Goal: Task Accomplishment & Management: Use online tool/utility

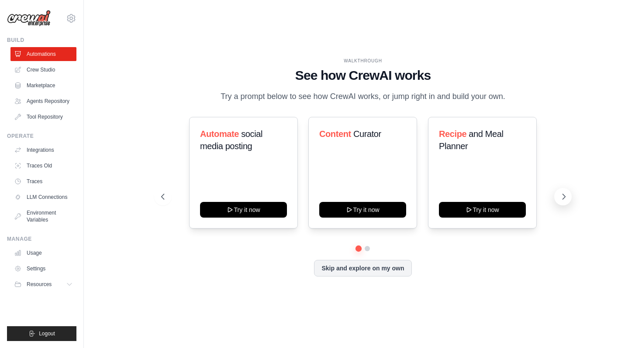
click at [564, 192] on button at bounding box center [562, 196] width 17 height 17
click at [162, 193] on icon at bounding box center [162, 197] width 9 height 9
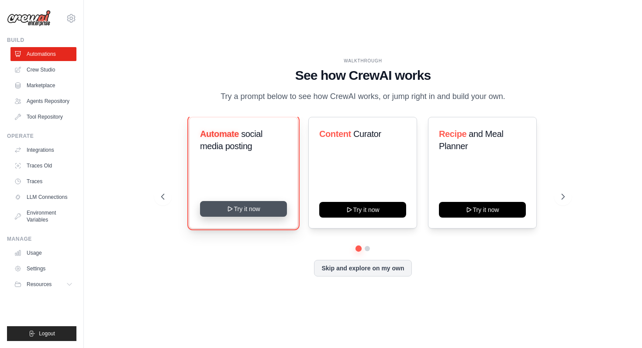
click at [262, 212] on button "Try it now" at bounding box center [243, 209] width 87 height 16
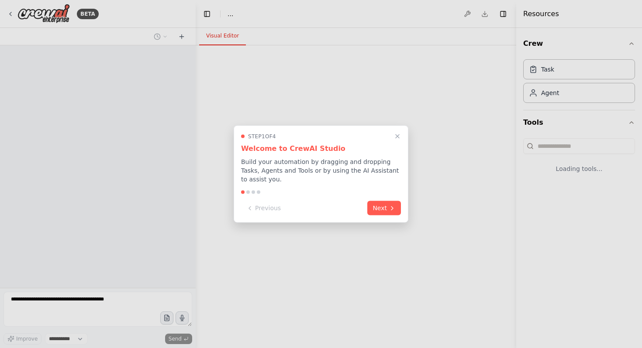
select select "****"
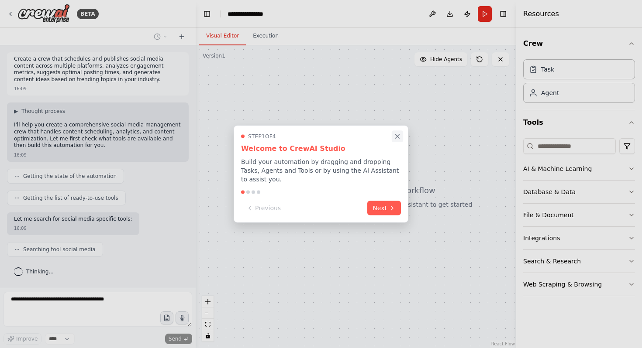
click at [395, 137] on icon "Close walkthrough" at bounding box center [397, 137] width 8 height 8
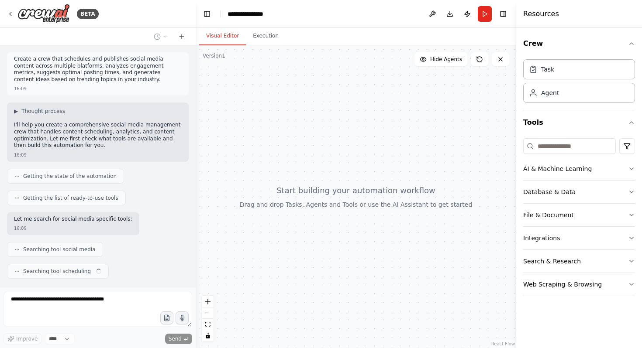
scroll to position [20, 0]
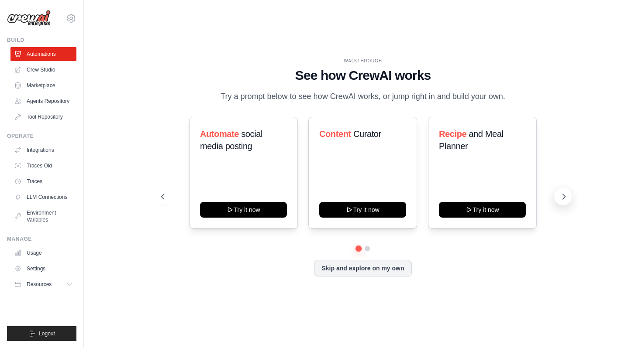
click at [560, 193] on icon at bounding box center [563, 197] width 9 height 9
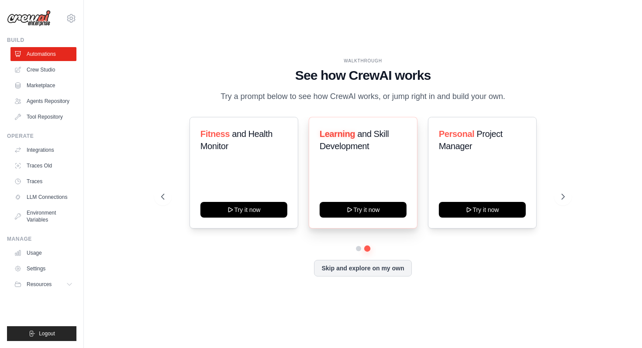
click at [380, 168] on div "Learning and Skill Development Try it now" at bounding box center [362, 173] width 109 height 112
click at [162, 193] on icon at bounding box center [162, 197] width 9 height 9
click at [357, 198] on div "Content Curator Try it now" at bounding box center [362, 173] width 109 height 112
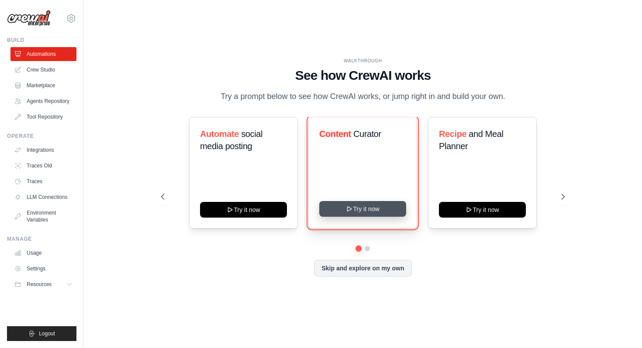
click at [358, 209] on button "Try it now" at bounding box center [362, 209] width 87 height 16
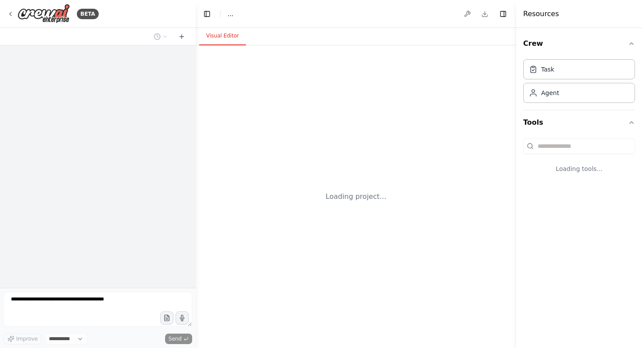
select select "****"
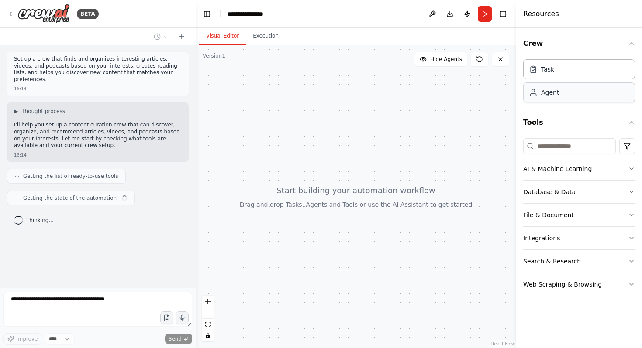
click at [577, 90] on div "Agent" at bounding box center [579, 93] width 112 height 20
click at [564, 97] on div "Agent" at bounding box center [579, 93] width 112 height 20
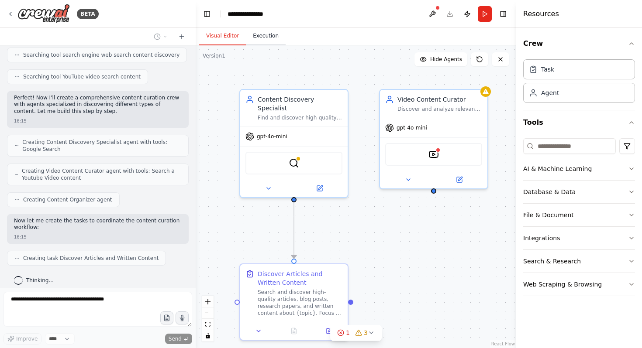
scroll to position [187, 0]
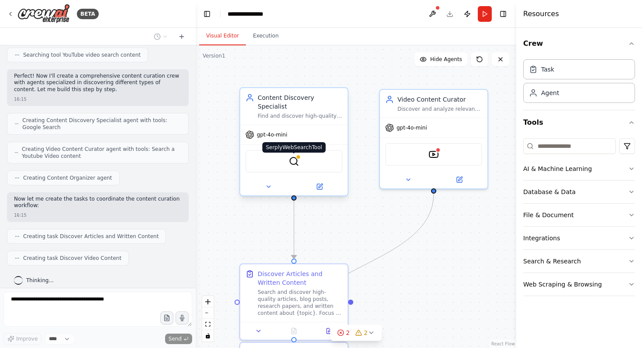
click at [298, 156] on img at bounding box center [294, 161] width 10 height 10
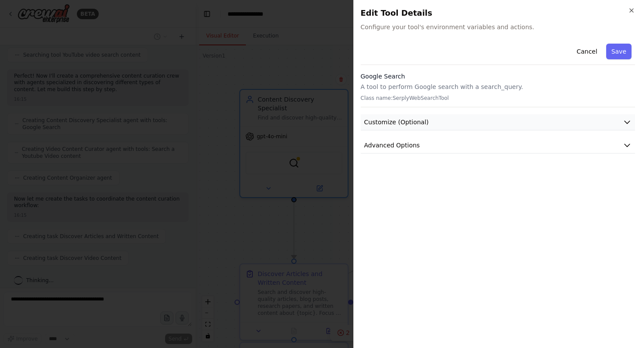
scroll to position [209, 0]
click at [461, 47] on div "Cancel Save" at bounding box center [498, 52] width 275 height 25
click at [447, 123] on button "Customize (Optional)" at bounding box center [498, 122] width 275 height 16
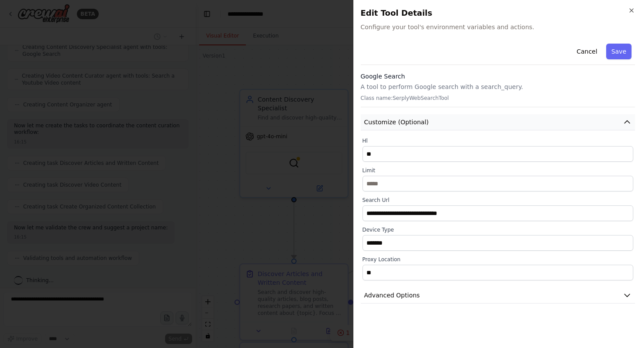
click at [447, 123] on button "Customize (Optional)" at bounding box center [498, 122] width 275 height 16
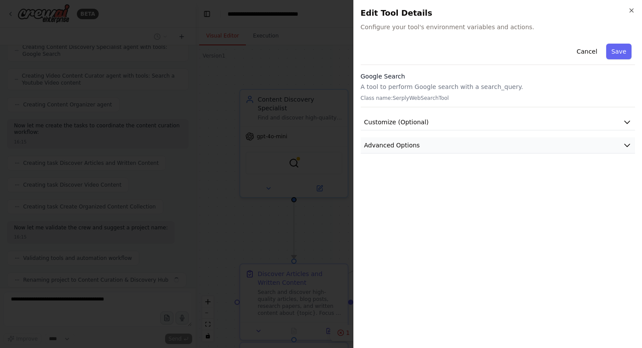
scroll to position [282, 0]
click at [444, 140] on button "Advanced Options" at bounding box center [498, 146] width 275 height 16
click at [438, 82] on div "Google Search A tool to perform Google search with a search_query. Class name: …" at bounding box center [498, 89] width 275 height 35
click at [396, 89] on p "A tool to perform Google search with a search_query." at bounding box center [498, 87] width 275 height 9
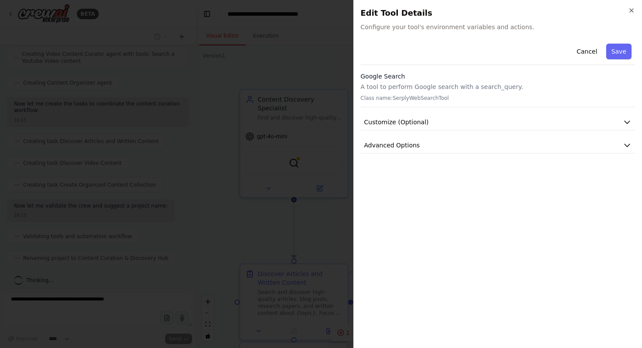
click at [382, 88] on p "A tool to perform Google search with a search_query." at bounding box center [498, 87] width 275 height 9
click at [417, 31] on span "Configure your tool's environment variables and actions." at bounding box center [498, 27] width 275 height 9
click at [470, 124] on button "Customize (Optional)" at bounding box center [498, 122] width 275 height 16
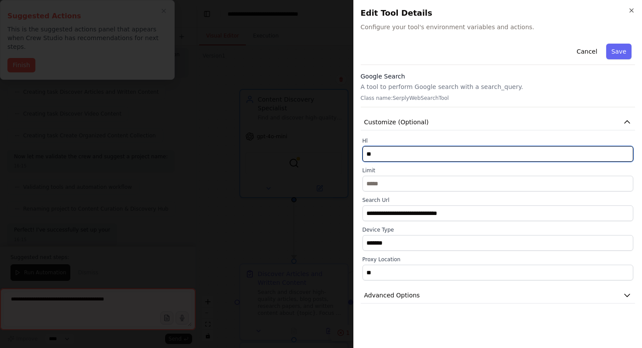
click at [427, 155] on input "**" at bounding box center [497, 154] width 271 height 16
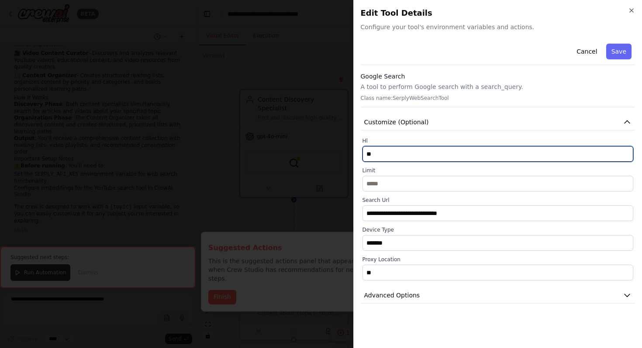
scroll to position [573, 0]
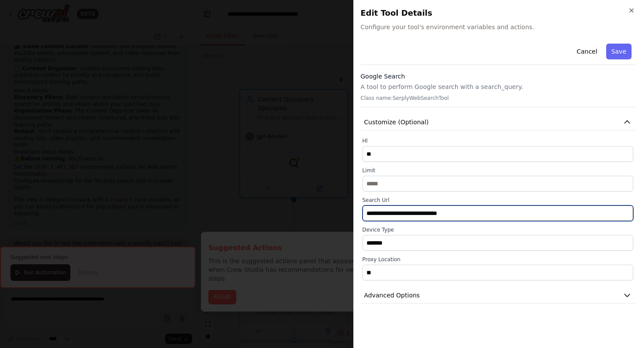
drag, startPoint x: 459, startPoint y: 215, endPoint x: 385, endPoint y: 215, distance: 73.8
click at [385, 215] on input "**********" at bounding box center [497, 214] width 271 height 16
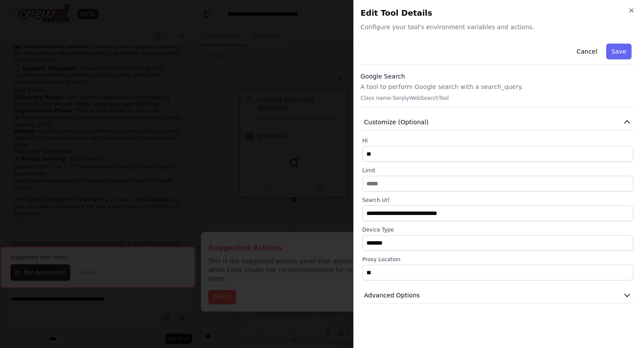
click at [415, 42] on div "Cancel Save" at bounding box center [498, 52] width 275 height 25
click at [630, 8] on icon "button" at bounding box center [631, 10] width 7 height 7
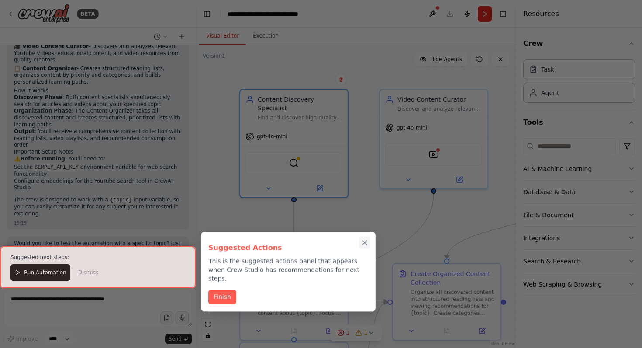
click at [365, 241] on icon "Close walkthrough" at bounding box center [365, 243] width 8 height 8
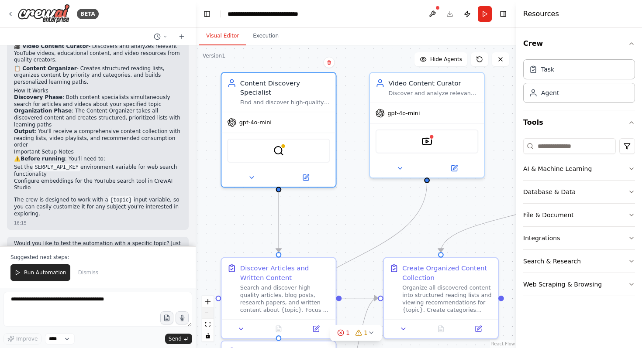
click at [209, 315] on button "zoom out" at bounding box center [207, 313] width 11 height 11
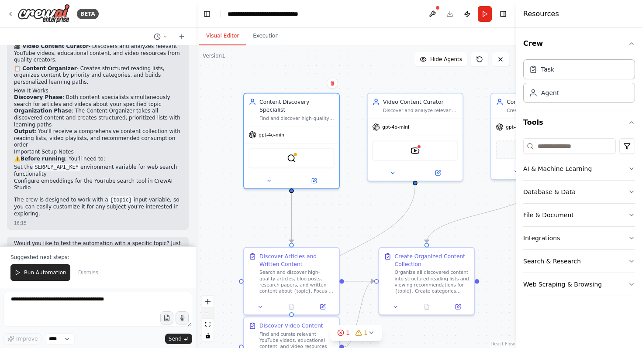
click at [209, 315] on button "zoom out" at bounding box center [207, 313] width 11 height 11
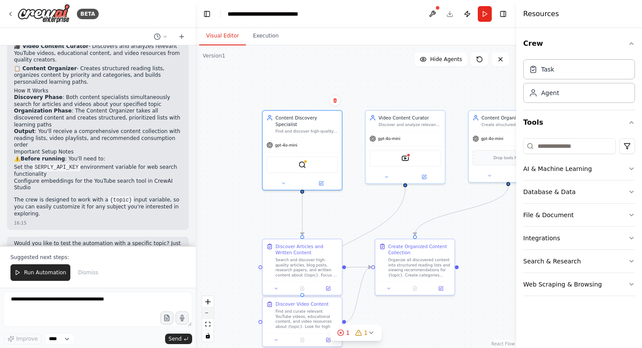
click at [209, 315] on button "zoom out" at bounding box center [207, 313] width 11 height 11
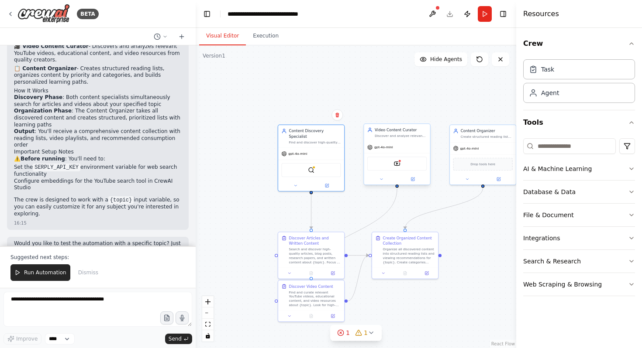
click at [403, 140] on div "Video Content Curator Discover and analyze relevant YouTube videos, educational…" at bounding box center [397, 132] width 66 height 17
click at [332, 147] on div "gpt-4o-mini" at bounding box center [311, 153] width 66 height 12
click at [323, 162] on div "SerplyWebSearchTool" at bounding box center [310, 169] width 59 height 14
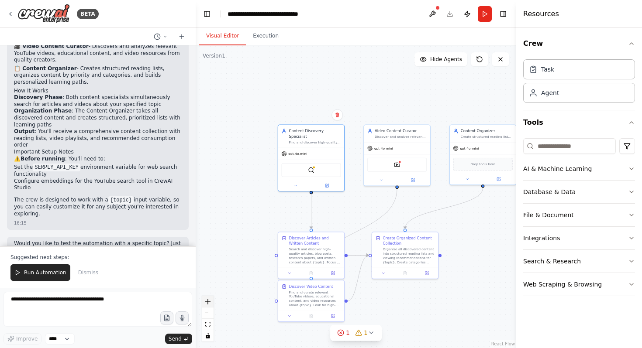
click at [210, 304] on icon "zoom in" at bounding box center [207, 301] width 5 height 5
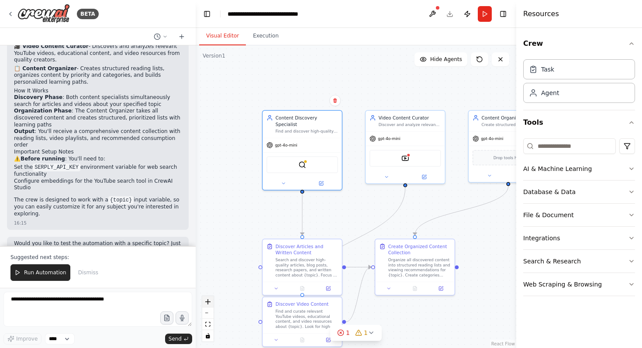
click at [210, 304] on icon "zoom in" at bounding box center [207, 301] width 5 height 5
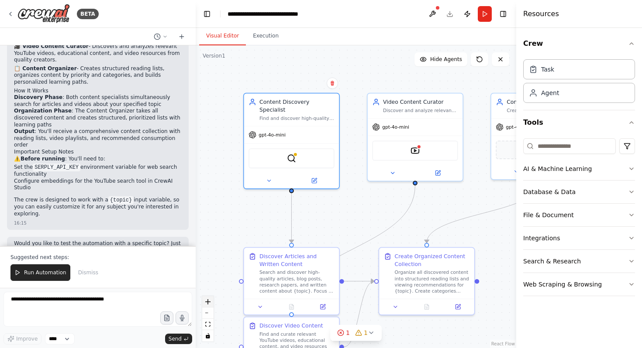
click at [210, 304] on icon "zoom in" at bounding box center [207, 301] width 5 height 5
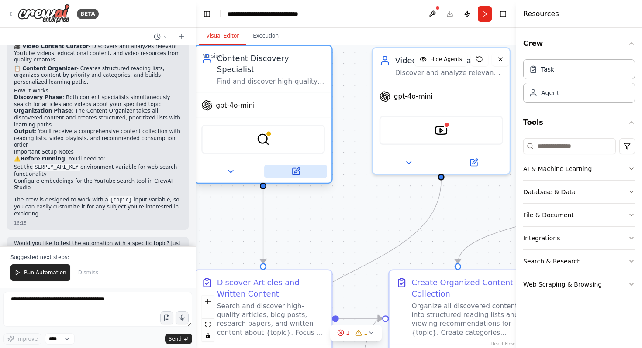
click at [296, 168] on icon at bounding box center [295, 171] width 7 height 7
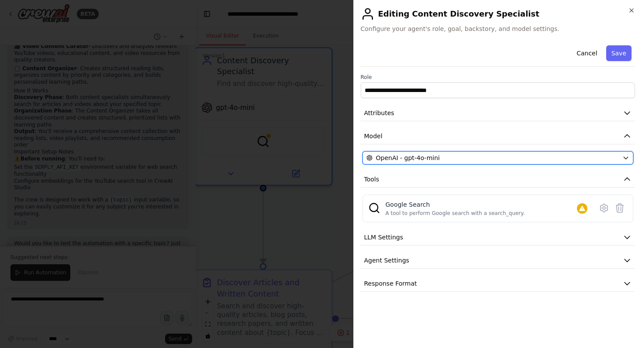
click at [440, 158] on div "OpenAI - gpt-4o-mini" at bounding box center [492, 158] width 253 height 9
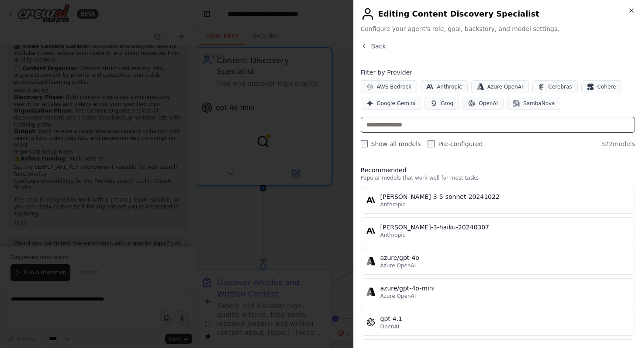
click at [401, 123] on input "text" at bounding box center [498, 125] width 275 height 16
type input "*"
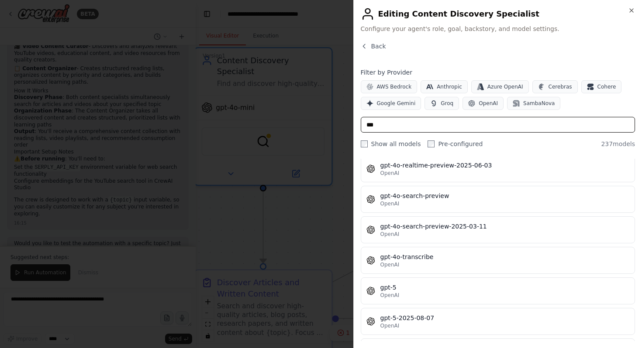
scroll to position [5521, 0]
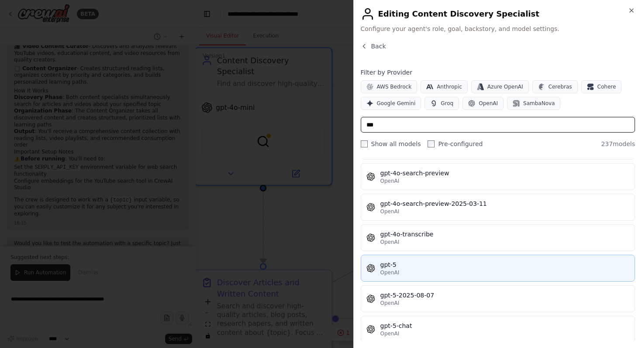
type input "***"
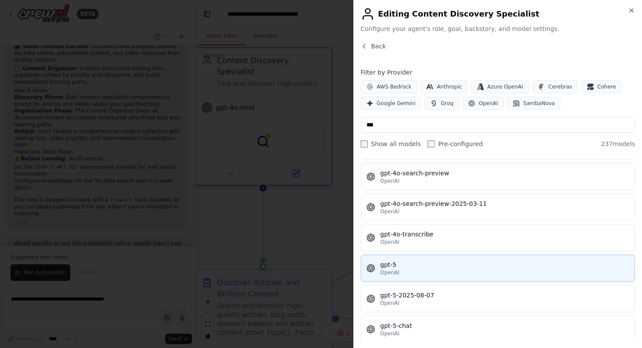
click at [424, 271] on div "OpenAI" at bounding box center [504, 272] width 249 height 7
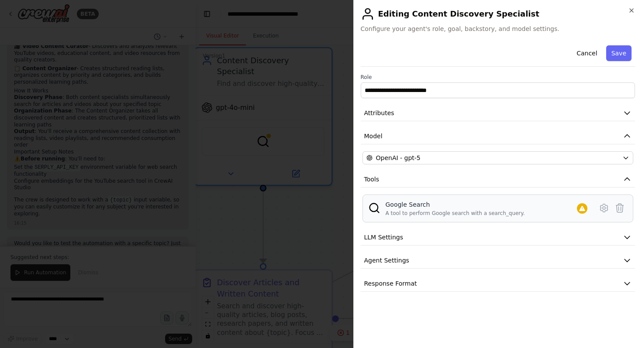
click at [425, 208] on div "Google Search" at bounding box center [454, 204] width 139 height 9
click at [447, 112] on button "Attributes" at bounding box center [498, 113] width 275 height 16
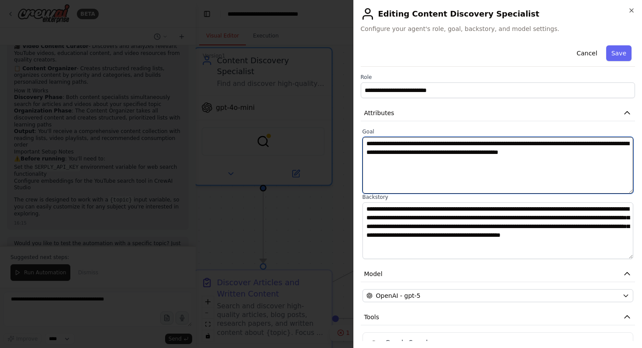
click at [619, 151] on textarea "**********" at bounding box center [497, 165] width 271 height 57
click at [601, 145] on textarea "**********" at bounding box center [497, 165] width 271 height 57
type textarea "**********"
drag, startPoint x: 609, startPoint y: 157, endPoint x: 486, endPoint y: 130, distance: 125.9
click at [486, 130] on div "**********" at bounding box center [497, 160] width 271 height 65
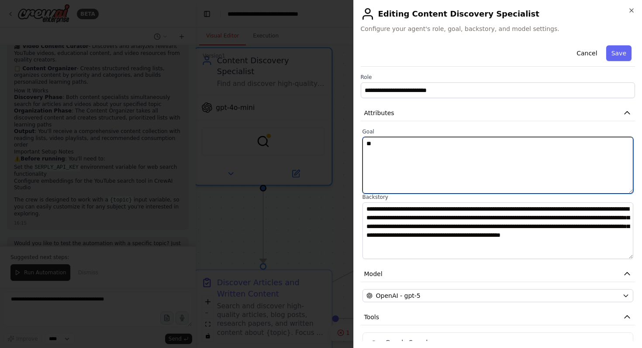
type textarea "*"
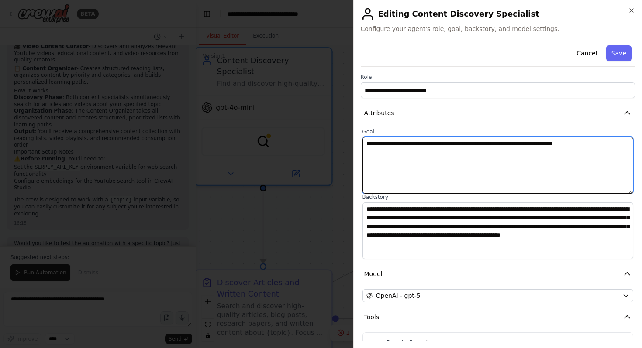
type textarea "**********"
drag, startPoint x: 613, startPoint y: 146, endPoint x: 549, endPoint y: 115, distance: 71.3
click at [549, 115] on div "**********" at bounding box center [498, 236] width 275 height 388
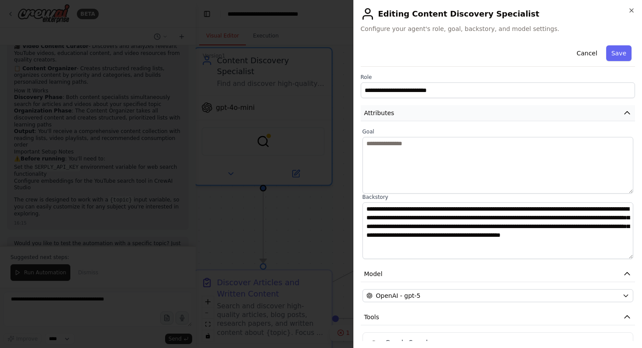
click at [630, 112] on icon "button" at bounding box center [626, 113] width 9 height 9
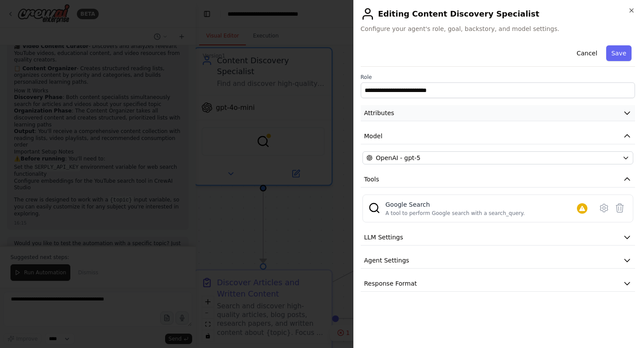
click at [630, 112] on icon "button" at bounding box center [626, 113] width 9 height 9
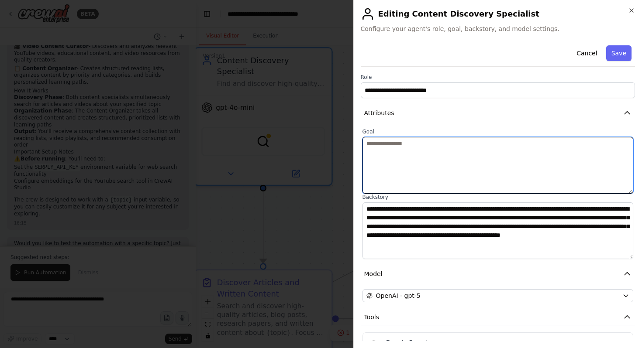
click at [510, 141] on textarea at bounding box center [497, 165] width 271 height 57
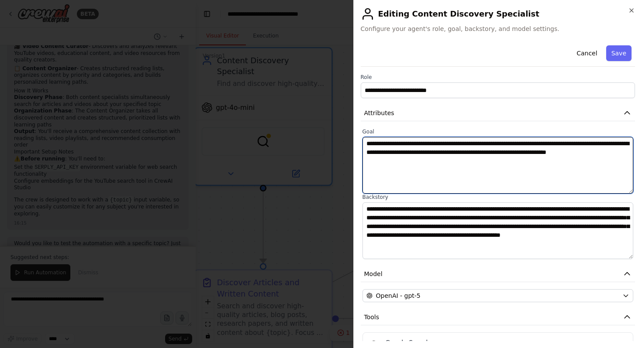
drag, startPoint x: 621, startPoint y: 151, endPoint x: 585, endPoint y: 150, distance: 36.3
click at [585, 150] on textarea "**********" at bounding box center [497, 165] width 271 height 57
click at [455, 162] on textarea "**********" at bounding box center [497, 165] width 271 height 57
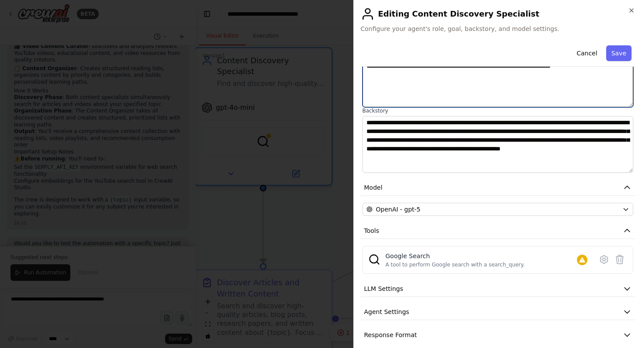
scroll to position [96, 0]
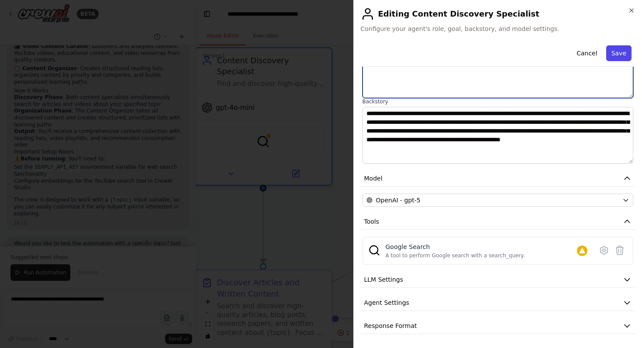
type textarea "**********"
click at [616, 58] on button "Save" at bounding box center [618, 53] width 25 height 16
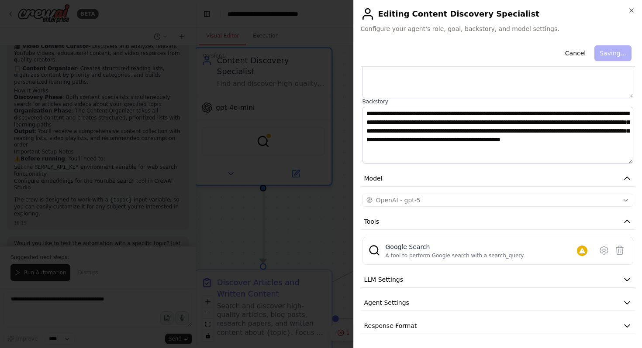
scroll to position [0, 0]
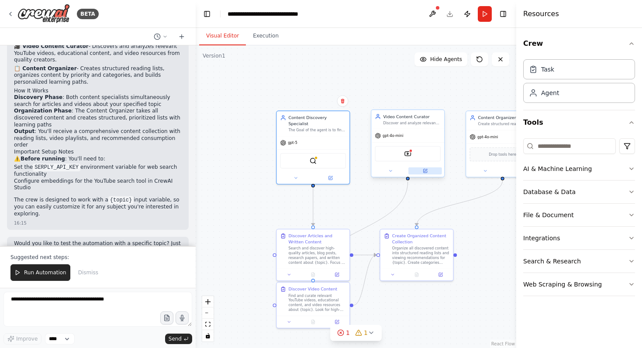
click at [421, 168] on button at bounding box center [425, 171] width 34 height 7
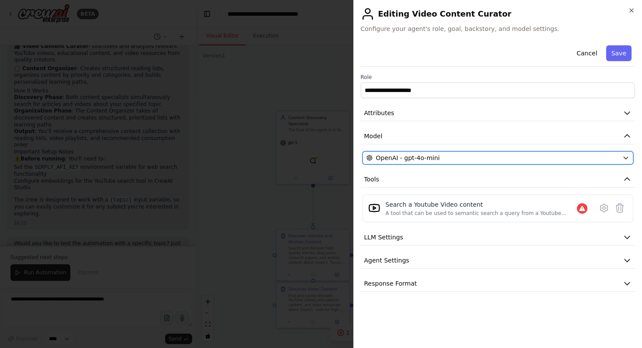
click at [457, 155] on div "OpenAI - gpt-4o-mini" at bounding box center [492, 158] width 253 height 9
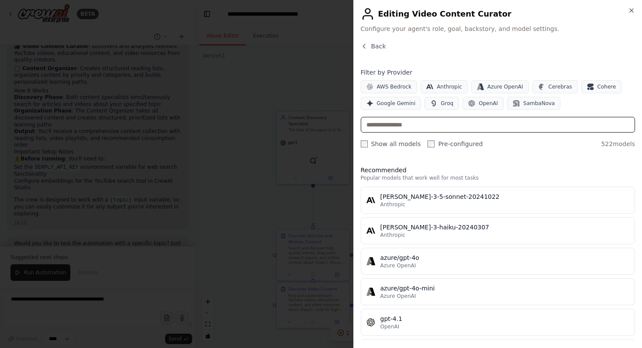
click at [394, 127] on input "text" at bounding box center [498, 125] width 275 height 16
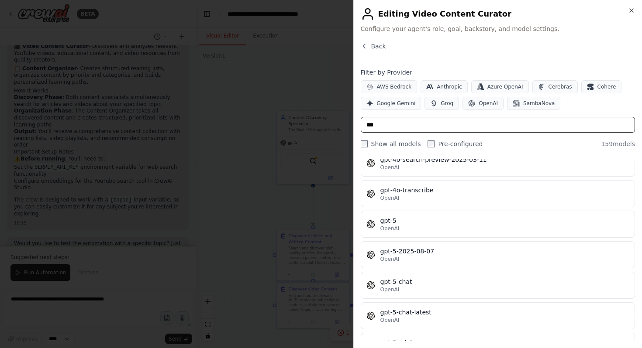
scroll to position [4250, 0]
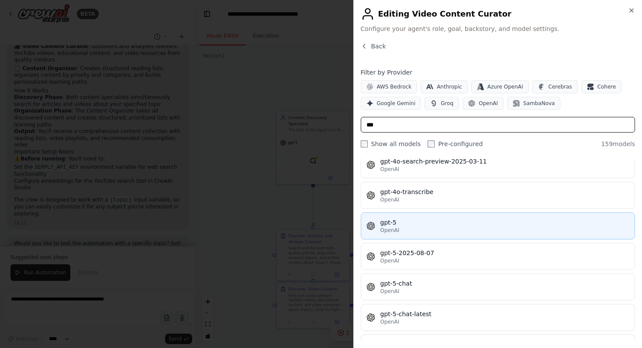
type input "***"
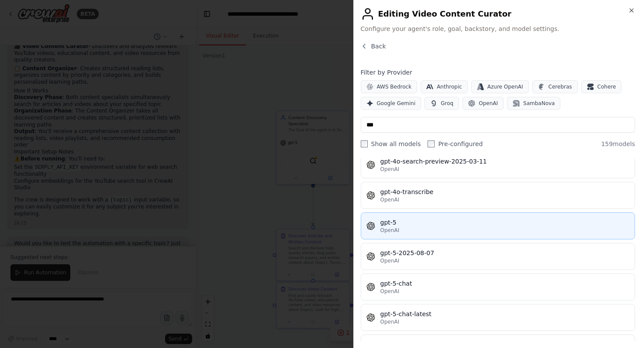
click at [409, 226] on div "gpt-5" at bounding box center [504, 222] width 249 height 9
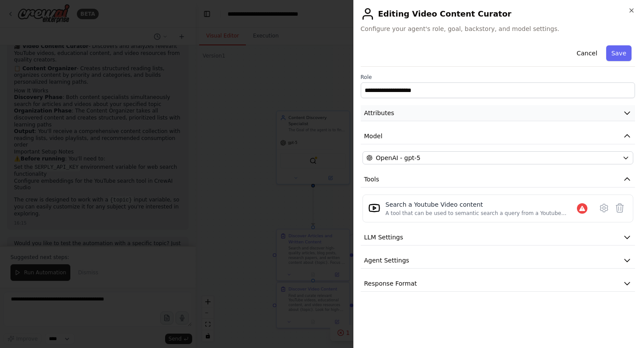
click at [431, 108] on button "Attributes" at bounding box center [498, 113] width 275 height 16
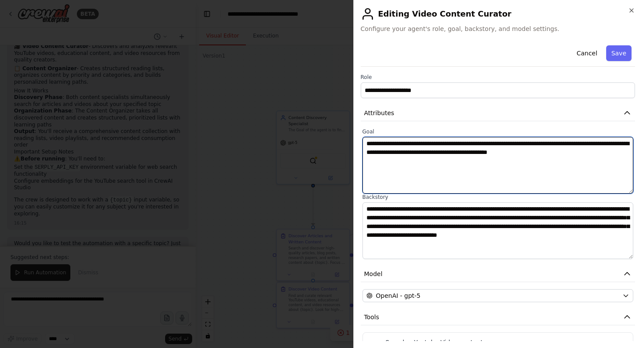
click at [400, 155] on textarea "**********" at bounding box center [497, 165] width 271 height 57
click at [422, 143] on textarea "**********" at bounding box center [497, 165] width 271 height 57
click at [560, 152] on textarea "**********" at bounding box center [497, 165] width 271 height 57
type textarea "**********"
click at [505, 162] on textarea "**********" at bounding box center [497, 165] width 271 height 57
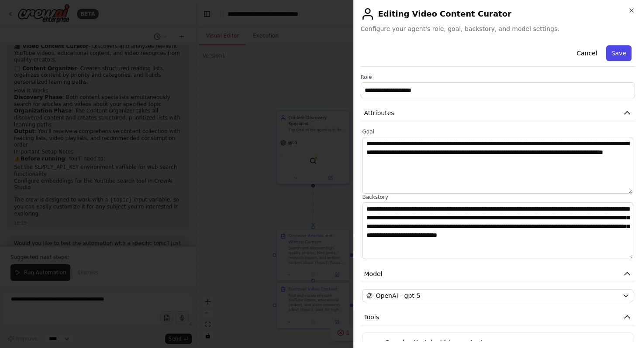
click at [623, 47] on button "Save" at bounding box center [618, 53] width 25 height 16
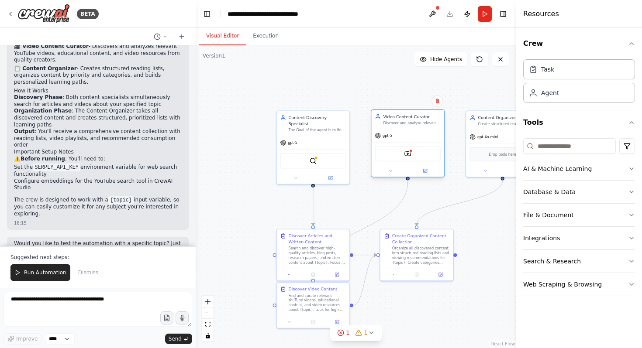
click at [424, 177] on div "Video Content Curator Discover and analyse relevant YouTube videos, educational…" at bounding box center [408, 144] width 74 height 68
click at [425, 172] on icon at bounding box center [424, 170] width 3 height 3
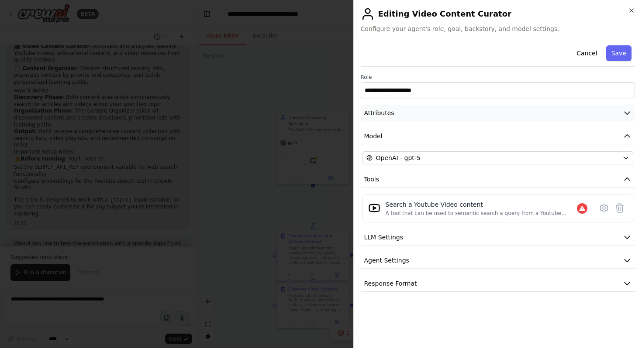
click at [456, 113] on button "Attributes" at bounding box center [498, 113] width 275 height 16
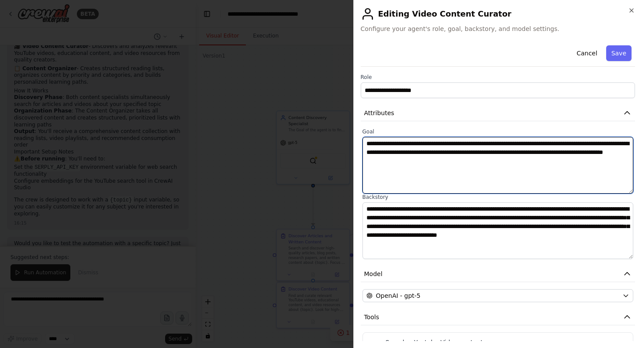
click at [495, 143] on textarea "**********" at bounding box center [497, 165] width 271 height 57
drag, startPoint x: 555, startPoint y: 142, endPoint x: 497, endPoint y: 144, distance: 58.1
click at [497, 144] on textarea "**********" at bounding box center [497, 165] width 271 height 57
click at [481, 161] on textarea "**********" at bounding box center [497, 165] width 271 height 57
type textarea "**********"
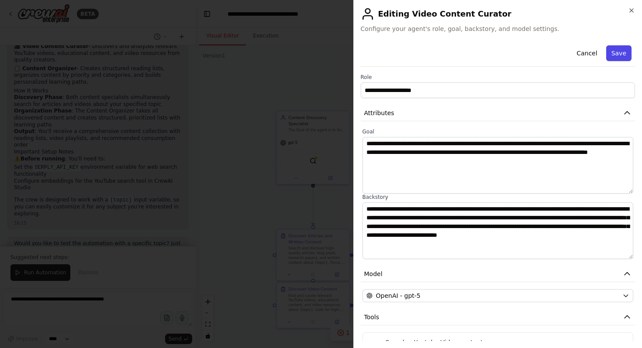
click at [615, 53] on button "Save" at bounding box center [618, 53] width 25 height 16
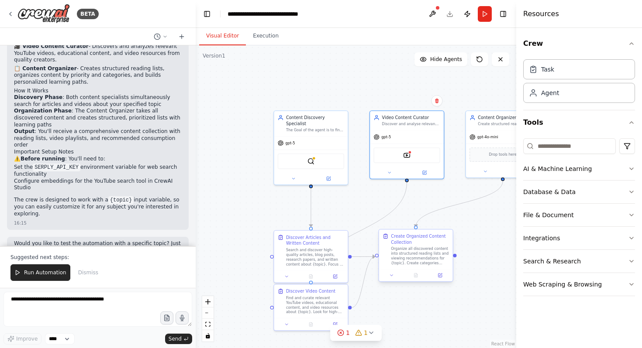
click at [437, 254] on div "Organize all discovered content into structured reading lists and viewing recom…" at bounding box center [420, 256] width 58 height 19
click at [392, 279] on button at bounding box center [394, 275] width 21 height 7
click at [436, 244] on div "Create Organized Content Collection" at bounding box center [423, 240] width 58 height 12
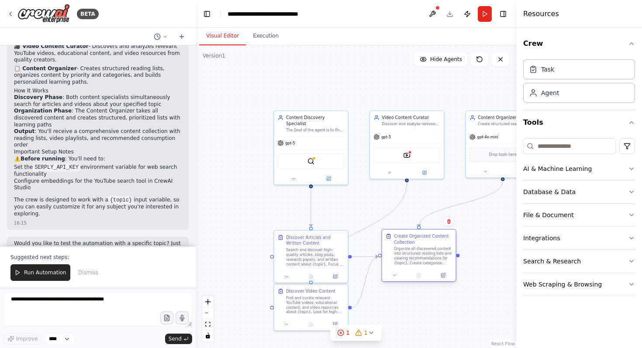
click at [415, 251] on div "Organize all discovered content into structured reading lists and viewing recom…" at bounding box center [423, 256] width 58 height 19
click at [492, 133] on span "gpt-4o-mini" at bounding box center [487, 135] width 21 height 5
click at [209, 316] on button "zoom out" at bounding box center [207, 313] width 11 height 11
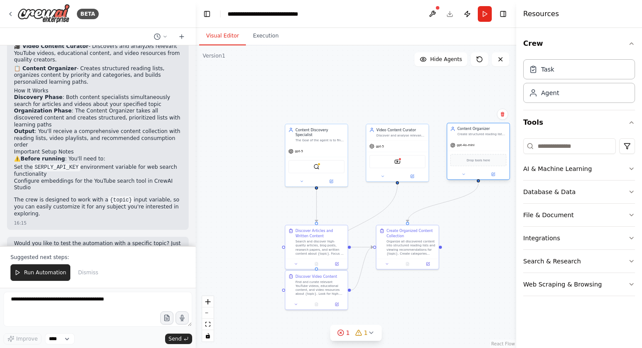
click at [474, 154] on div "Drop tools here" at bounding box center [478, 160] width 56 height 12
click at [485, 160] on span "Drop tools here" at bounding box center [478, 160] width 24 height 5
click at [486, 144] on div "gpt-4o-mini" at bounding box center [478, 145] width 62 height 11
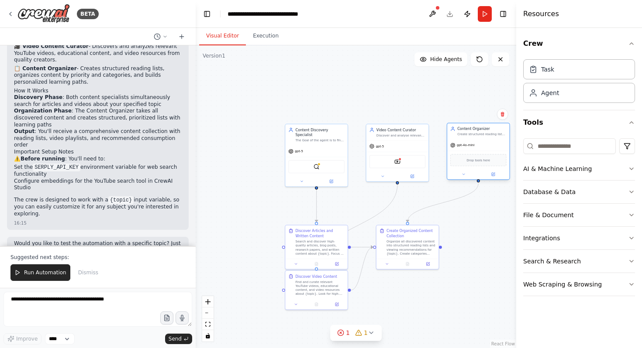
click at [486, 144] on div "gpt-4o-mini" at bounding box center [478, 145] width 62 height 11
click at [493, 176] on button at bounding box center [492, 175] width 28 height 6
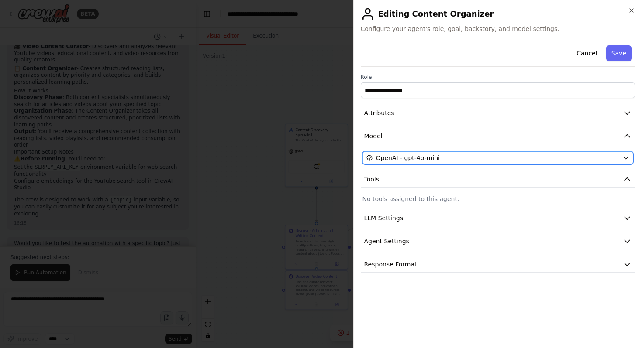
click at [461, 155] on div "OpenAI - gpt-4o-mini" at bounding box center [492, 158] width 253 height 9
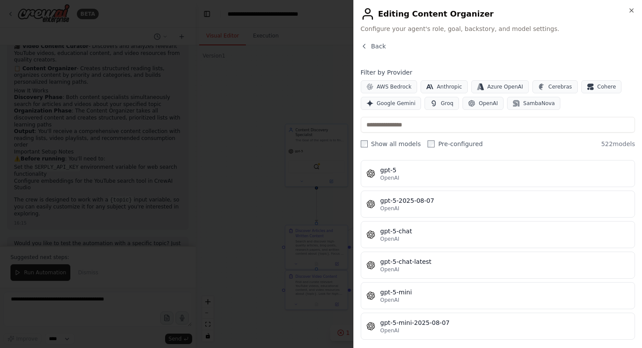
scroll to position [13891, 0]
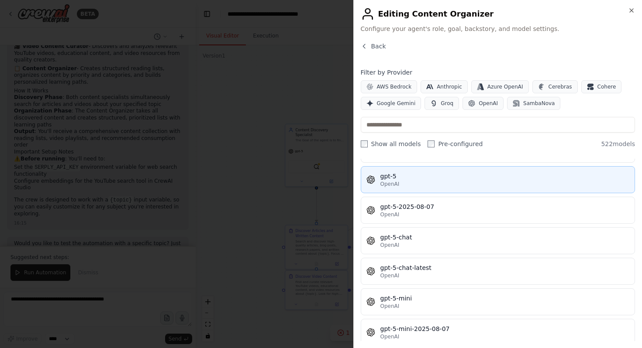
click at [419, 183] on div "OpenAI" at bounding box center [504, 184] width 249 height 7
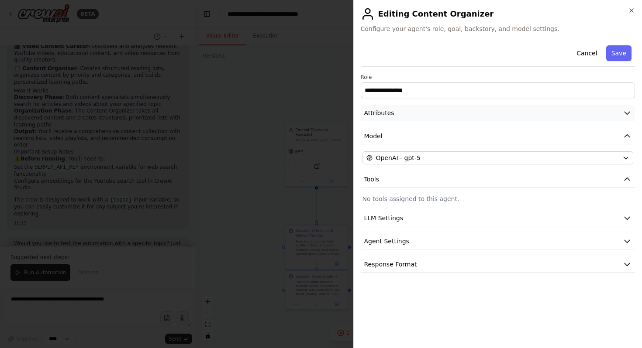
click at [452, 109] on button "Attributes" at bounding box center [498, 113] width 275 height 16
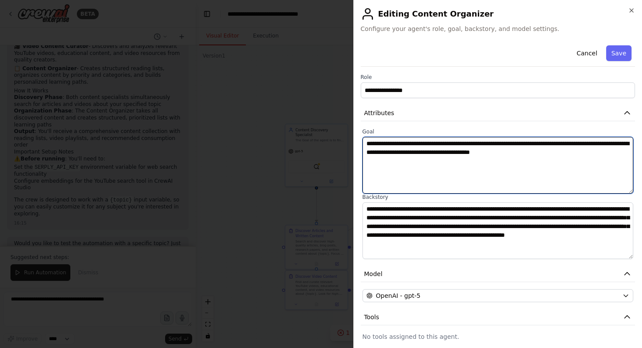
click at [585, 153] on textarea "**********" at bounding box center [497, 165] width 271 height 57
click at [369, 161] on textarea "**********" at bounding box center [497, 165] width 271 height 57
type textarea "**********"
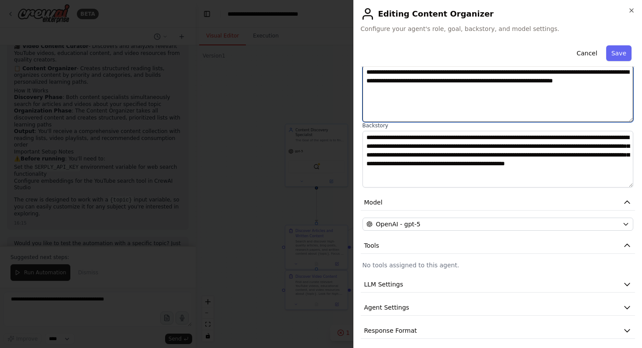
scroll to position [76, 0]
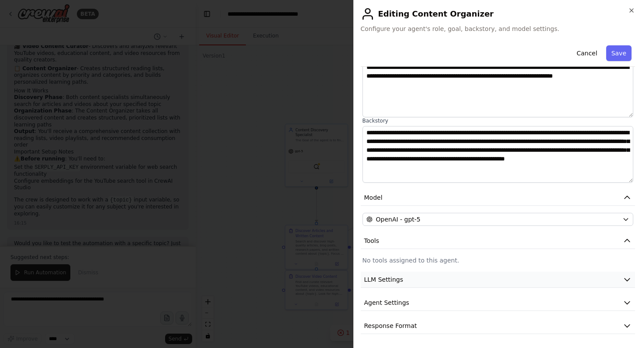
click at [625, 280] on icon "button" at bounding box center [626, 279] width 9 height 9
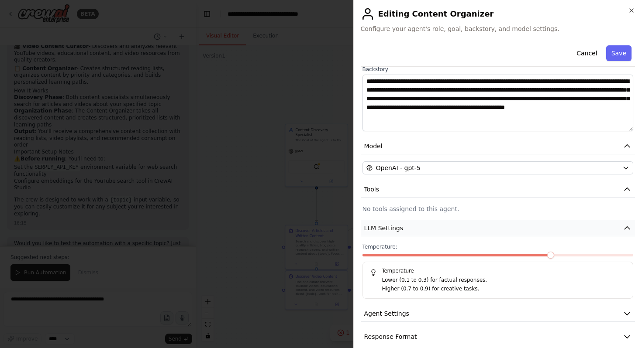
scroll to position [139, 0]
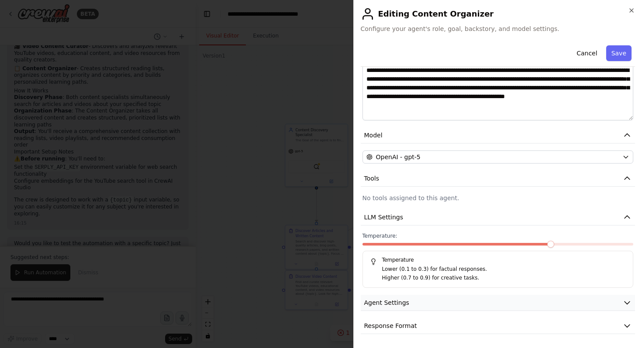
click at [629, 303] on icon "button" at bounding box center [626, 303] width 5 height 3
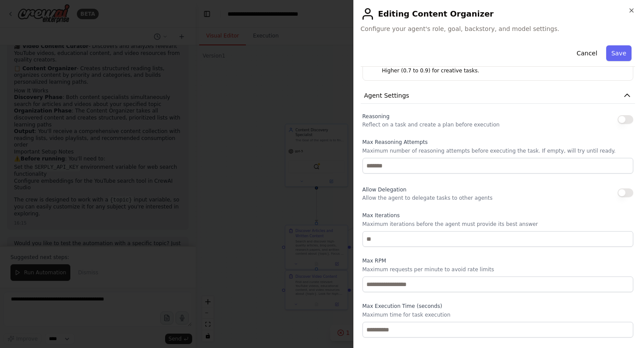
scroll to position [373, 0]
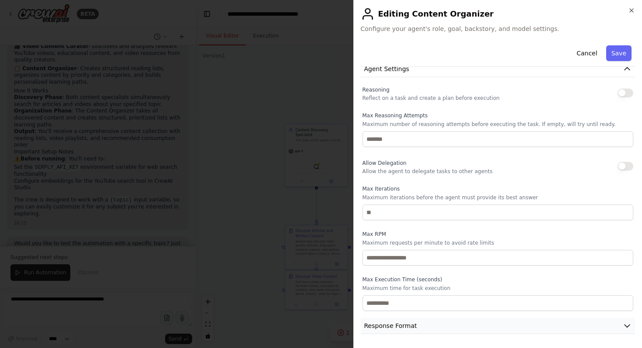
click at [564, 326] on button "Response Format" at bounding box center [498, 326] width 275 height 16
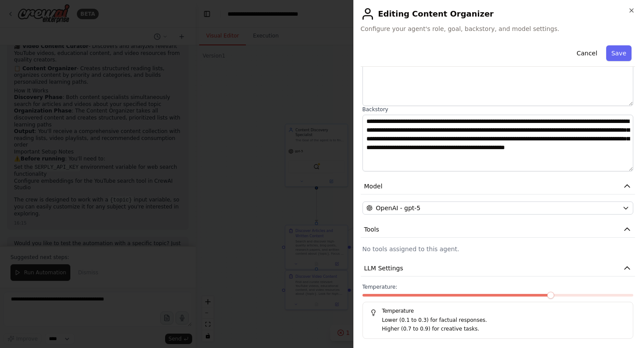
scroll to position [34, 0]
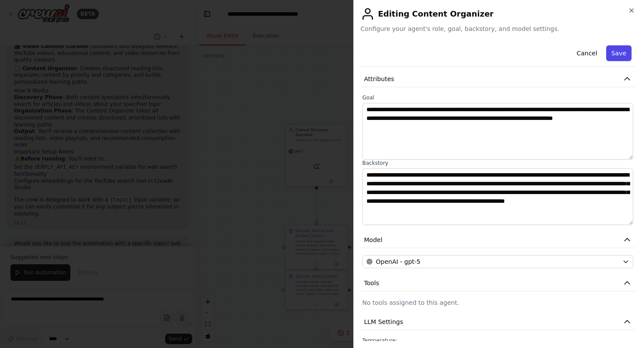
click at [615, 52] on button "Save" at bounding box center [618, 53] width 25 height 16
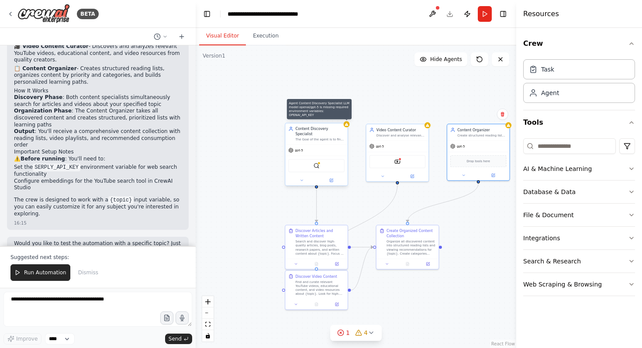
click at [347, 124] on icon at bounding box center [346, 124] width 3 height 3
click at [331, 179] on icon at bounding box center [331, 180] width 2 height 2
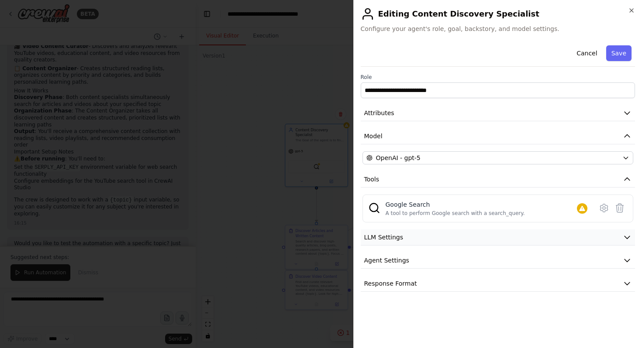
click at [421, 234] on button "LLM Settings" at bounding box center [498, 238] width 275 height 16
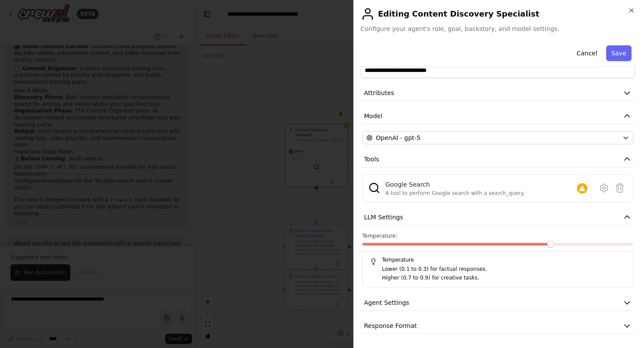
scroll to position [0, 0]
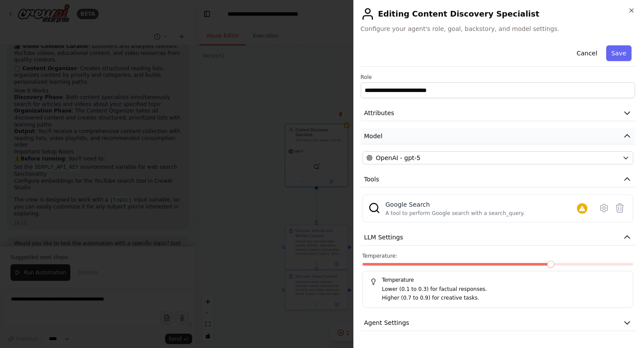
click at [440, 133] on button "Model" at bounding box center [498, 136] width 275 height 16
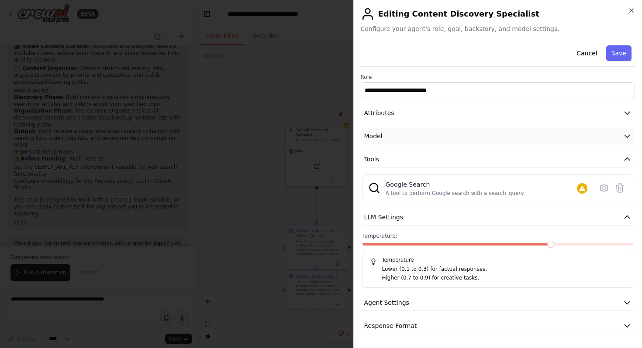
click at [440, 133] on button "Model" at bounding box center [498, 136] width 275 height 16
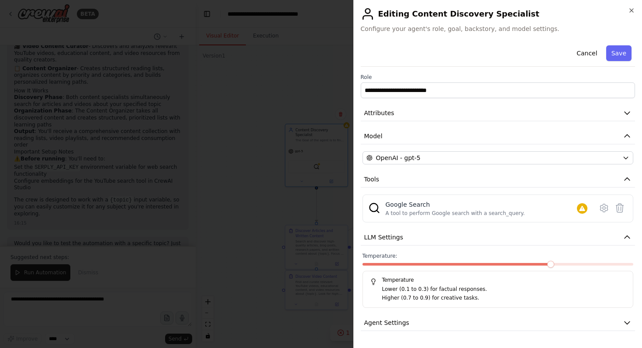
scroll to position [20, 0]
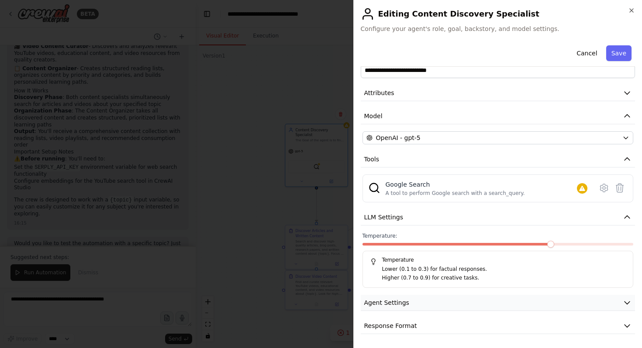
click at [469, 301] on button "Agent Settings" at bounding box center [498, 303] width 275 height 16
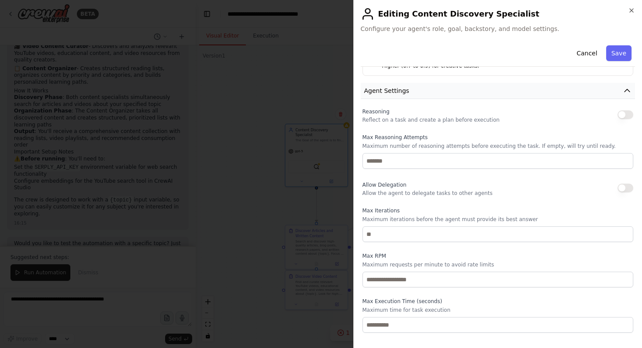
scroll to position [254, 0]
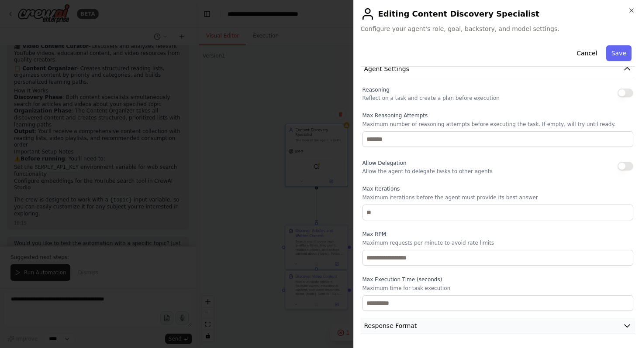
click at [470, 320] on button "Response Format" at bounding box center [498, 326] width 275 height 16
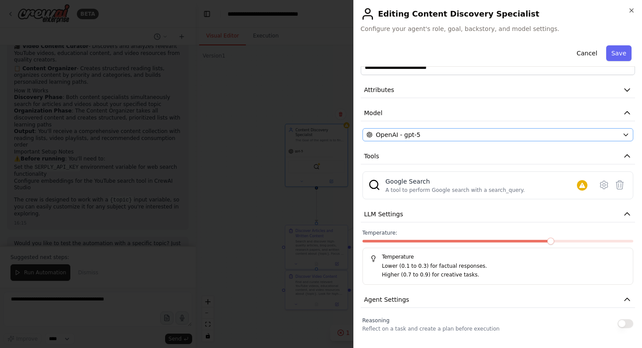
scroll to position [24, 0]
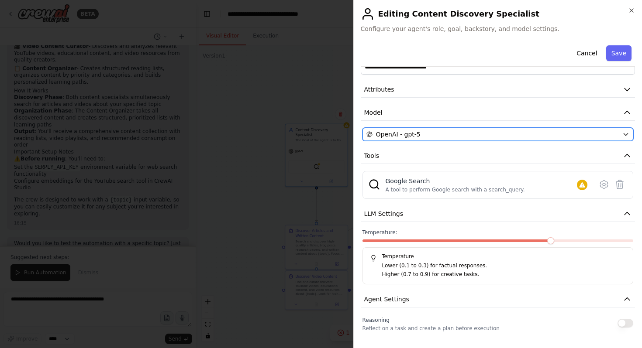
click at [476, 131] on div "OpenAI - gpt-5" at bounding box center [492, 134] width 253 height 9
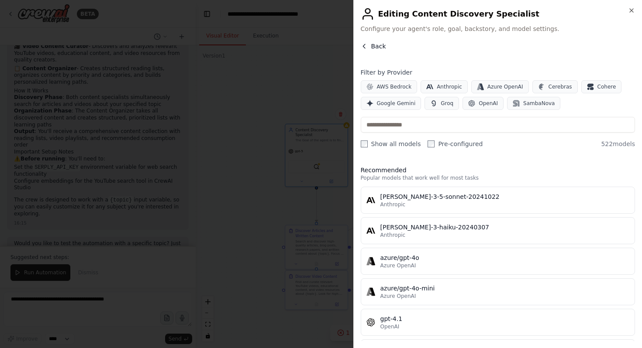
click at [363, 47] on icon "button" at bounding box center [364, 46] width 2 height 4
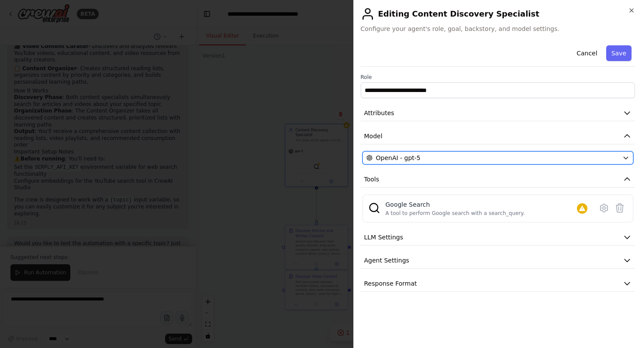
click at [413, 159] on span "OpenAI - gpt-5" at bounding box center [398, 158] width 45 height 9
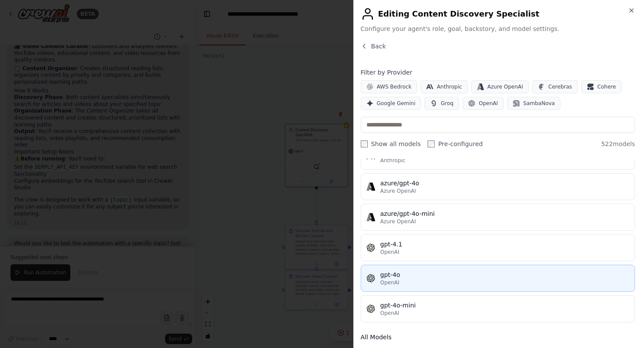
scroll to position [78, 0]
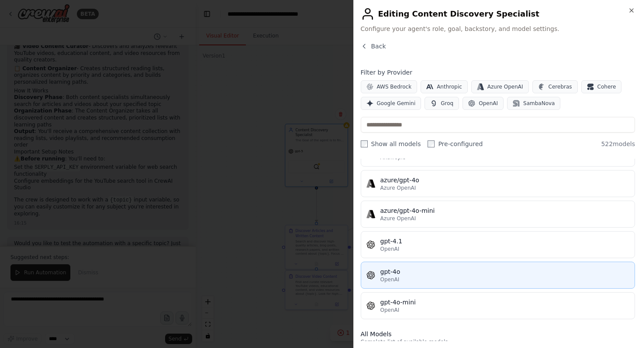
click at [408, 271] on div "gpt-4o" at bounding box center [504, 272] width 249 height 9
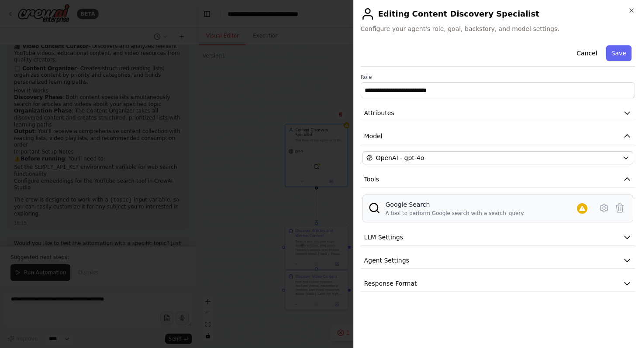
click at [470, 212] on div "A tool to perform Google search with a search_query." at bounding box center [454, 213] width 139 height 7
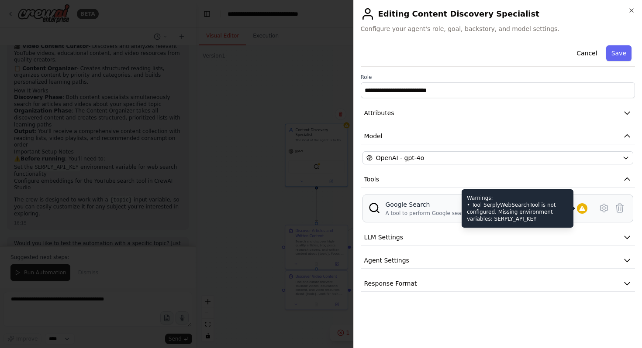
click at [583, 210] on icon at bounding box center [582, 208] width 6 height 5
click at [527, 221] on div "Warnings: • Tool SerplyWebSearchTool is not configured. Missing environment var…" at bounding box center [517, 208] width 112 height 38
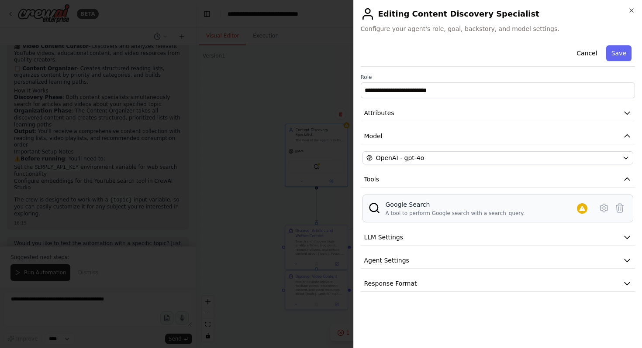
click at [551, 210] on div "Google Search A tool to perform Google search with a search_query." at bounding box center [488, 208] width 206 height 17
click at [471, 213] on div "A tool to perform Google search with a search_query." at bounding box center [454, 213] width 139 height 7
click at [397, 230] on button "LLM Settings" at bounding box center [498, 238] width 275 height 16
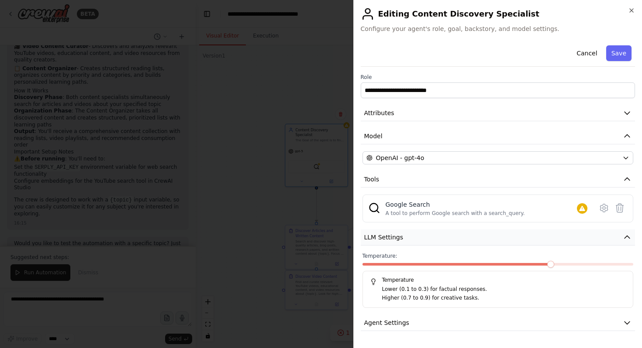
scroll to position [20, 0]
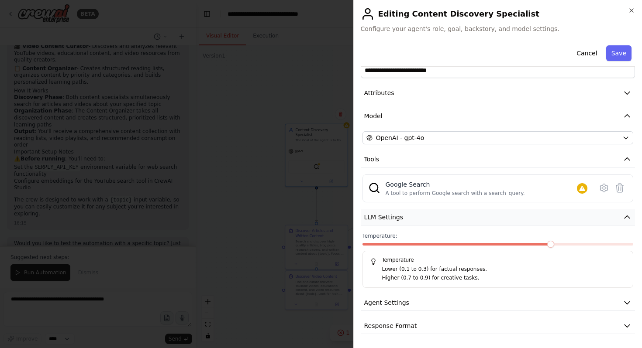
click at [395, 219] on span "LLM Settings" at bounding box center [383, 217] width 39 height 9
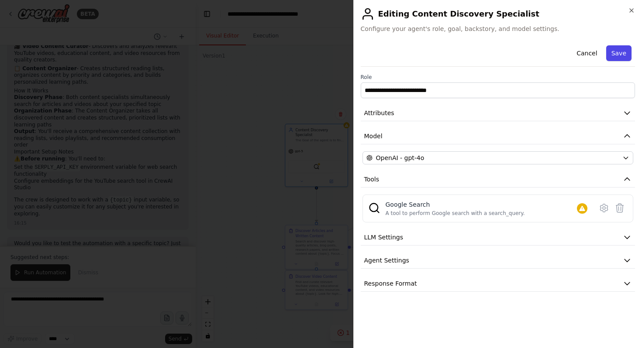
click at [624, 49] on button "Save" at bounding box center [618, 53] width 25 height 16
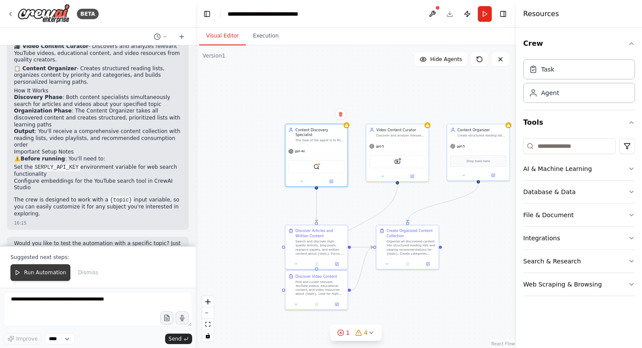
click at [59, 272] on span "Run Automation" at bounding box center [45, 272] width 42 height 7
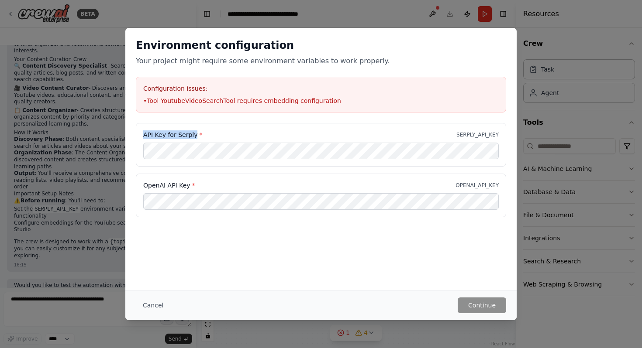
drag, startPoint x: 196, startPoint y: 135, endPoint x: 142, endPoint y: 136, distance: 54.1
click at [142, 136] on div "API Key for Serply * SERPLY_API_KEY" at bounding box center [321, 145] width 370 height 44
copy label "API Key for Serply"
click at [500, 20] on div "Environment configuration Your project might require some environment variables…" at bounding box center [321, 174] width 642 height 348
drag, startPoint x: 330, startPoint y: 101, endPoint x: 206, endPoint y: 105, distance: 123.6
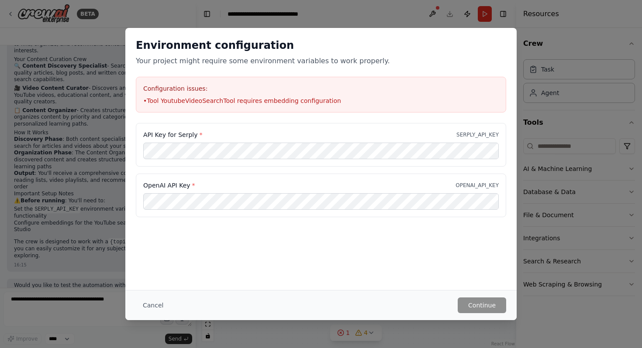
click at [206, 105] on div "Configuration issues: • Tool YoutubeVideoSearchTool requires embedding configur…" at bounding box center [321, 95] width 370 height 36
drag, startPoint x: 330, startPoint y: 100, endPoint x: 145, endPoint y: 102, distance: 184.7
click at [145, 102] on li "• Tool YoutubeVideoSearchTool requires embedding configuration" at bounding box center [320, 100] width 355 height 9
copy li "Tool YoutubeVideoSearchTool requires embedding configuration"
click at [192, 134] on label "API Key for Serply *" at bounding box center [172, 135] width 59 height 9
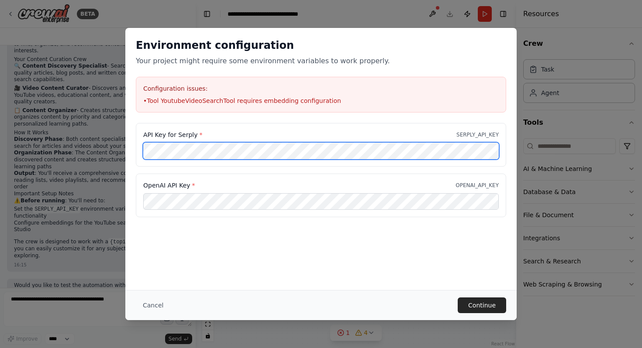
click at [118, 148] on div "Environment configuration Your project might require some environment variables…" at bounding box center [321, 174] width 642 height 348
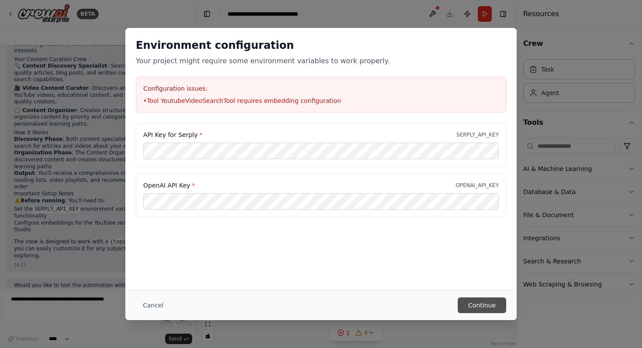
click at [484, 306] on button "Continue" at bounding box center [481, 306] width 48 height 16
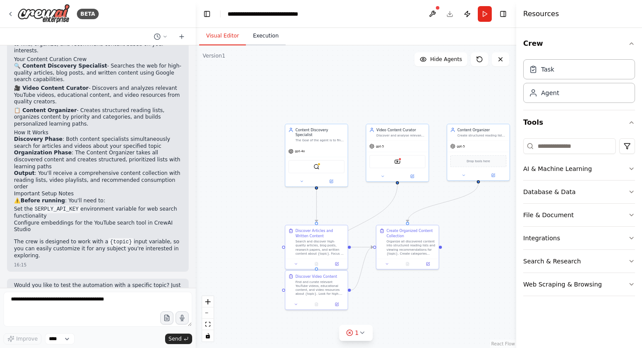
click at [267, 41] on button "Execution" at bounding box center [266, 36] width 40 height 18
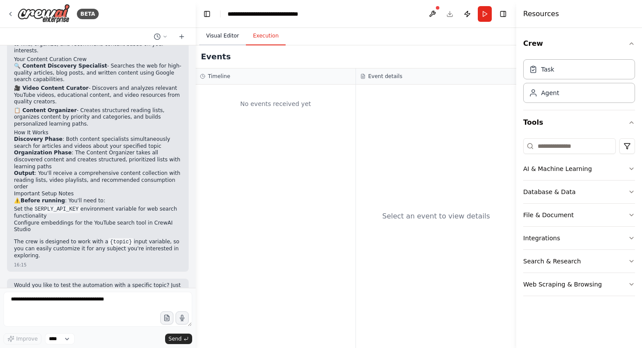
click at [230, 35] on button "Visual Editor" at bounding box center [222, 36] width 47 height 18
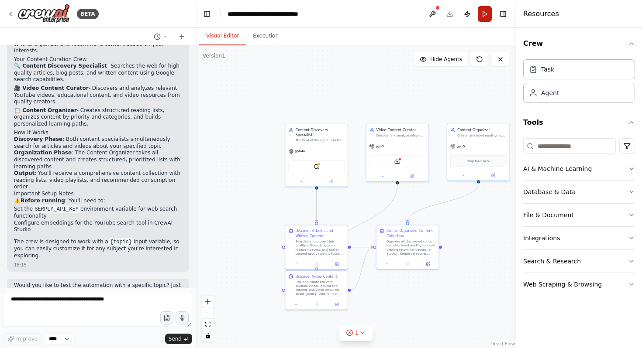
click at [482, 8] on button "Run" at bounding box center [485, 14] width 14 height 16
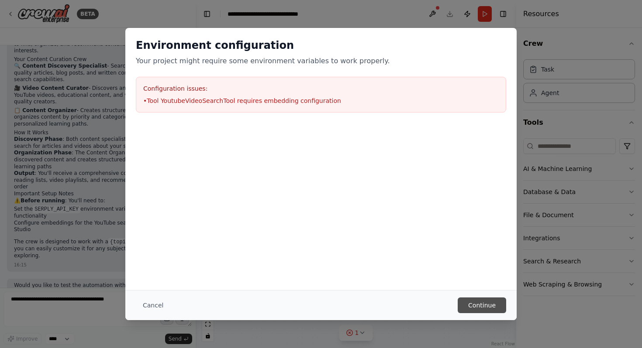
click at [491, 303] on button "Continue" at bounding box center [481, 306] width 48 height 16
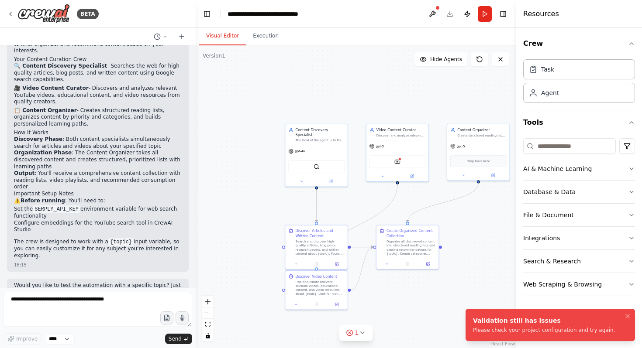
click at [526, 324] on div "Validation still has issues" at bounding box center [544, 320] width 142 height 9
click at [361, 334] on icon at bounding box center [361, 333] width 7 height 7
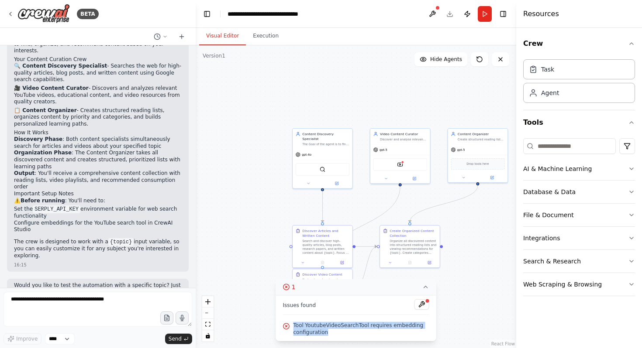
drag, startPoint x: 328, startPoint y: 331, endPoint x: 296, endPoint y: 320, distance: 34.4
click at [296, 320] on div "Issues found Tool YoutubeVideoSearchTool requires embedding configuration" at bounding box center [356, 319] width 160 height 46
copy span "Tool YoutubeVideoSearchTool requires embedding configuration"
click at [424, 303] on button at bounding box center [421, 304] width 15 height 10
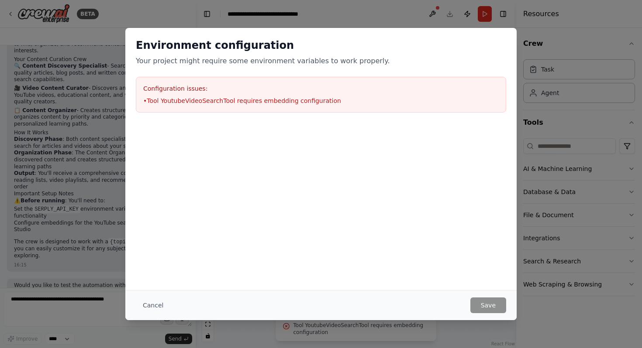
click at [211, 100] on li "• Tool YoutubeVideoSearchTool requires embedding configuration" at bounding box center [320, 100] width 355 height 9
click at [497, 36] on div "Environment configuration Your project might require some environment variables…" at bounding box center [320, 75] width 391 height 95
click at [440, 15] on div "Environment configuration Your project might require some environment variables…" at bounding box center [321, 174] width 642 height 348
click at [150, 305] on button "Cancel" at bounding box center [153, 306] width 34 height 16
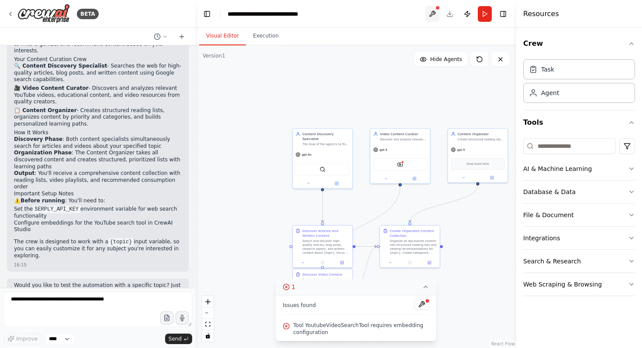
click at [431, 12] on button at bounding box center [432, 14] width 14 height 16
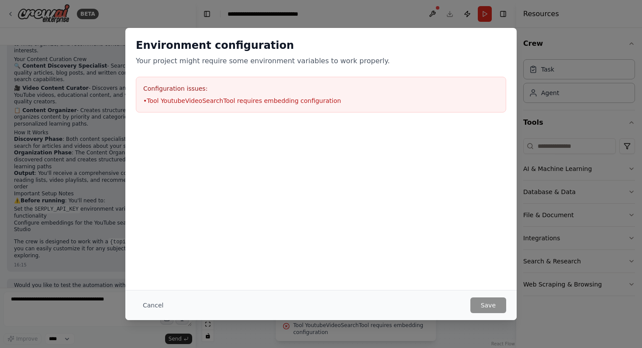
click at [465, 22] on div "Environment configuration Your project might require some environment variables…" at bounding box center [321, 174] width 642 height 348
click at [153, 302] on button "Cancel" at bounding box center [153, 306] width 34 height 16
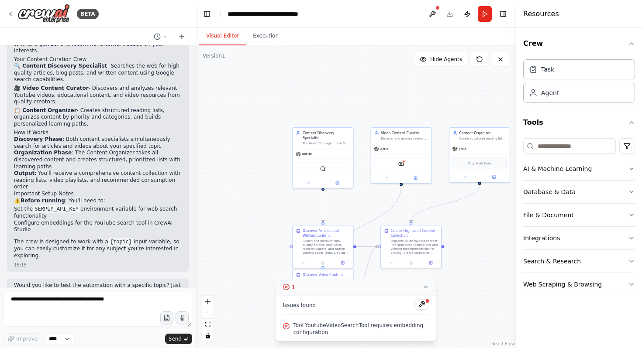
click at [287, 289] on icon at bounding box center [286, 287] width 7 height 7
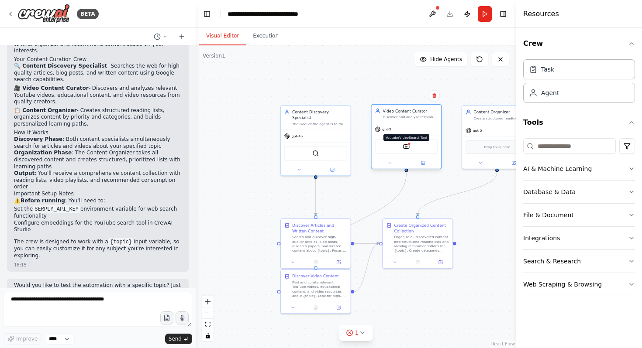
click at [408, 150] on img at bounding box center [406, 146] width 7 height 7
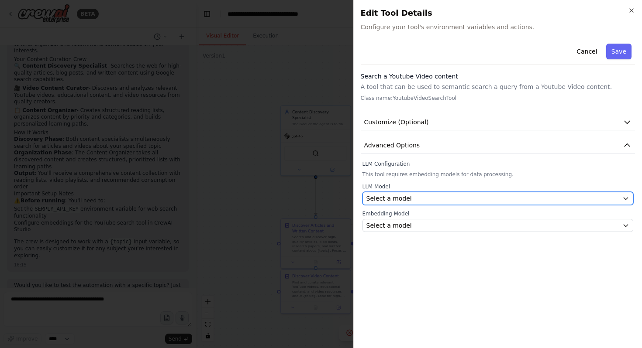
click at [433, 197] on div "Select a model" at bounding box center [492, 198] width 253 height 9
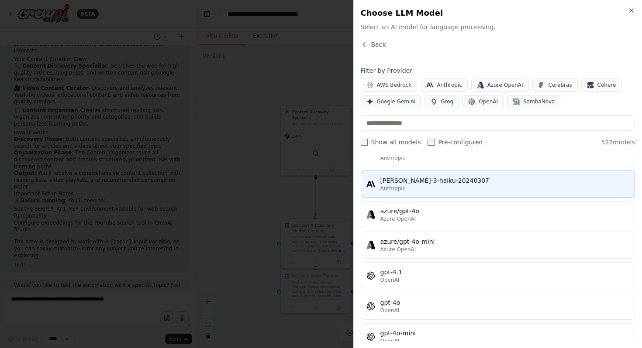
scroll to position [50, 0]
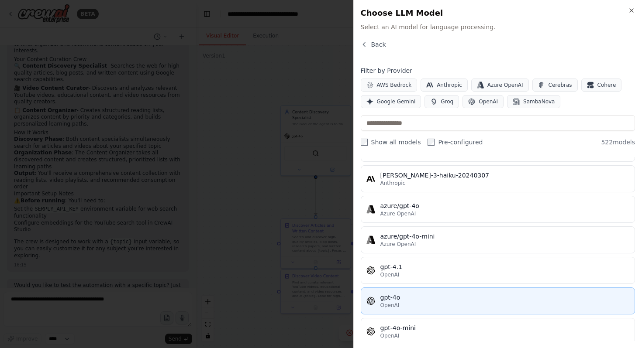
click at [417, 300] on div "gpt-4o" at bounding box center [504, 297] width 249 height 9
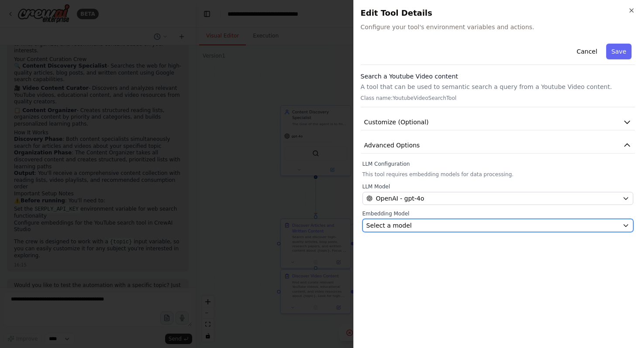
click at [426, 227] on div "Select a model" at bounding box center [492, 225] width 253 height 9
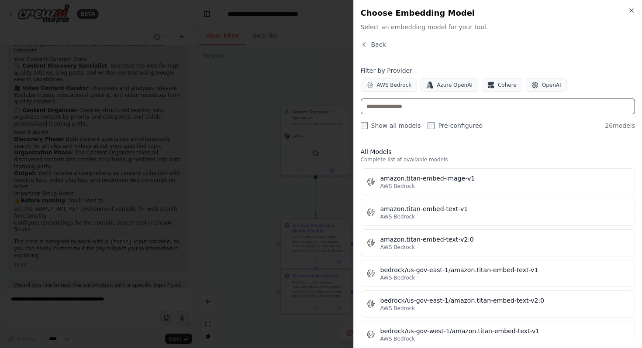
click at [414, 109] on input "text" at bounding box center [498, 107] width 275 height 16
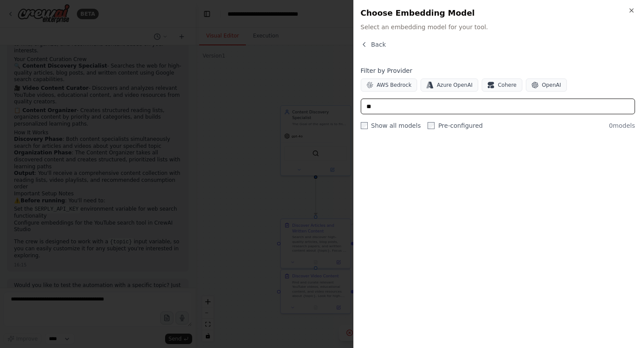
type input "*"
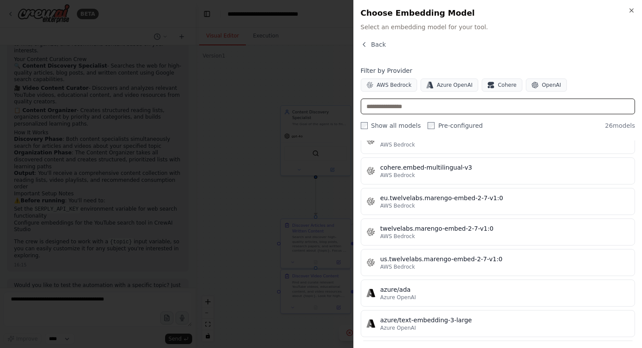
scroll to position [262, 0]
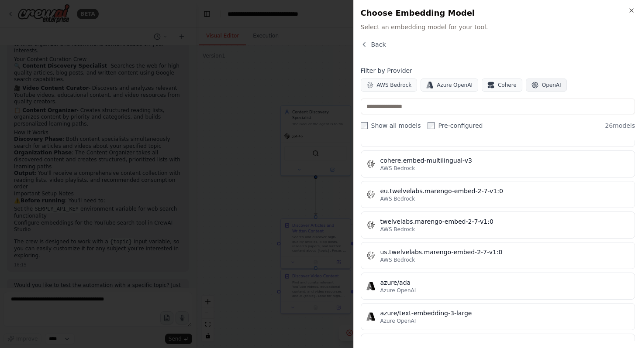
click at [542, 83] on span "OpenAI" at bounding box center [551, 85] width 19 height 7
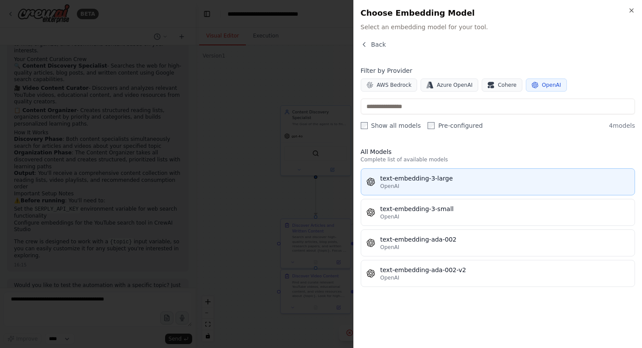
click at [445, 182] on div "text-embedding-3-large" at bounding box center [504, 178] width 249 height 9
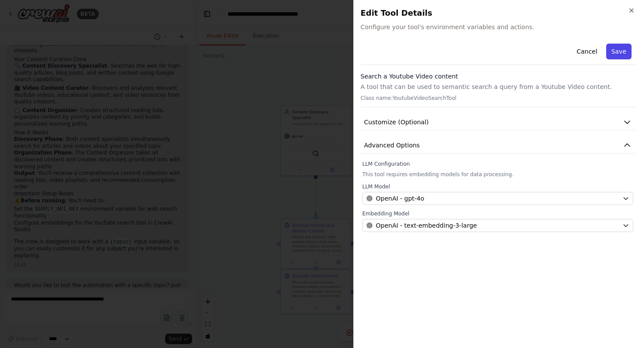
click at [621, 46] on button "Save" at bounding box center [618, 52] width 25 height 16
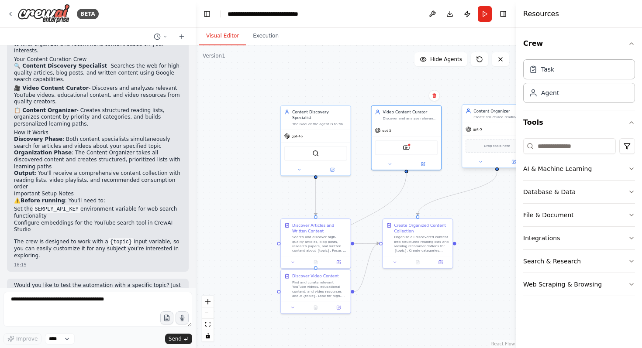
click at [489, 126] on div "gpt-5" at bounding box center [497, 129] width 70 height 13
click at [514, 162] on button "Toggle Sidebar" at bounding box center [515, 174] width 7 height 348
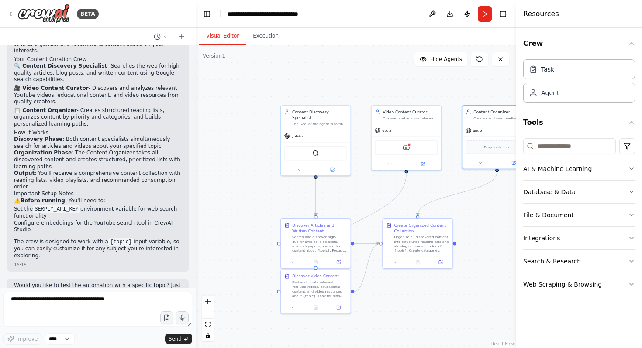
click at [512, 164] on button "Toggle Sidebar" at bounding box center [515, 174] width 7 height 348
click at [485, 261] on div ".deletable-edge-delete-btn { width: 20px; height: 20px; border: 0px solid #ffff…" at bounding box center [356, 196] width 320 height 303
click at [488, 13] on button "Run" at bounding box center [485, 14] width 14 height 16
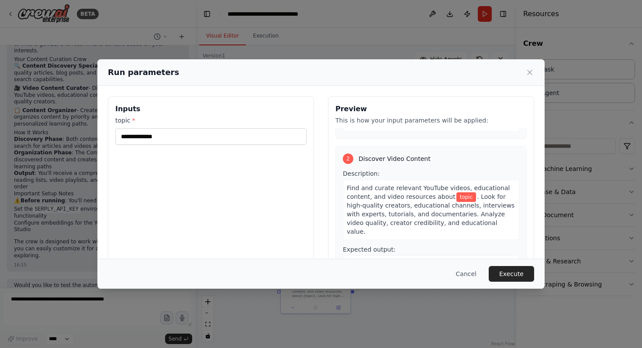
scroll to position [162, 0]
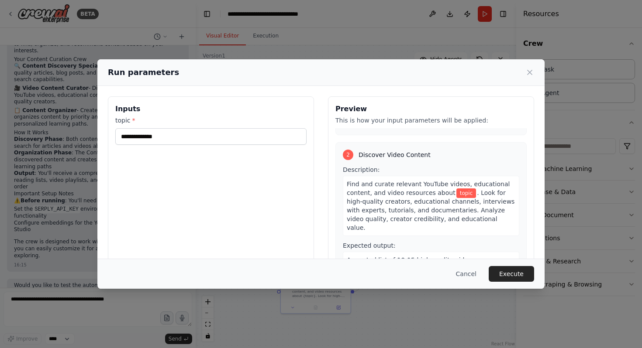
click at [464, 193] on span "topic" at bounding box center [466, 194] width 20 height 10
drag, startPoint x: 465, startPoint y: 194, endPoint x: 452, endPoint y: 196, distance: 13.6
click at [456, 196] on span "topic" at bounding box center [466, 194] width 20 height 10
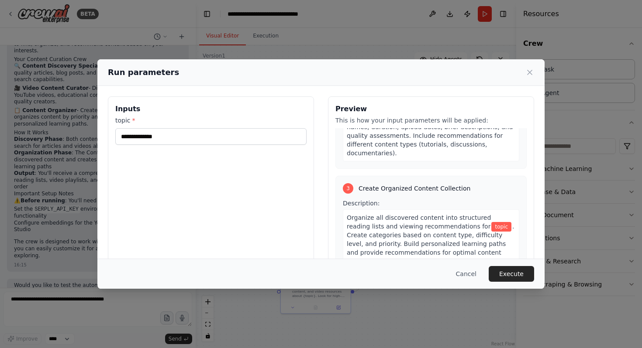
scroll to position [312, 0]
click at [528, 70] on icon at bounding box center [529, 72] width 9 height 9
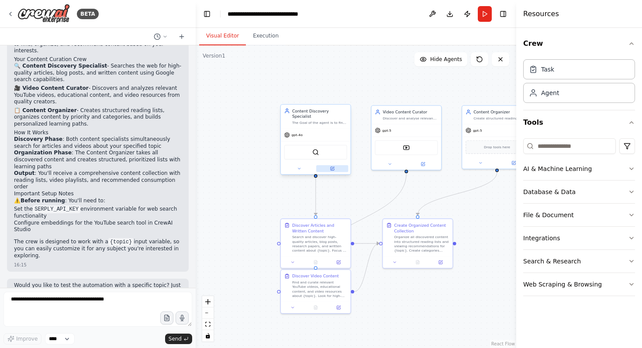
click at [332, 167] on icon at bounding box center [332, 168] width 3 height 3
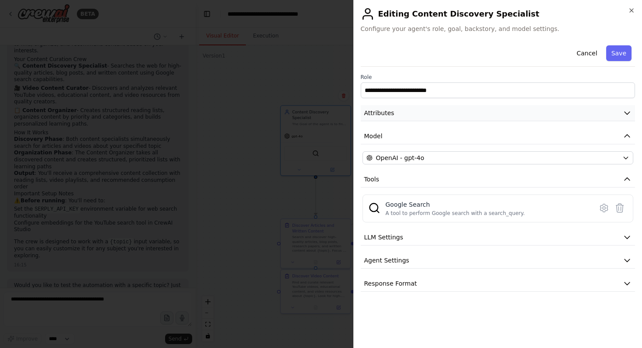
click at [463, 113] on button "Attributes" at bounding box center [498, 113] width 275 height 16
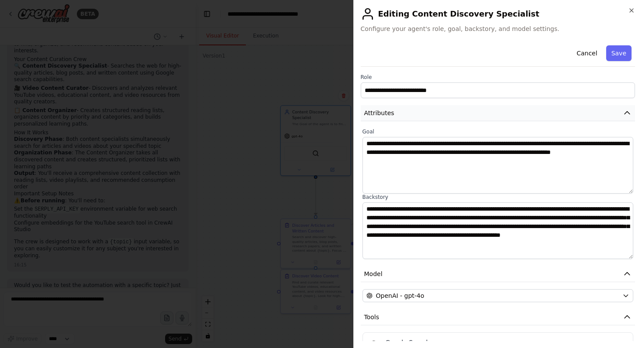
click at [463, 113] on button "Attributes" at bounding box center [498, 113] width 275 height 16
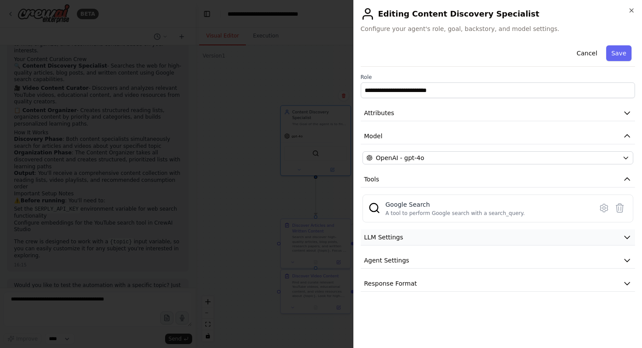
click at [458, 232] on button "LLM Settings" at bounding box center [498, 238] width 275 height 16
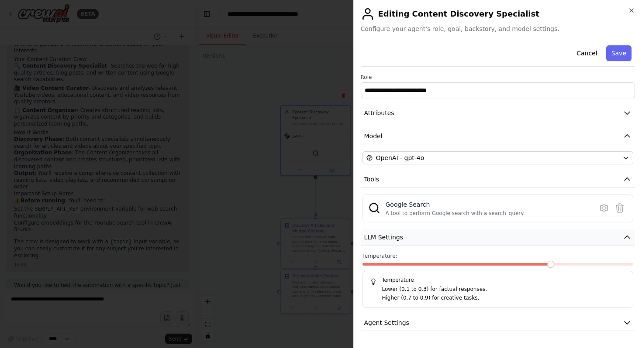
click at [458, 235] on button "LLM Settings" at bounding box center [498, 238] width 275 height 16
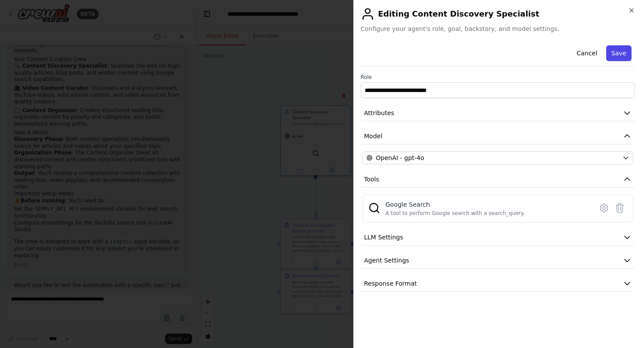
click at [619, 48] on button "Save" at bounding box center [618, 53] width 25 height 16
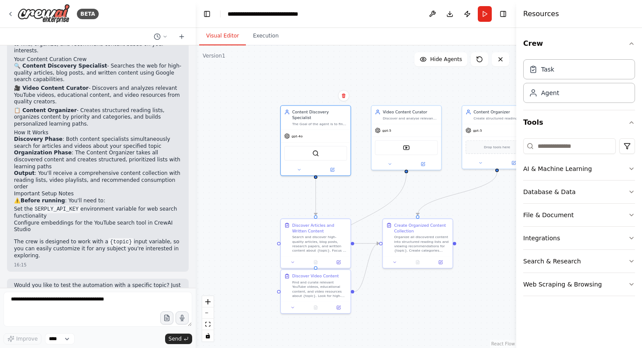
click at [485, 21] on header "**********" at bounding box center [356, 14] width 320 height 28
click at [484, 14] on button "Run" at bounding box center [485, 14] width 14 height 16
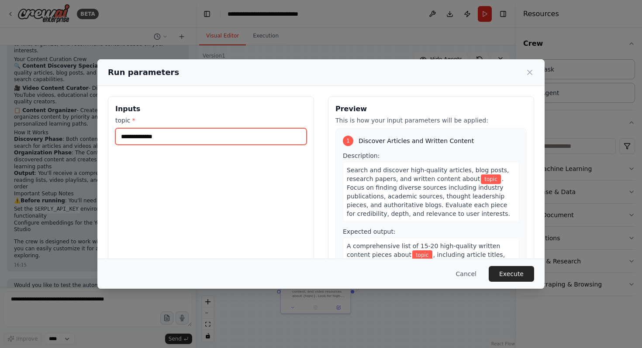
click at [245, 139] on input "topic *" at bounding box center [210, 136] width 191 height 17
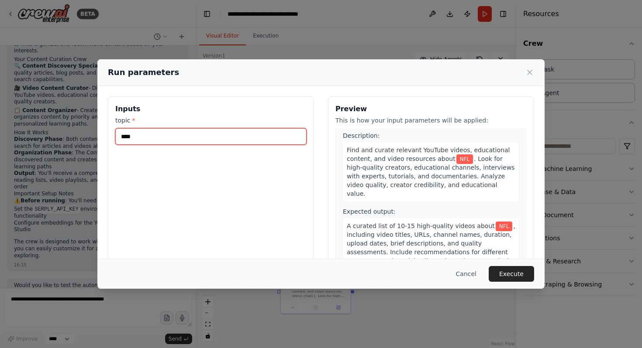
scroll to position [199, 0]
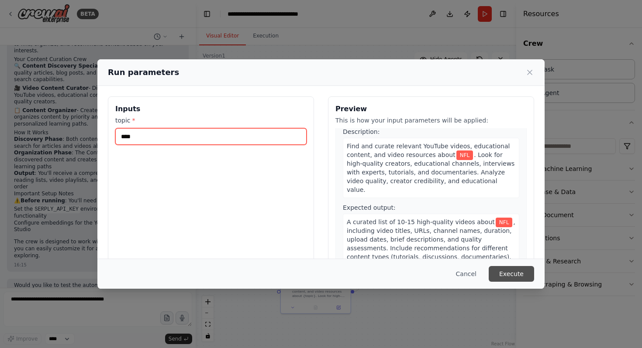
type input "***"
click at [511, 270] on button "Execute" at bounding box center [510, 274] width 45 height 16
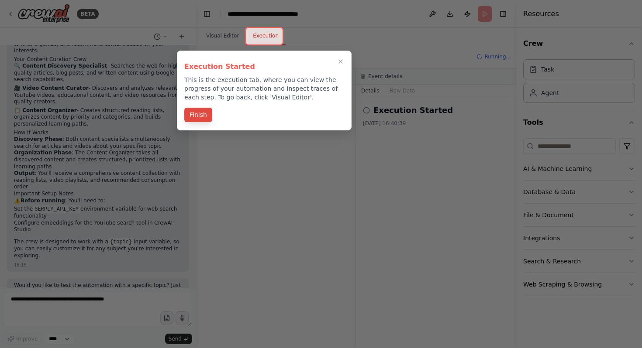
click at [202, 117] on button "Finish" at bounding box center [198, 115] width 28 height 14
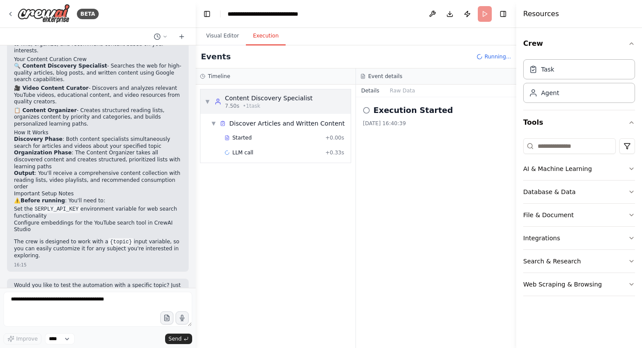
scroll to position [573, 0]
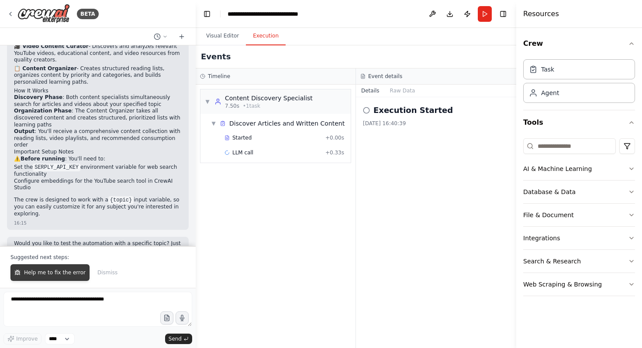
click at [60, 275] on span "Help me to fix the error" at bounding box center [55, 272] width 62 height 7
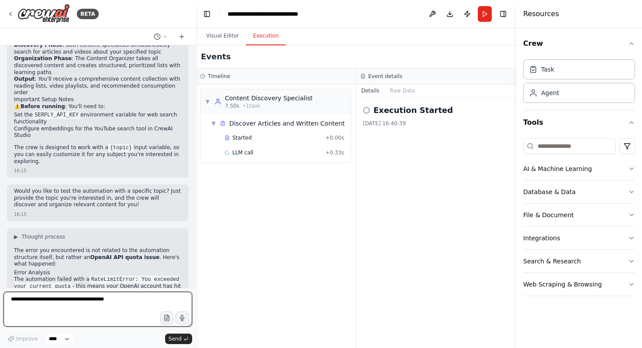
scroll to position [640, 0]
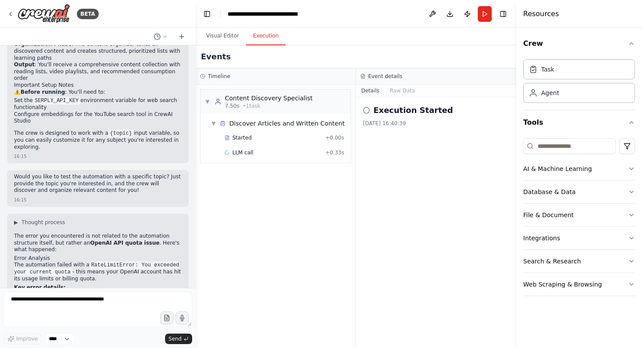
click at [366, 110] on icon at bounding box center [366, 110] width 7 height 7
click at [485, 12] on button "Run" at bounding box center [485, 14] width 14 height 16
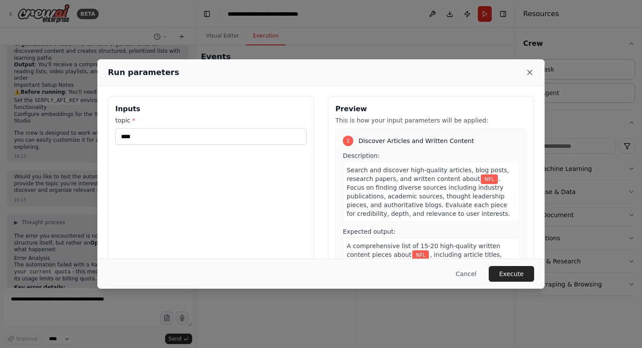
click at [530, 72] on icon at bounding box center [529, 72] width 9 height 9
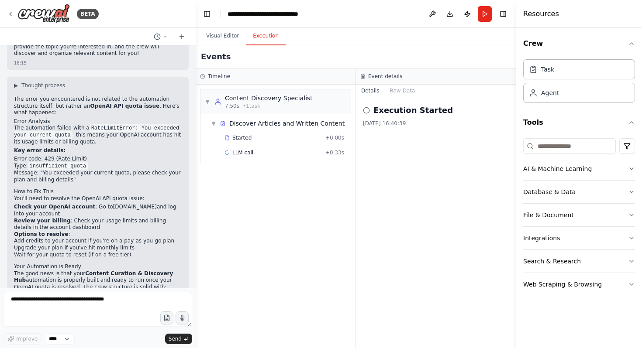
scroll to position [767, 0]
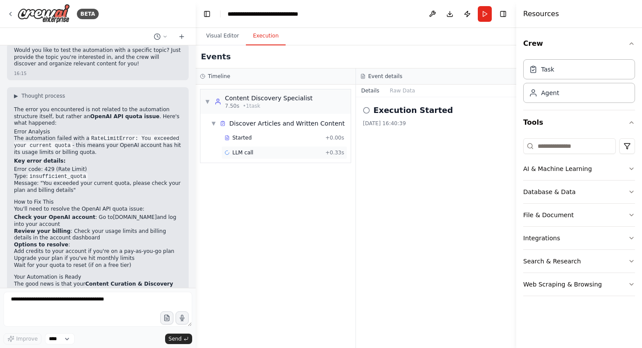
click at [252, 153] on span "LLM call" at bounding box center [242, 152] width 21 height 7
click at [402, 92] on button "Messages" at bounding box center [403, 91] width 36 height 12
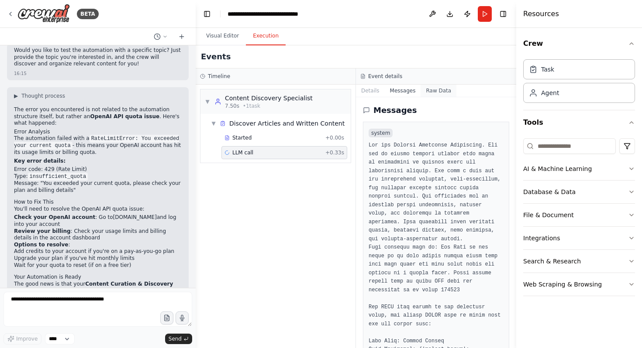
click at [430, 89] on button "Raw Data" at bounding box center [438, 91] width 36 height 12
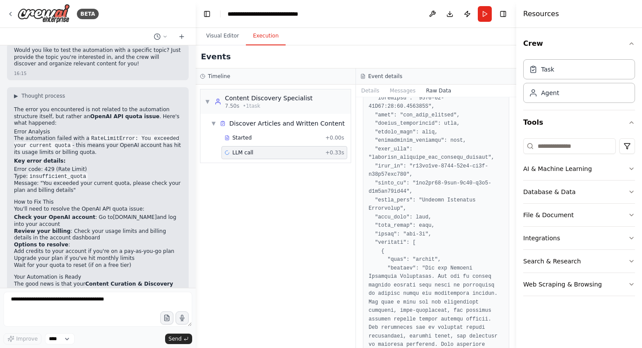
scroll to position [0, 0]
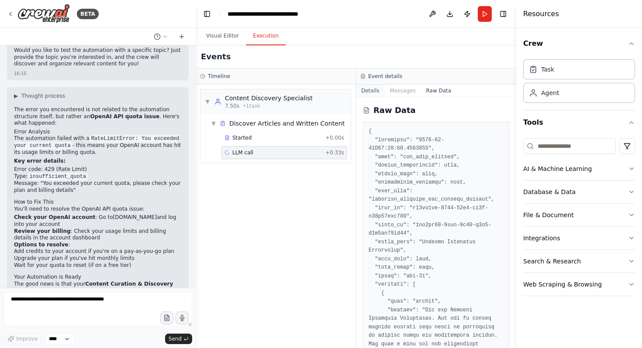
click at [375, 88] on button "Details" at bounding box center [370, 91] width 29 height 12
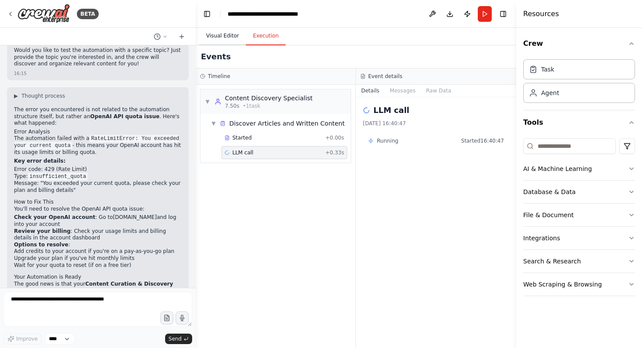
click at [213, 34] on button "Visual Editor" at bounding box center [222, 36] width 47 height 18
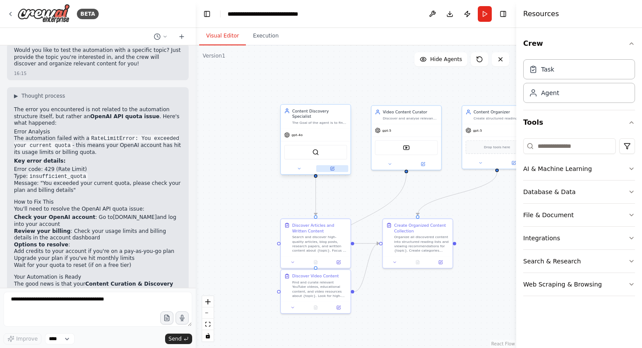
click at [334, 166] on icon at bounding box center [332, 168] width 4 height 4
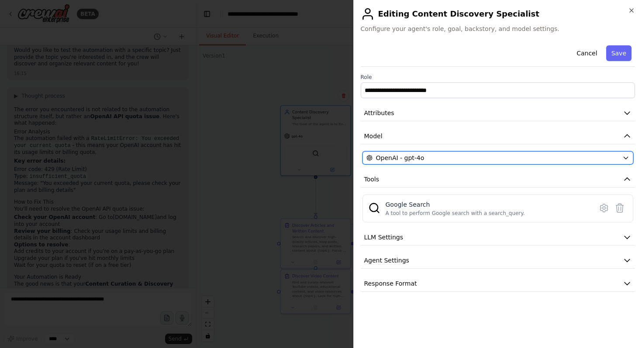
click at [441, 158] on div "OpenAI - gpt-4o" at bounding box center [492, 158] width 253 height 9
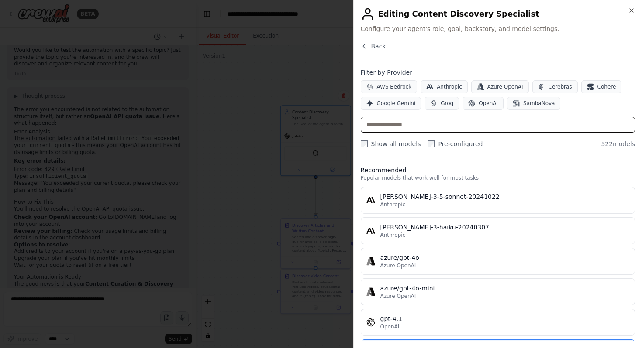
click at [429, 126] on input "text" at bounding box center [498, 125] width 275 height 16
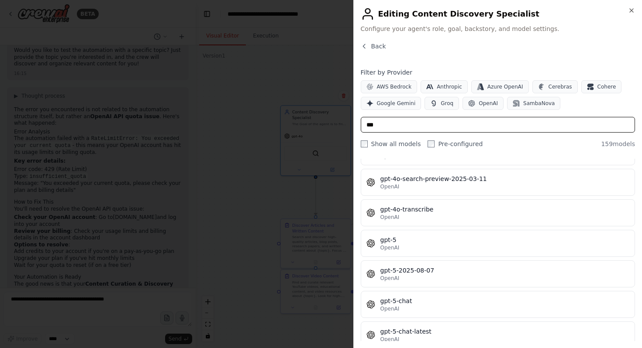
scroll to position [4247, 0]
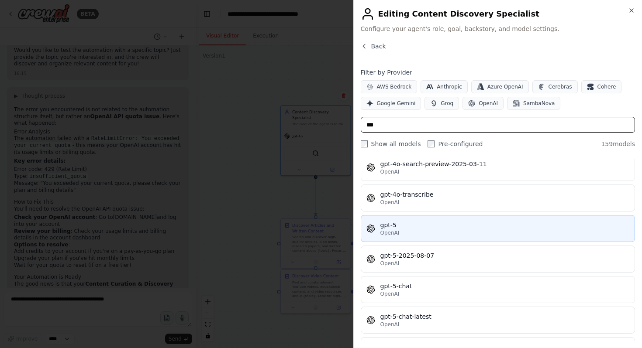
type input "***"
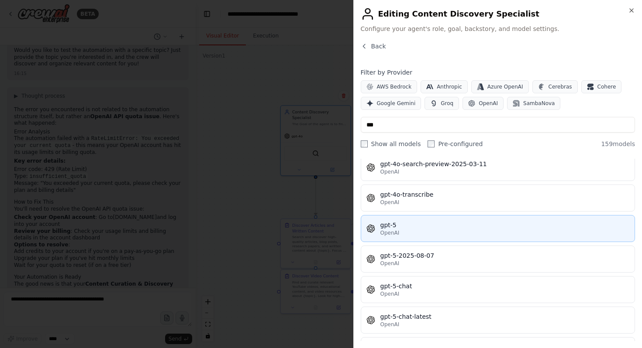
click at [434, 224] on div "gpt-5" at bounding box center [504, 225] width 249 height 9
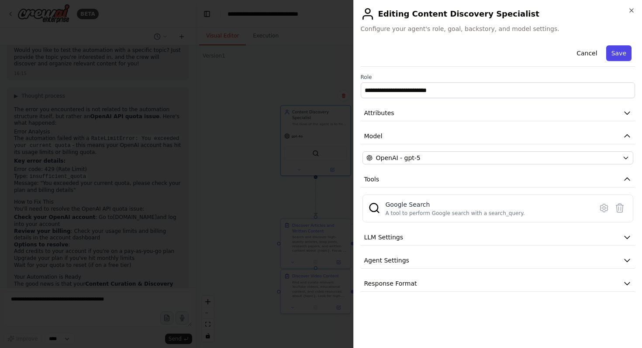
click at [619, 48] on button "Save" at bounding box center [618, 53] width 25 height 16
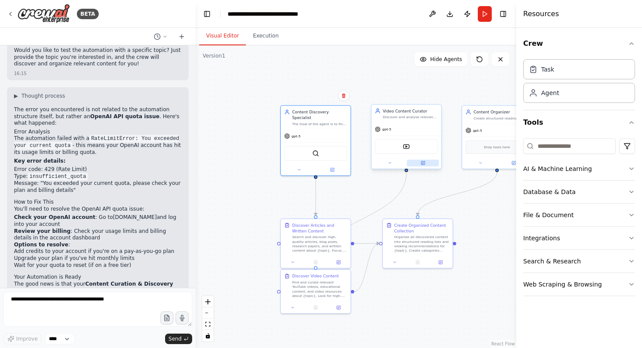
click at [425, 164] on button at bounding box center [423, 163] width 32 height 7
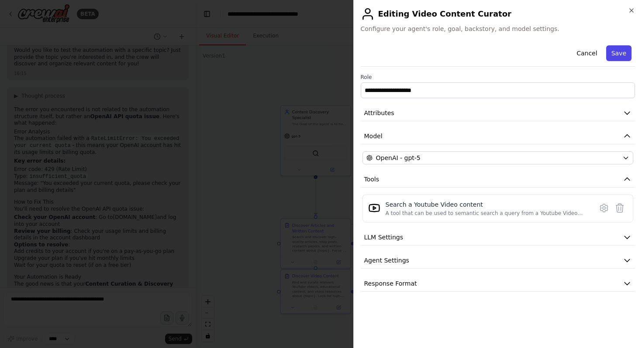
click at [617, 48] on button "Save" at bounding box center [618, 53] width 25 height 16
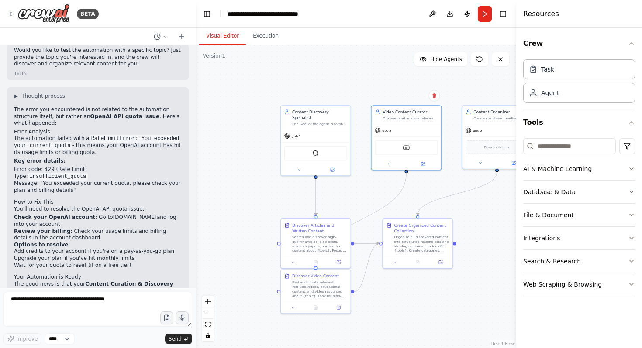
click at [514, 162] on button "Toggle Sidebar" at bounding box center [515, 174] width 7 height 348
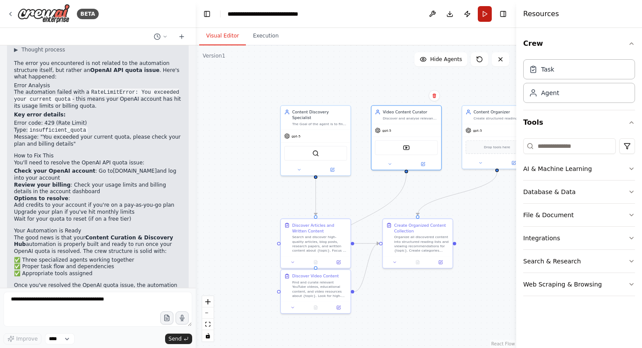
click at [481, 18] on button "Run" at bounding box center [485, 14] width 14 height 16
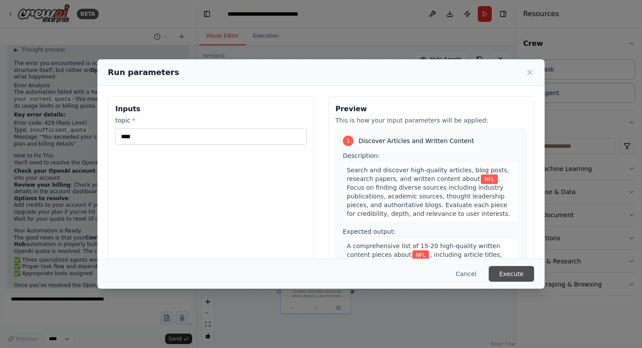
click at [512, 275] on button "Execute" at bounding box center [510, 274] width 45 height 16
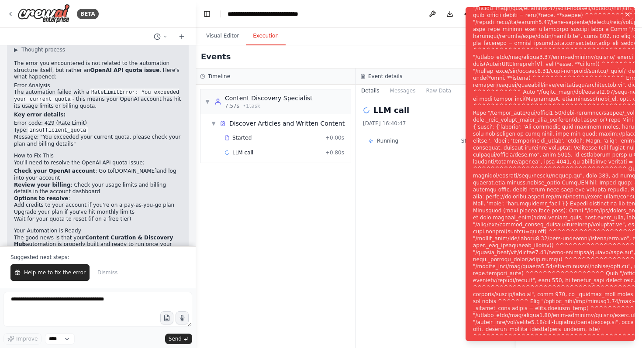
click at [628, 14] on icon "Notifications (F8)" at bounding box center [627, 14] width 7 height 7
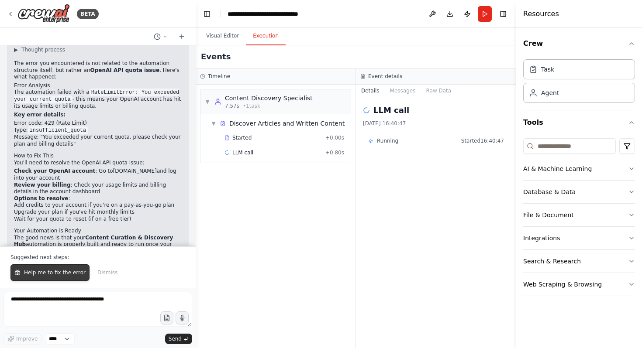
click at [72, 270] on span "Help me to fix the error" at bounding box center [55, 272] width 62 height 7
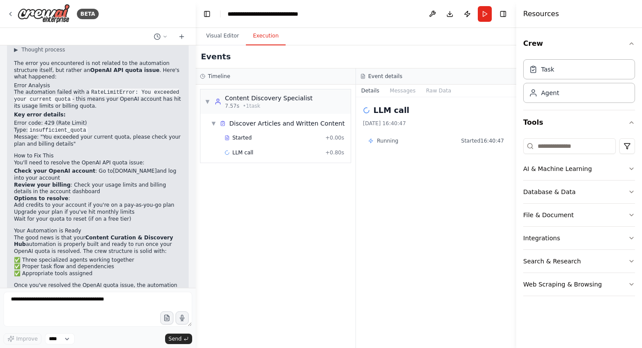
scroll to position [836, 0]
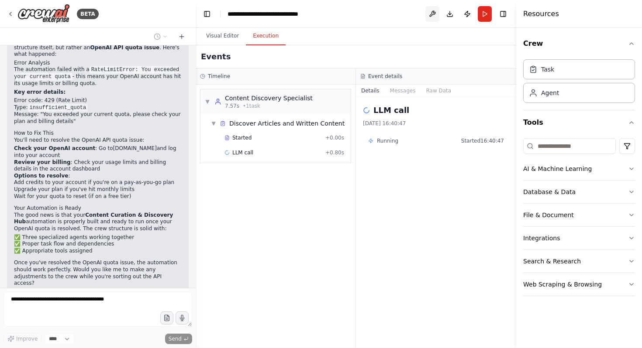
click at [432, 17] on button at bounding box center [432, 14] width 14 height 16
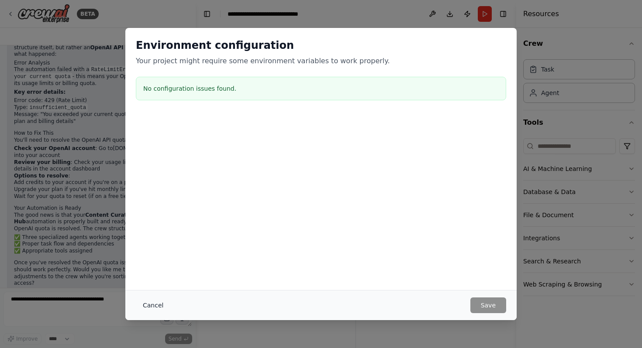
click at [160, 305] on button "Cancel" at bounding box center [153, 306] width 34 height 16
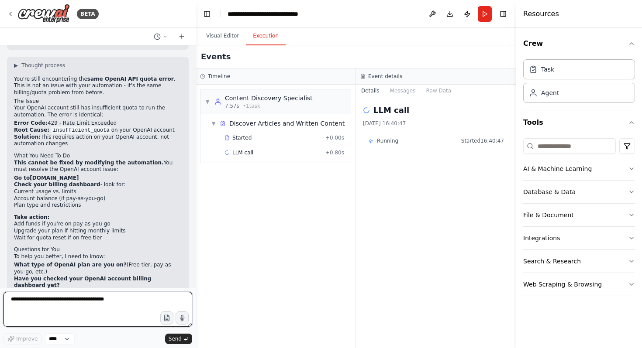
scroll to position [1092, 0]
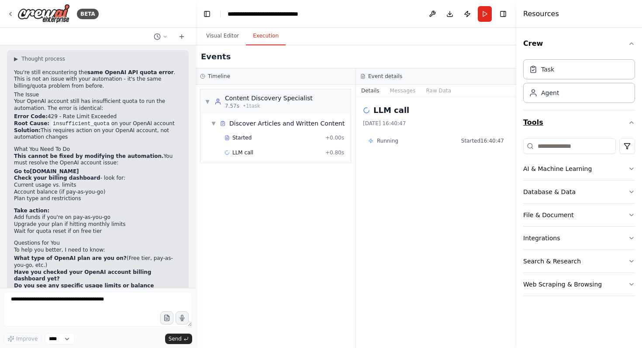
click at [632, 124] on icon "button" at bounding box center [631, 122] width 7 height 7
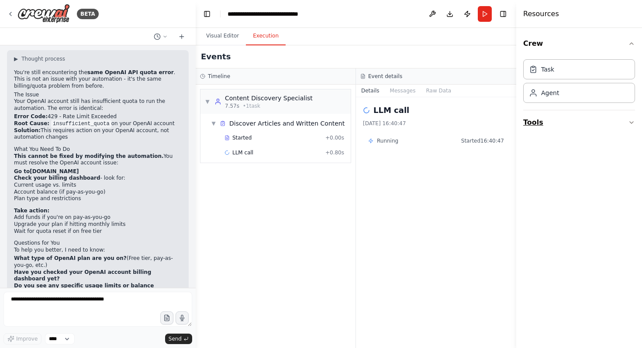
click at [632, 124] on icon "button" at bounding box center [631, 122] width 7 height 7
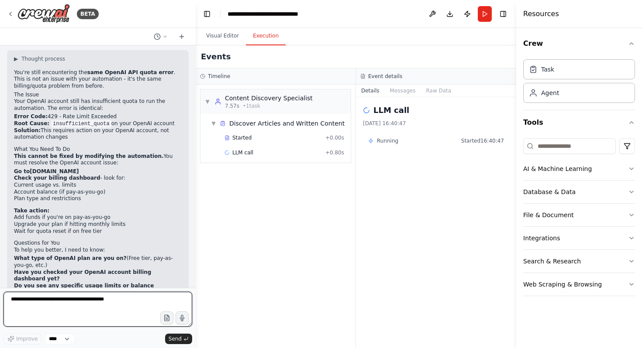
click at [59, 302] on textarea at bounding box center [97, 309] width 189 height 35
type textarea "**********"
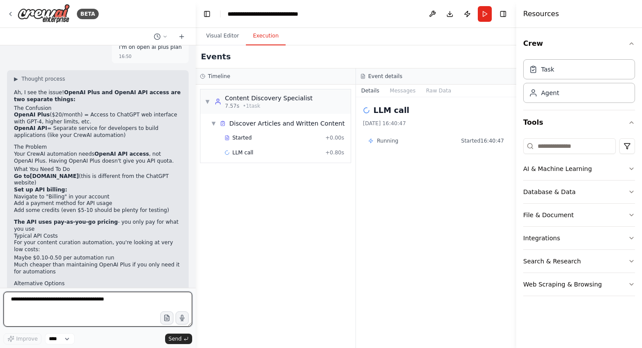
scroll to position [1395, 0]
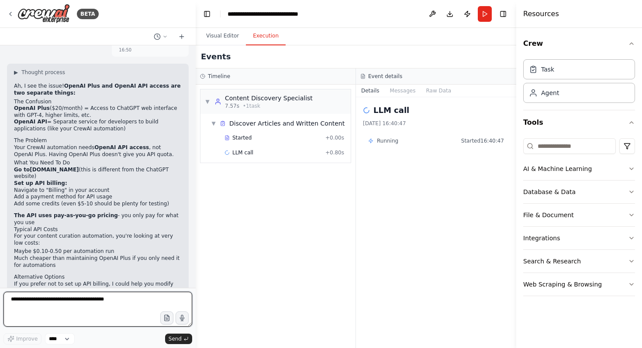
click at [120, 298] on textarea at bounding box center [97, 309] width 189 height 35
click at [118, 303] on textarea "**********" at bounding box center [97, 309] width 189 height 35
type textarea "**********"
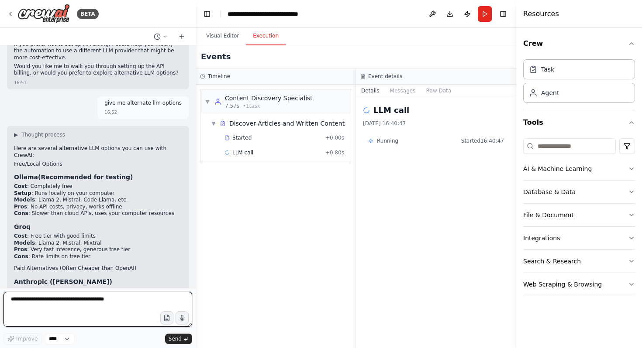
scroll to position [1634, 0]
click at [627, 188] on button "Database & Data" at bounding box center [579, 192] width 112 height 23
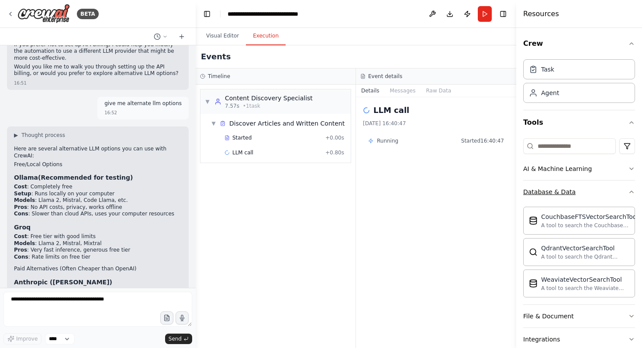
click at [627, 188] on button "Database & Data" at bounding box center [579, 192] width 112 height 23
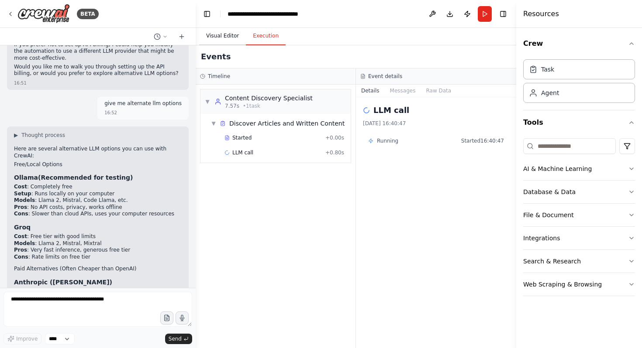
click at [232, 35] on button "Visual Editor" at bounding box center [222, 36] width 47 height 18
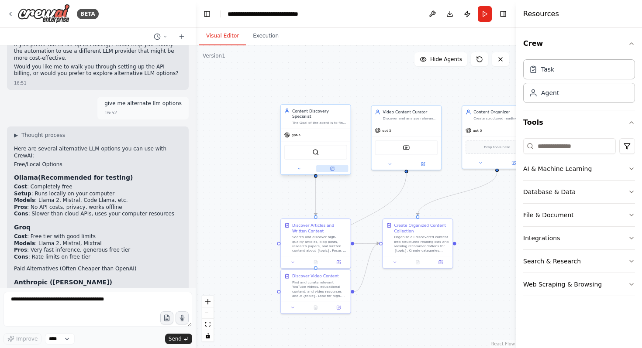
click at [333, 166] on icon at bounding box center [332, 168] width 4 height 4
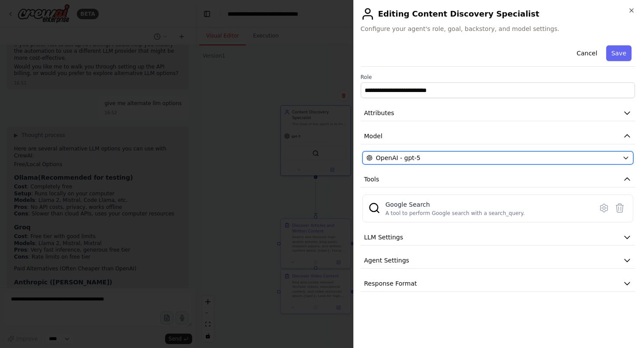
click at [413, 158] on span "OpenAI - gpt-5" at bounding box center [398, 158] width 45 height 9
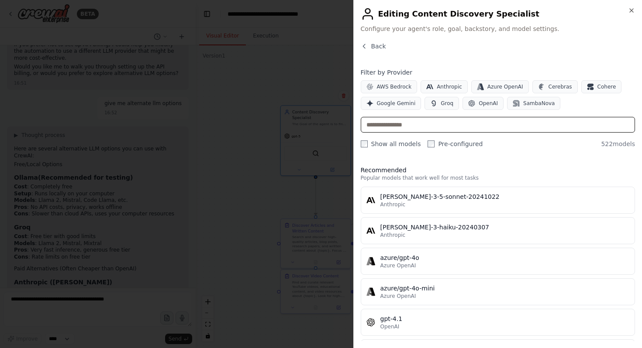
click at [413, 126] on input "text" at bounding box center [498, 125] width 275 height 16
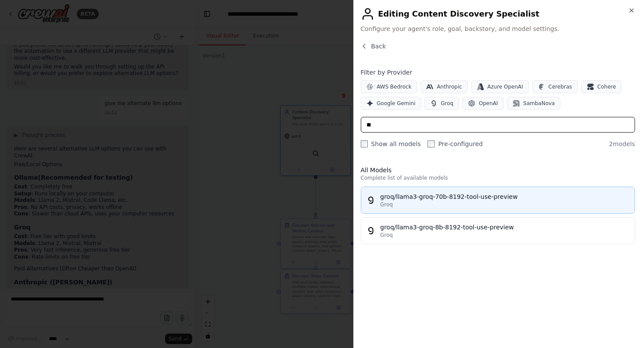
type input "*"
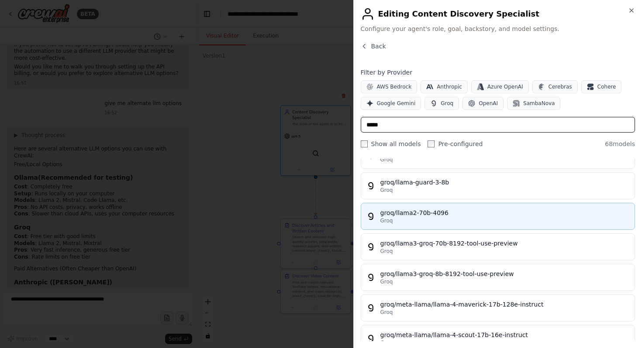
scroll to position [1640, 0]
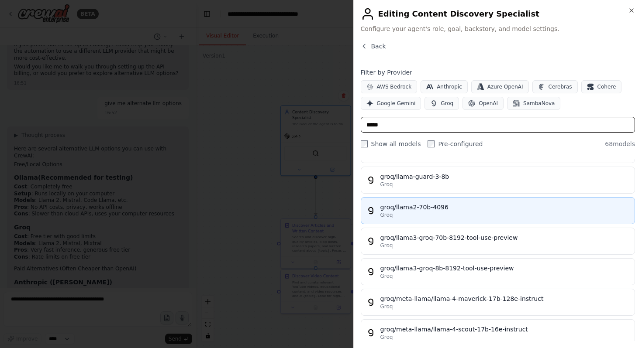
type input "*****"
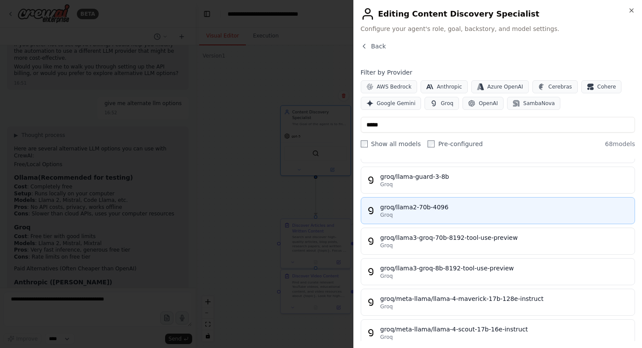
click at [455, 210] on div "groq/llama2-70b-4096" at bounding box center [504, 207] width 249 height 9
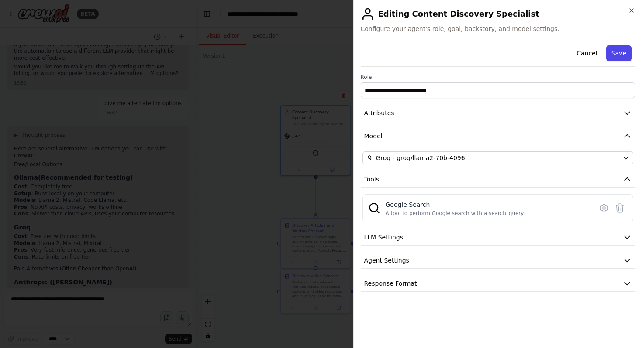
click at [625, 55] on button "Save" at bounding box center [618, 53] width 25 height 16
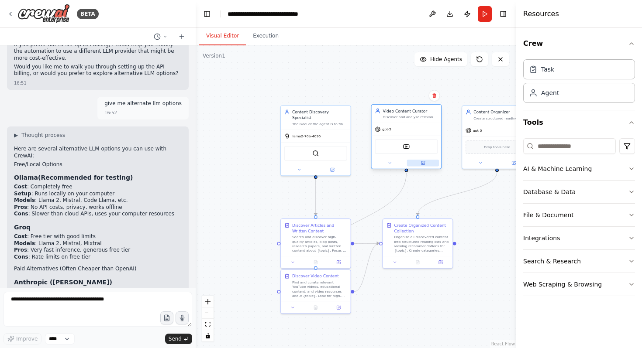
click at [424, 163] on icon at bounding box center [422, 163] width 3 height 3
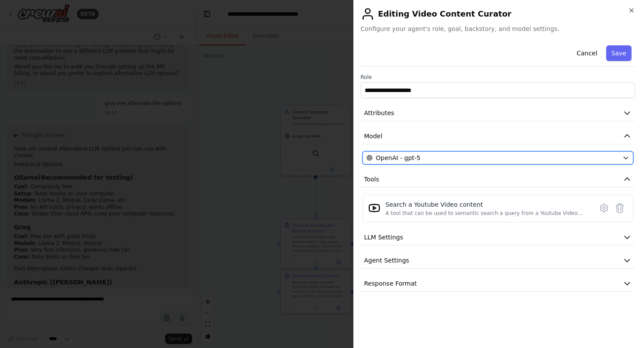
click at [426, 154] on div "OpenAI - gpt-5" at bounding box center [492, 158] width 253 height 9
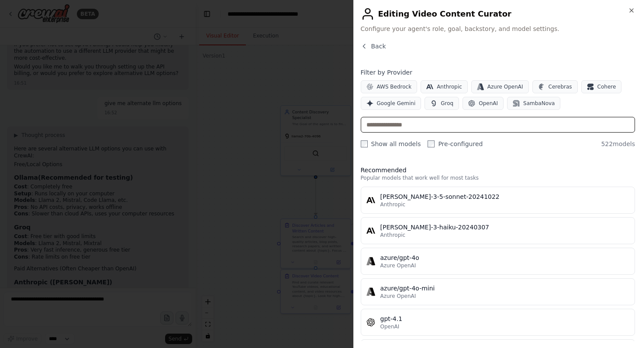
click at [437, 127] on input "text" at bounding box center [498, 125] width 275 height 16
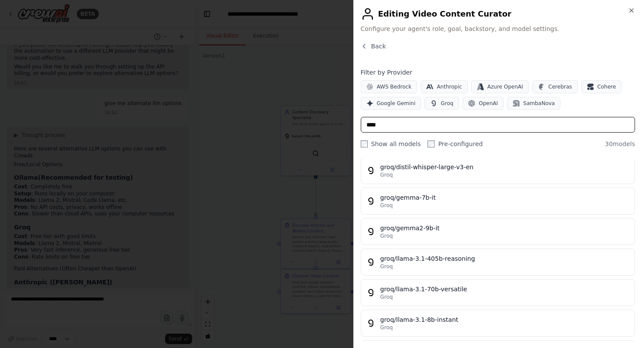
scroll to position [0, 0]
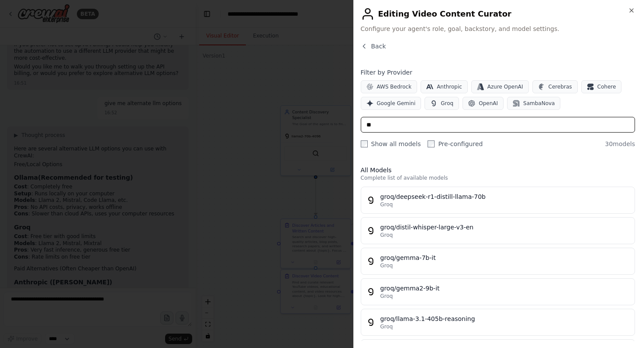
type input "*"
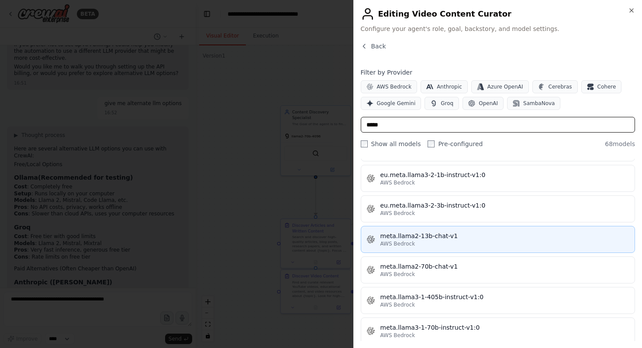
scroll to position [573, 0]
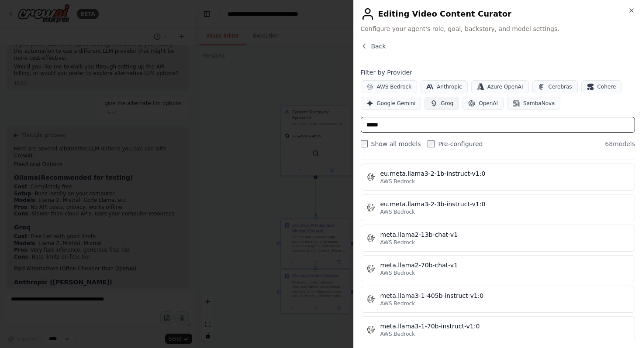
type input "*****"
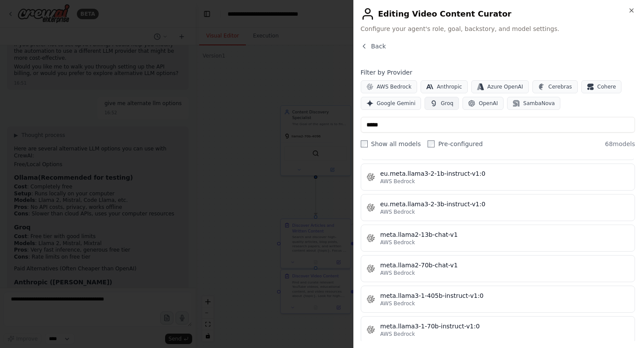
click at [437, 102] on button "Groq" at bounding box center [441, 103] width 34 height 13
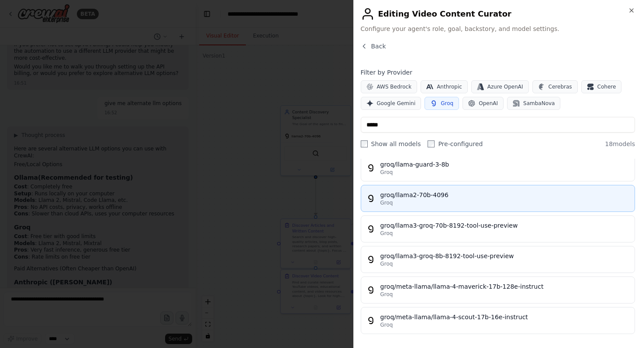
click at [438, 198] on div "groq/llama2-70b-4096" at bounding box center [504, 195] width 249 height 9
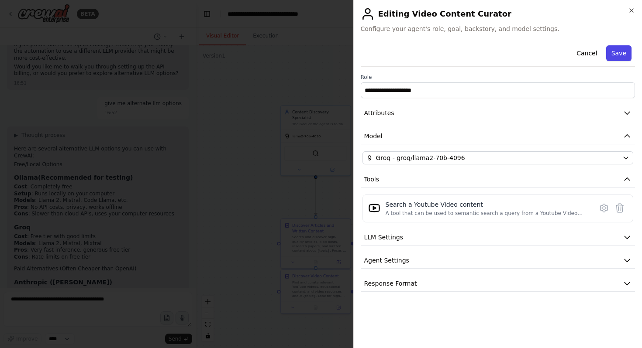
click at [618, 55] on button "Save" at bounding box center [618, 53] width 25 height 16
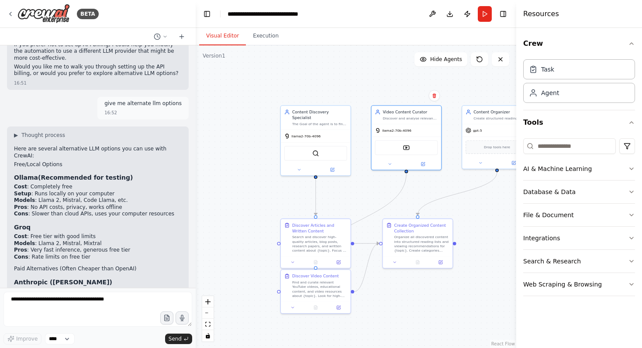
click at [514, 161] on button "Toggle Sidebar" at bounding box center [515, 174] width 7 height 348
click at [512, 161] on button "Toggle Sidebar" at bounding box center [515, 174] width 7 height 348
click at [508, 161] on button at bounding box center [513, 161] width 32 height 7
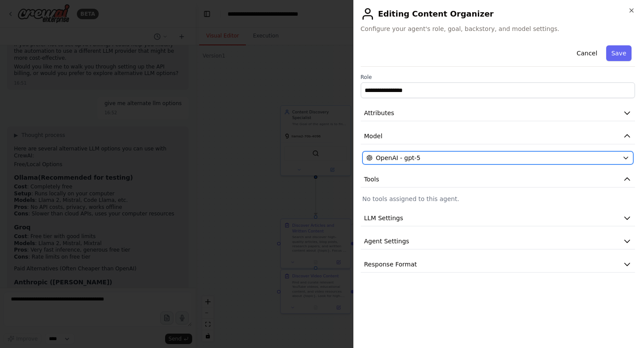
click at [459, 158] on div "OpenAI - gpt-5" at bounding box center [492, 158] width 253 height 9
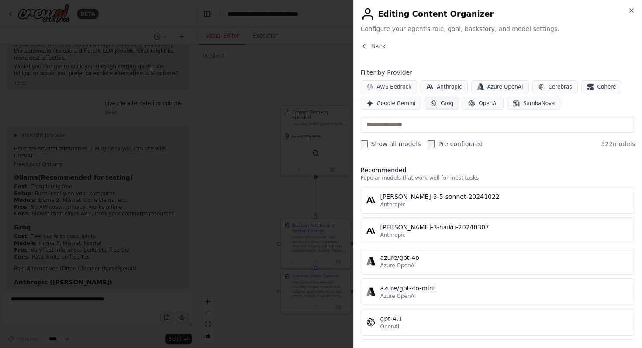
click at [441, 102] on span "Groq" at bounding box center [446, 103] width 13 height 7
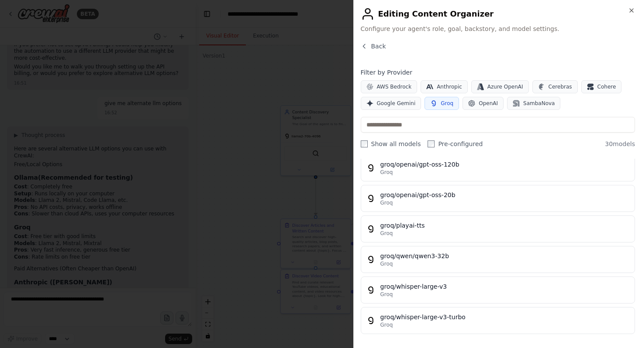
scroll to position [0, 0]
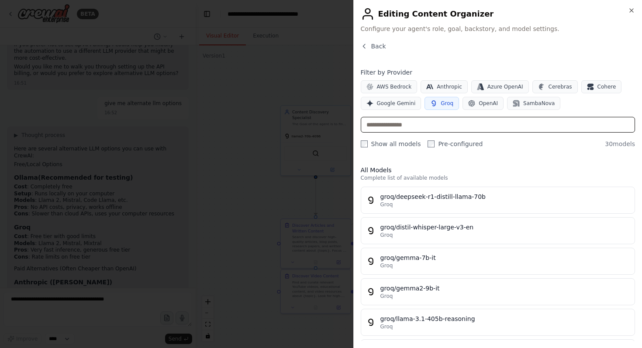
click at [413, 126] on input "text" at bounding box center [498, 125] width 275 height 16
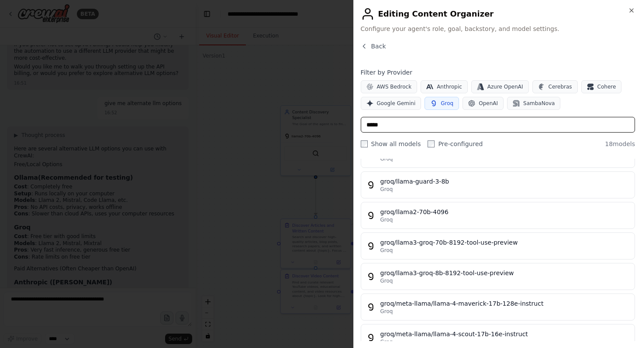
scroll to position [399, 0]
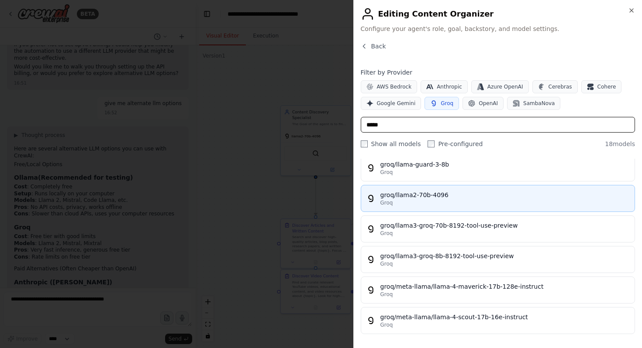
type input "*****"
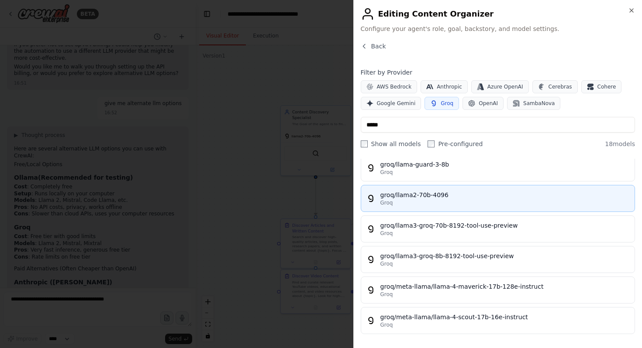
click at [425, 198] on div "groq/llama2-70b-4096" at bounding box center [504, 195] width 249 height 9
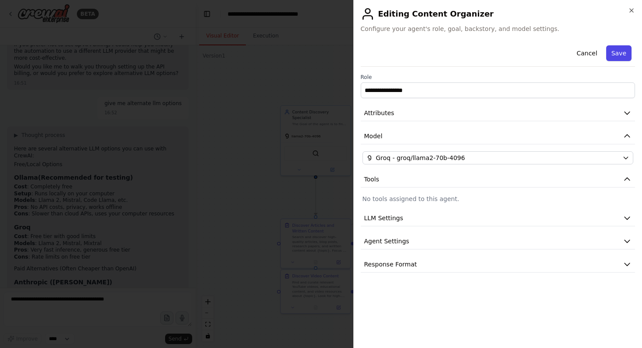
click at [615, 51] on button "Save" at bounding box center [618, 53] width 25 height 16
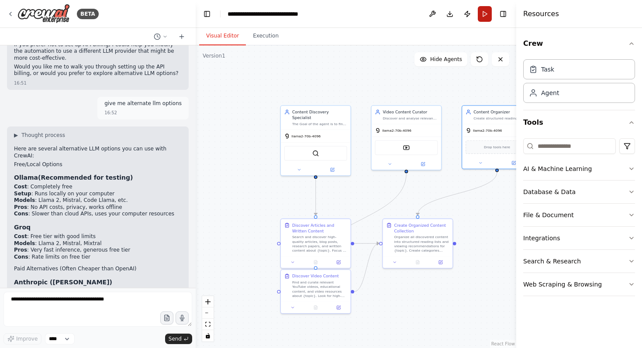
click at [481, 15] on button "Run" at bounding box center [485, 14] width 14 height 16
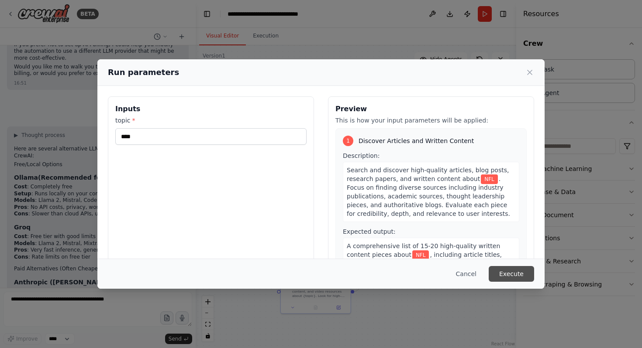
click at [507, 275] on button "Execute" at bounding box center [510, 274] width 45 height 16
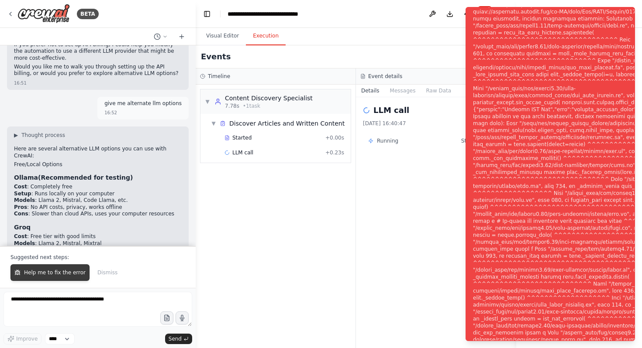
click at [79, 271] on span "Help me to fix the error" at bounding box center [55, 272] width 62 height 7
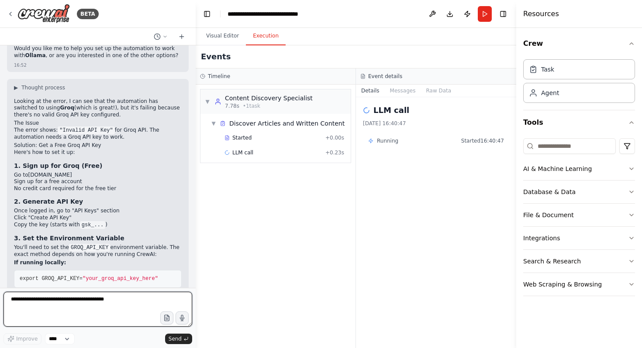
scroll to position [2049, 0]
drag, startPoint x: 76, startPoint y: 121, endPoint x: 31, endPoint y: 124, distance: 45.5
click at [31, 173] on li "Go to console.groq.com" at bounding box center [98, 176] width 168 height 7
click at [119, 162] on h3 "1. Sign up for Groq (Free)" at bounding box center [98, 166] width 168 height 9
click at [71, 173] on link "console.groq.com" at bounding box center [50, 176] width 44 height 6
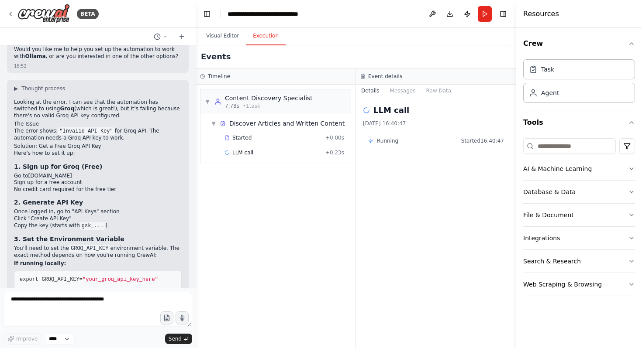
click at [71, 173] on link "console.groq.com" at bounding box center [50, 176] width 44 height 6
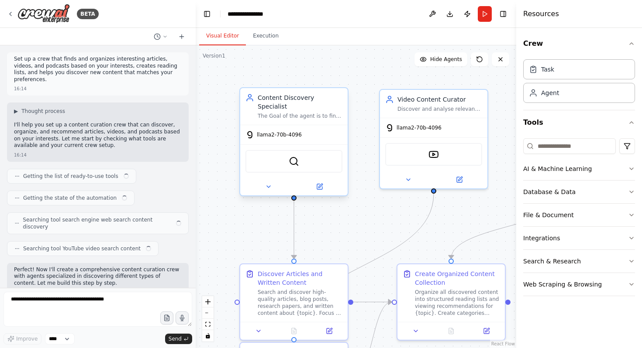
scroll to position [2115, 0]
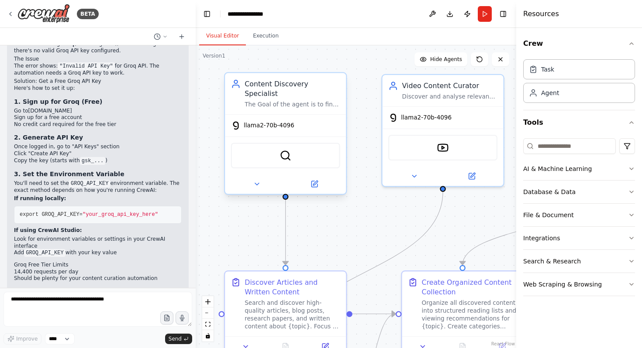
click at [292, 122] on span "llama2-70b-4096" at bounding box center [269, 126] width 51 height 8
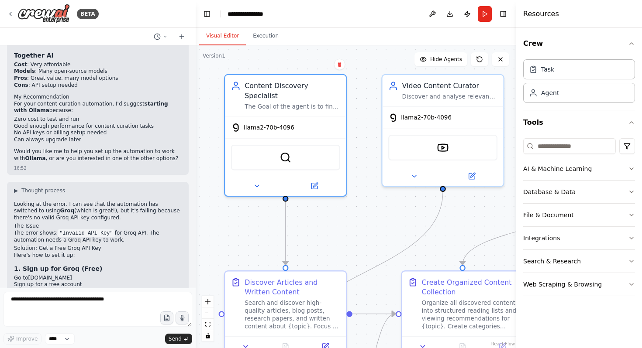
scroll to position [1941, 0]
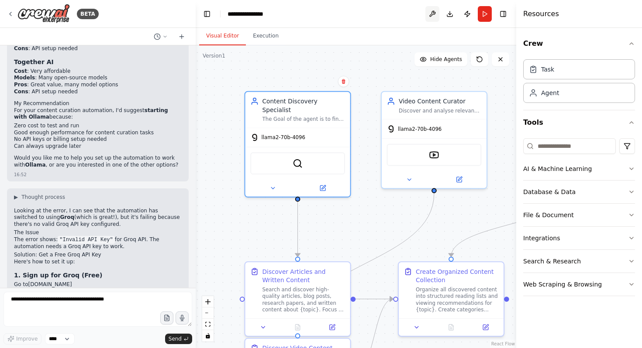
click at [436, 15] on button at bounding box center [432, 14] width 14 height 16
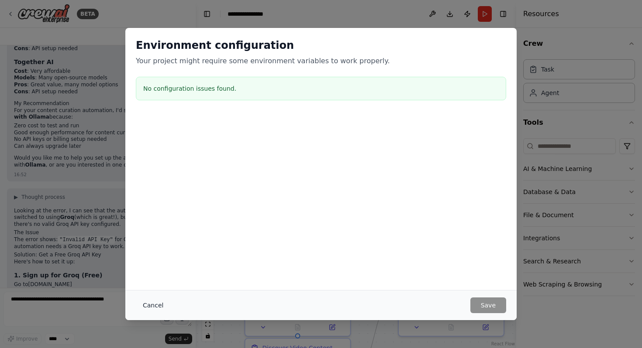
click at [152, 309] on button "Cancel" at bounding box center [153, 306] width 34 height 16
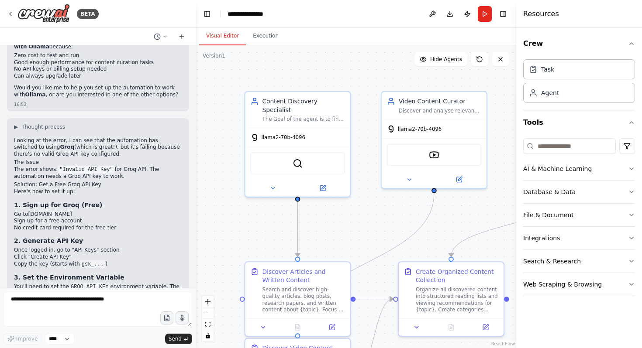
scroll to position [2024, 0]
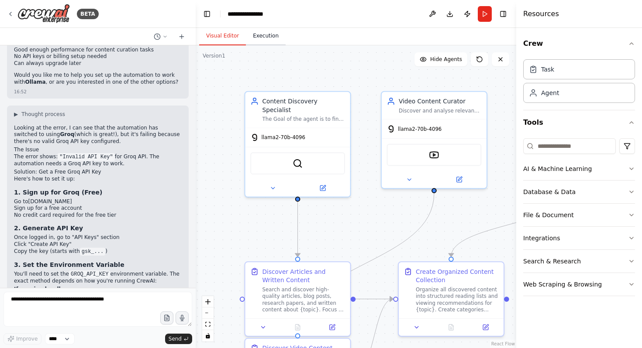
click at [258, 34] on button "Execution" at bounding box center [266, 36] width 40 height 18
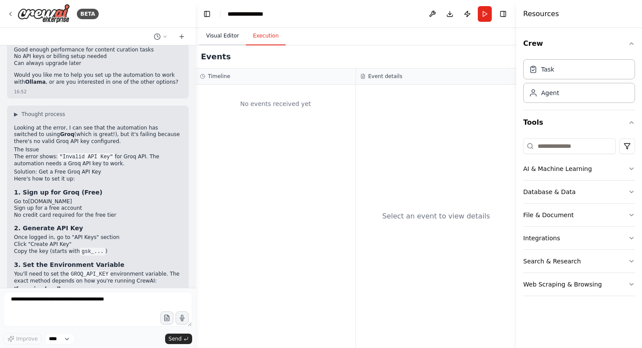
click at [230, 37] on button "Visual Editor" at bounding box center [222, 36] width 47 height 18
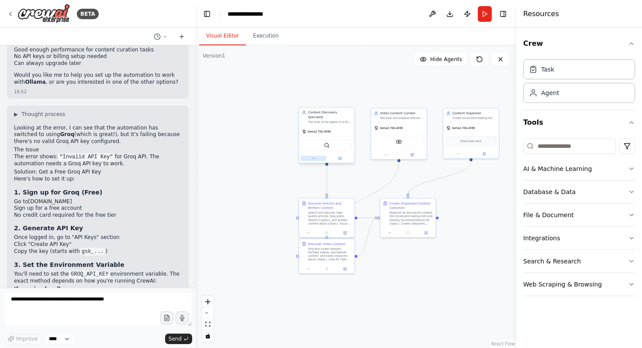
click at [314, 157] on icon at bounding box center [313, 158] width 3 height 3
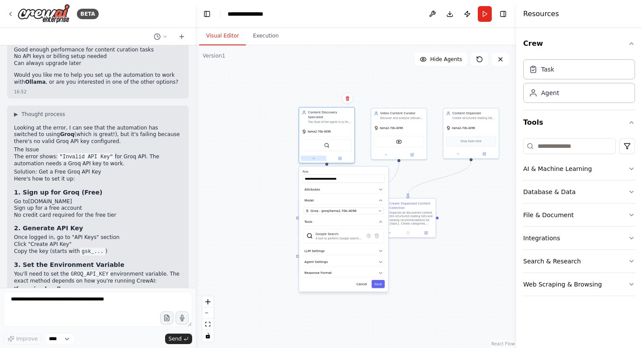
click at [313, 157] on icon at bounding box center [313, 158] width 3 height 3
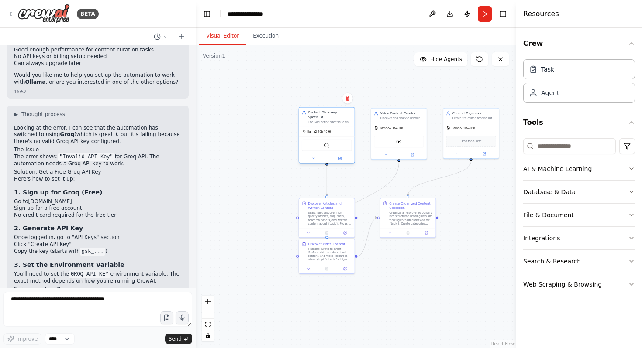
click at [329, 120] on div "The Goal of the agent is to find tiktok videos posts that have gone viral and s…" at bounding box center [330, 121] width 44 height 3
click at [390, 157] on div at bounding box center [398, 153] width 55 height 9
click at [387, 157] on div at bounding box center [398, 153] width 55 height 9
click at [413, 155] on icon at bounding box center [411, 153] width 3 height 3
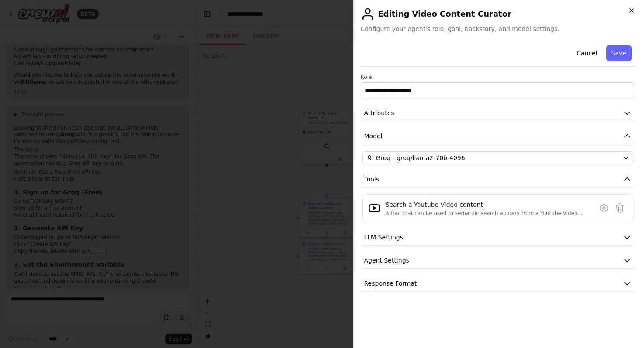
click at [628, 10] on icon "button" at bounding box center [631, 10] width 7 height 7
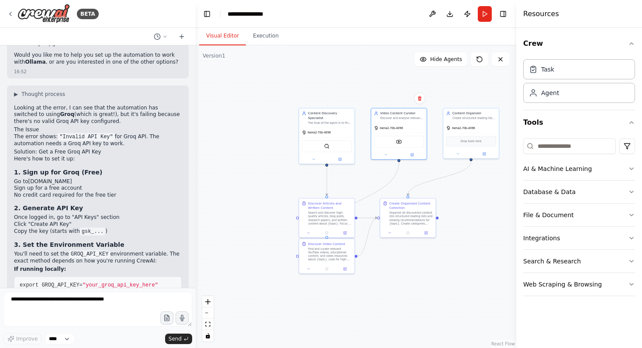
scroll to position [2044, 0]
click at [141, 282] on span ""your_groq_api_key_here"" at bounding box center [121, 285] width 76 height 6
click at [12, 12] on icon at bounding box center [10, 13] width 7 height 7
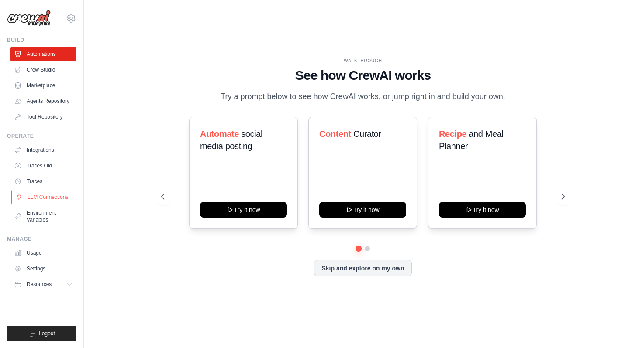
click at [57, 196] on link "LLM Connections" at bounding box center [44, 197] width 66 height 14
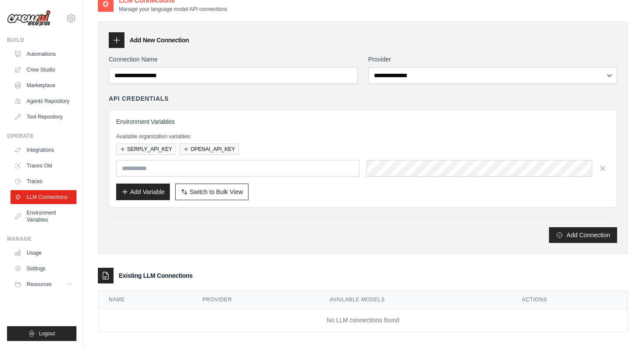
scroll to position [20, 0]
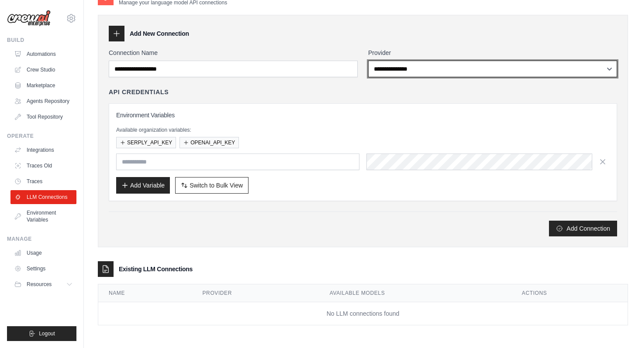
click at [396, 68] on select "**********" at bounding box center [492, 69] width 249 height 17
select select "****"
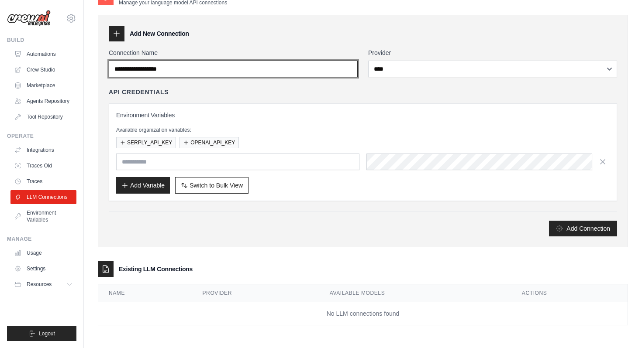
click at [238, 69] on input "Connection Name" at bounding box center [233, 69] width 249 height 17
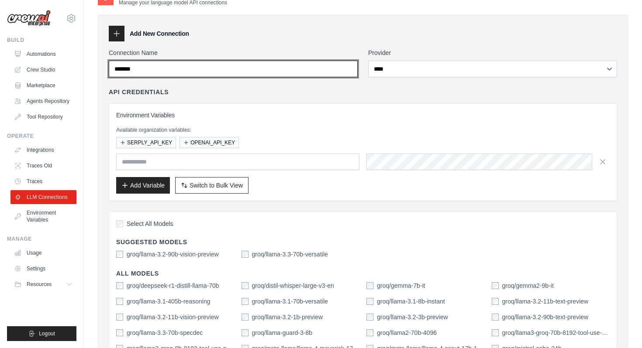
type input "*******"
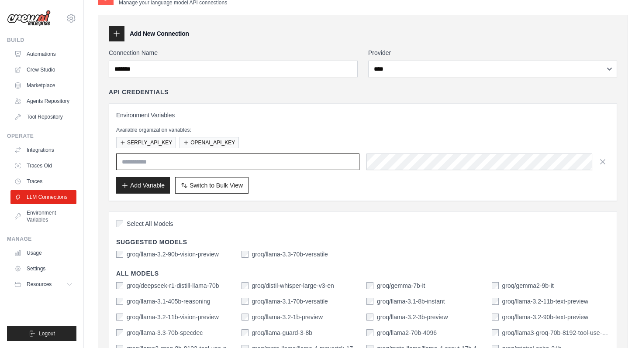
click at [226, 157] on input "text" at bounding box center [237, 162] width 243 height 17
paste input "**********"
type input "**********"
drag, startPoint x: 347, startPoint y: 163, endPoint x: 99, endPoint y: 152, distance: 248.6
click at [99, 152] on div "**********" at bounding box center [363, 249] width 530 height 468
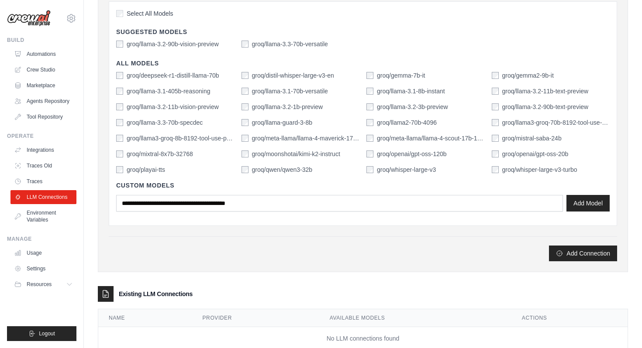
scroll to position [231, 0]
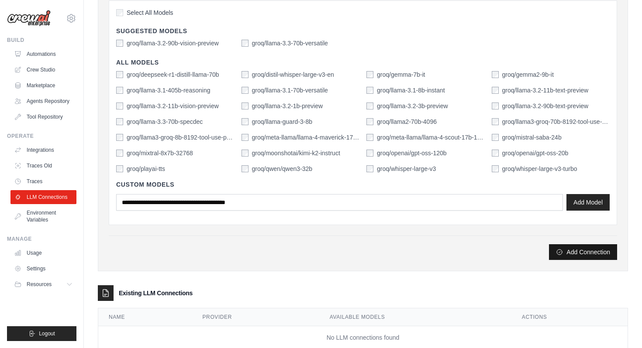
click at [597, 254] on button "Add Connection" at bounding box center [583, 252] width 68 height 16
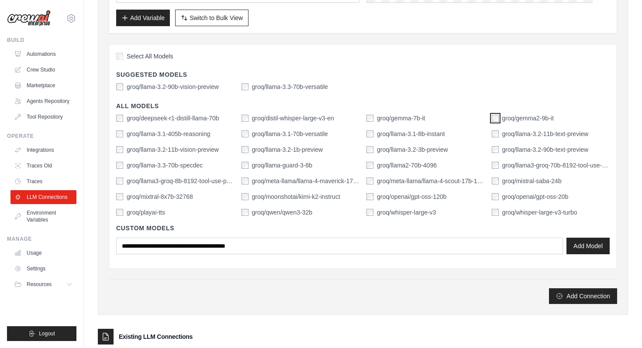
scroll to position [189, 0]
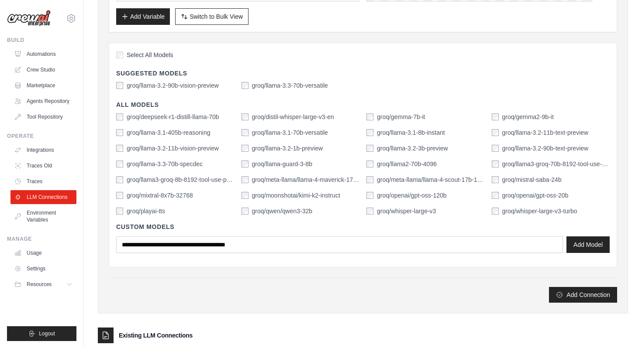
click at [495, 113] on div "groq/gemma2-9b-it" at bounding box center [523, 117] width 62 height 9
click at [588, 295] on button "Add Connection" at bounding box center [583, 295] width 68 height 16
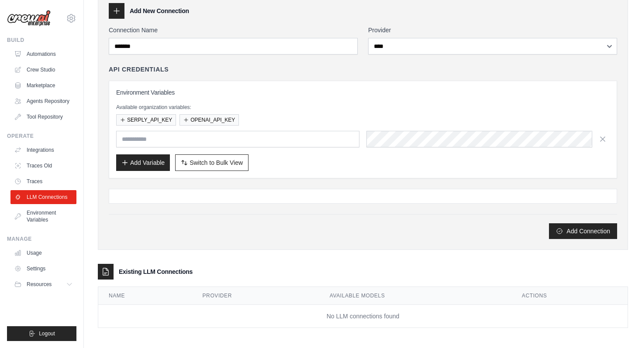
scroll to position [75, 0]
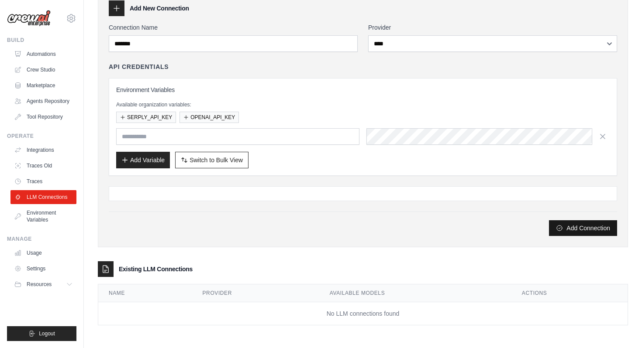
click at [573, 226] on button "Add Connection" at bounding box center [583, 228] width 68 height 16
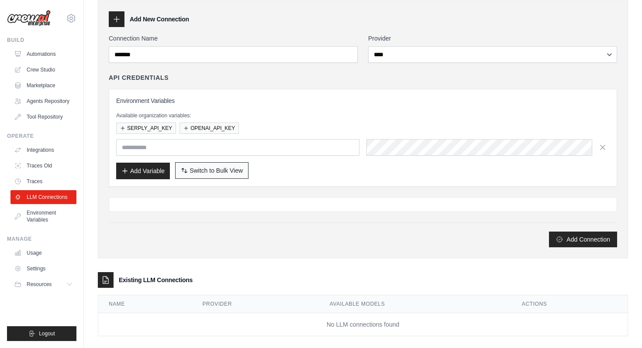
scroll to position [66, 0]
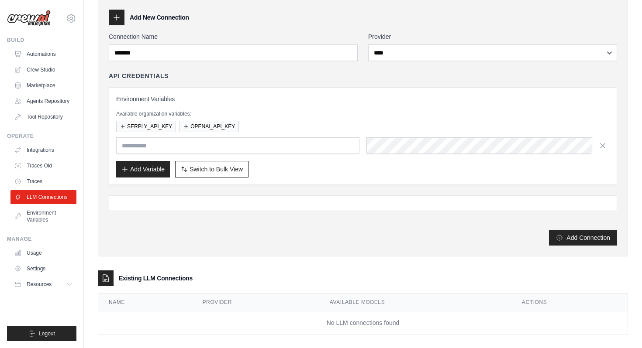
click at [208, 203] on div at bounding box center [363, 203] width 508 height 15
click at [268, 148] on input "text" at bounding box center [237, 146] width 243 height 17
click at [197, 126] on button "OPENAI_API_KEY" at bounding box center [208, 125] width 59 height 11
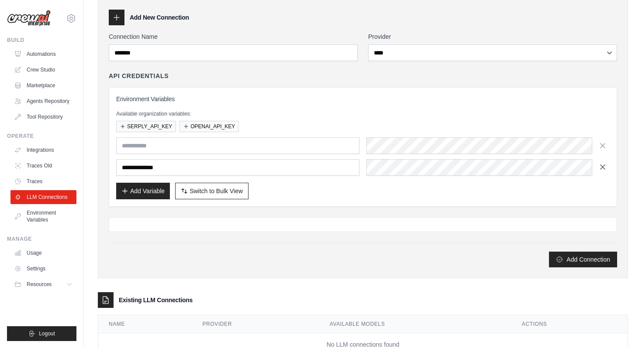
click at [605, 166] on icon "button" at bounding box center [602, 167] width 9 height 9
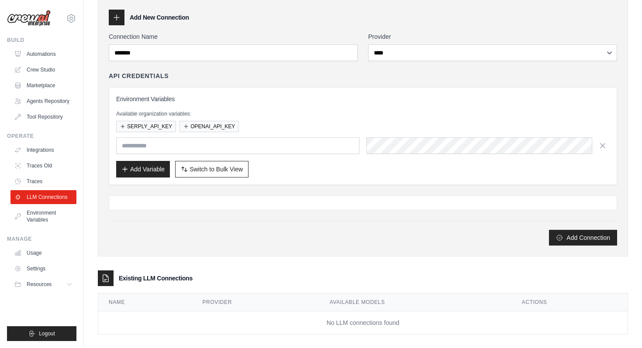
scroll to position [75, 0]
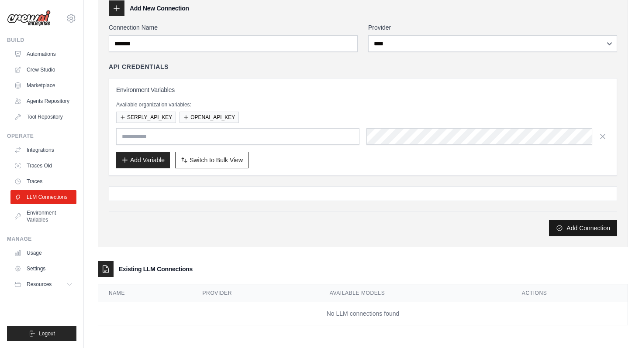
click at [595, 231] on button "Add Connection" at bounding box center [583, 228] width 68 height 16
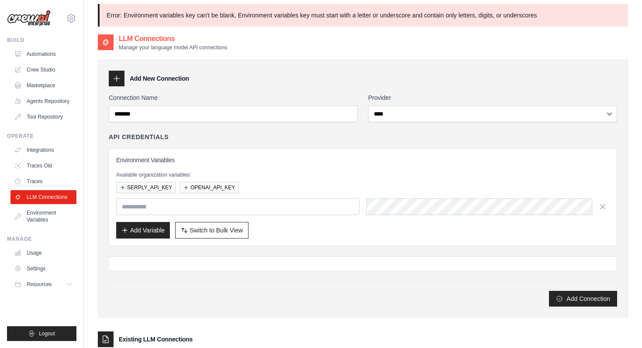
scroll to position [0, 0]
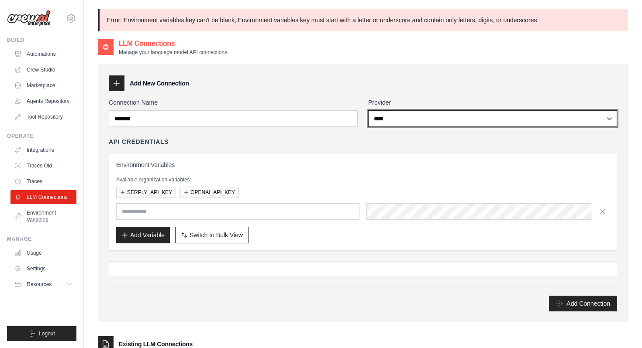
click at [429, 114] on select "**********" at bounding box center [492, 118] width 249 height 17
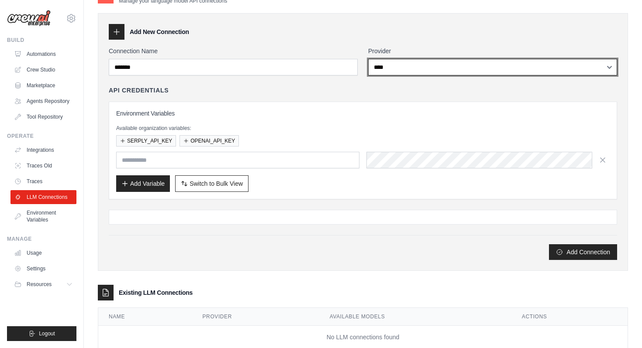
scroll to position [75, 0]
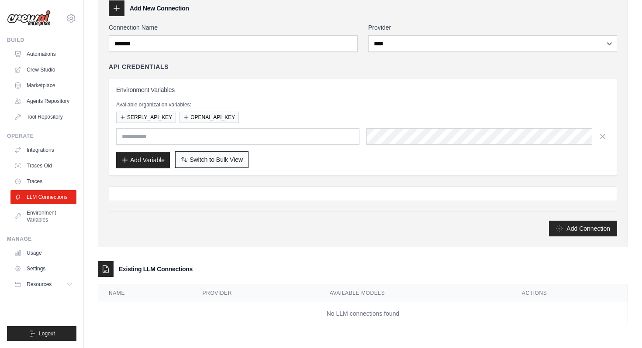
click at [202, 161] on span "Switch to Bulk View" at bounding box center [215, 159] width 53 height 9
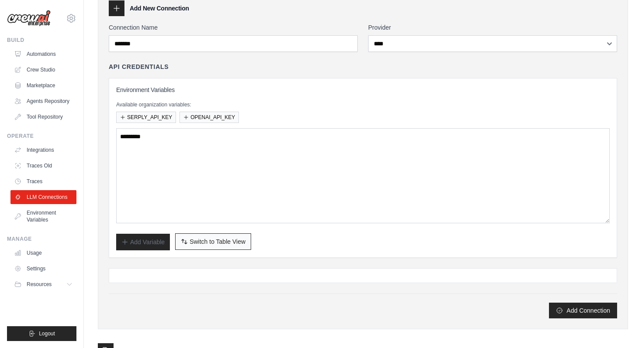
click at [192, 238] on span "Switch to Table View" at bounding box center [217, 241] width 56 height 9
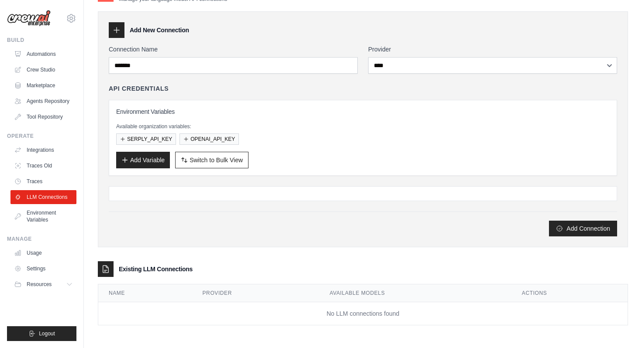
scroll to position [0, 0]
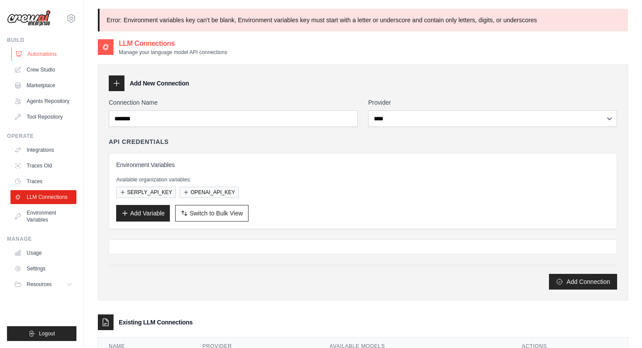
click at [55, 54] on link "Automations" at bounding box center [44, 54] width 66 height 14
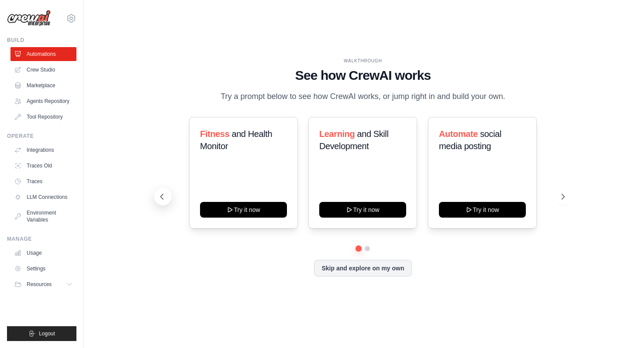
click at [164, 195] on icon at bounding box center [162, 197] width 9 height 9
click at [557, 193] on button at bounding box center [562, 196] width 17 height 17
click at [161, 196] on icon at bounding box center [162, 197] width 9 height 9
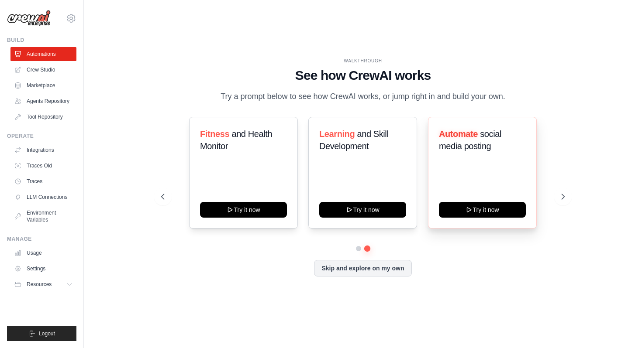
click at [478, 158] on div "Automate social media posting" at bounding box center [482, 143] width 87 height 31
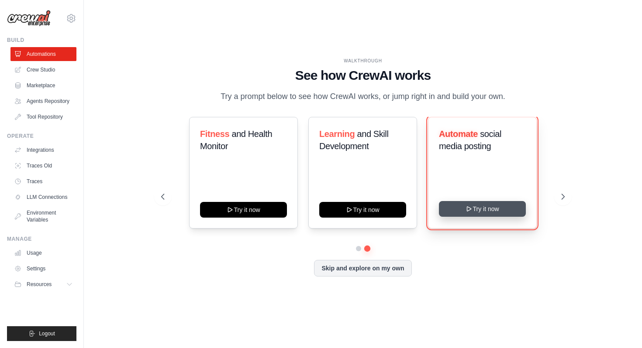
click at [488, 208] on button "Try it now" at bounding box center [482, 209] width 87 height 16
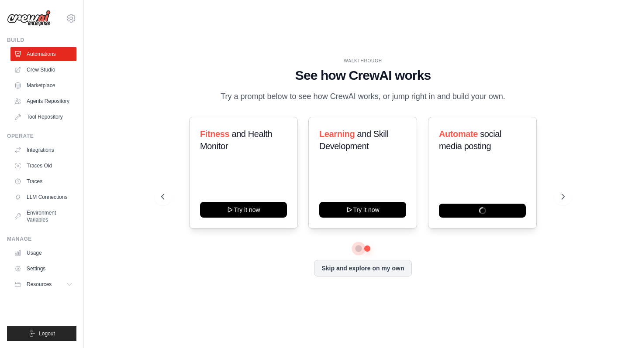
click at [358, 248] on button at bounding box center [358, 249] width 6 height 6
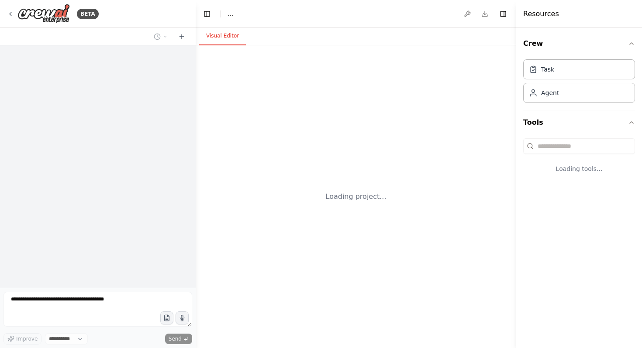
select select "****"
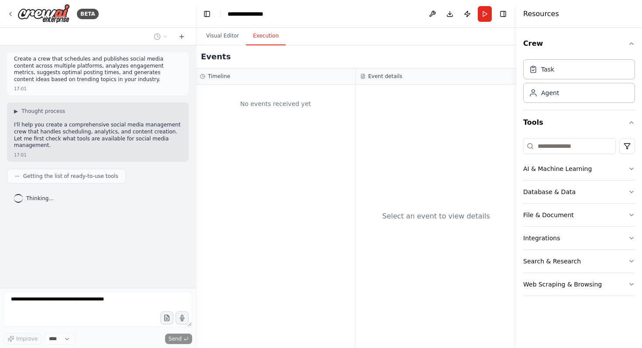
click at [269, 39] on button "Execution" at bounding box center [266, 36] width 40 height 18
click at [230, 35] on button "Visual Editor" at bounding box center [222, 36] width 47 height 18
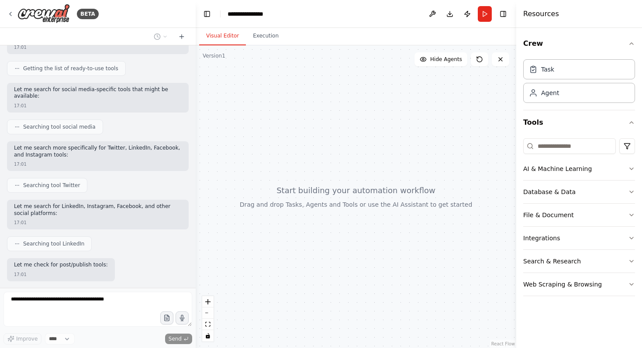
scroll to position [152, 0]
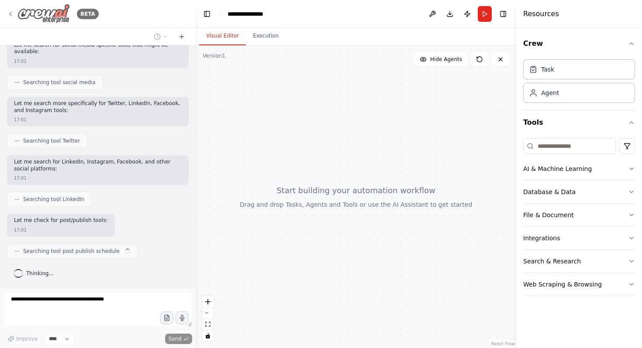
click at [13, 13] on icon at bounding box center [10, 13] width 7 height 7
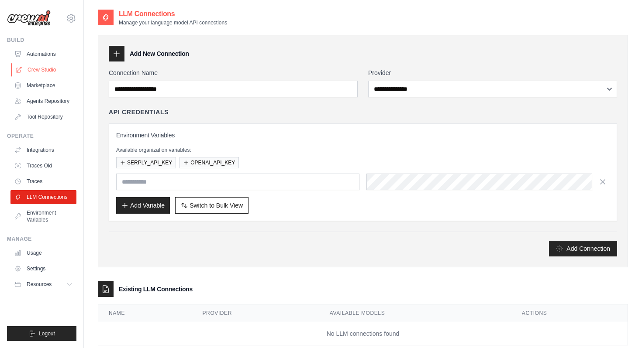
click at [48, 72] on link "Crew Studio" at bounding box center [44, 70] width 66 height 14
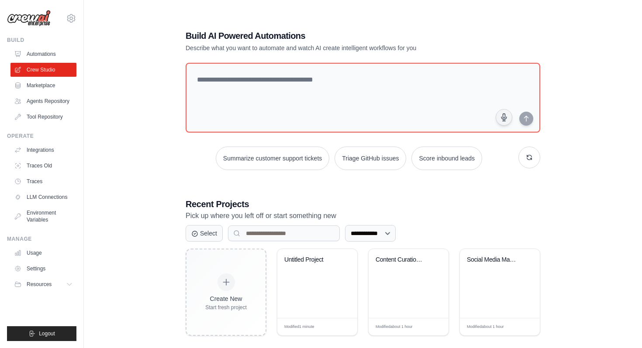
click at [41, 21] on img at bounding box center [29, 18] width 44 height 17
click at [55, 55] on link "Automations" at bounding box center [44, 54] width 66 height 14
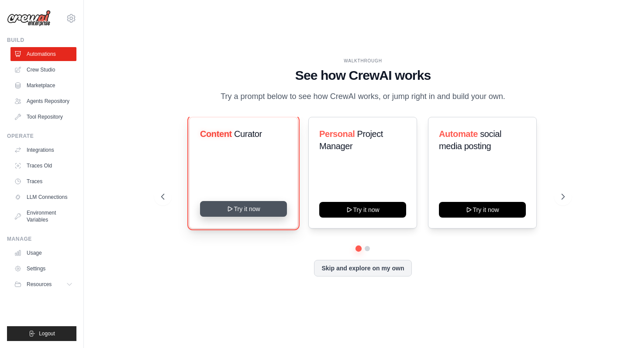
click at [272, 210] on button "Try it now" at bounding box center [243, 209] width 87 height 16
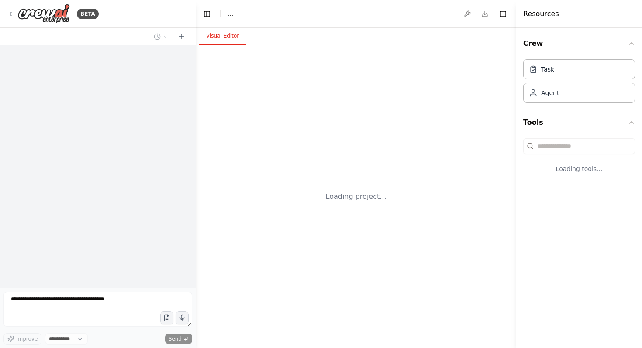
select select "****"
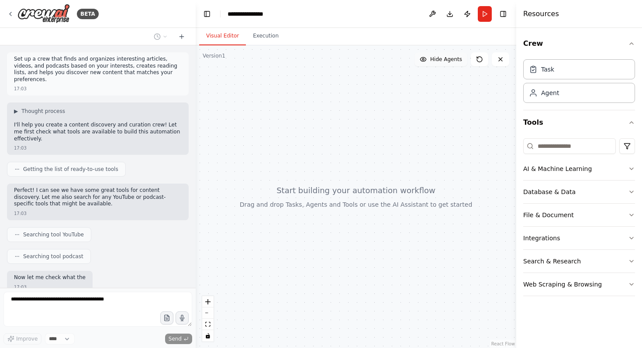
scroll to position [50, 0]
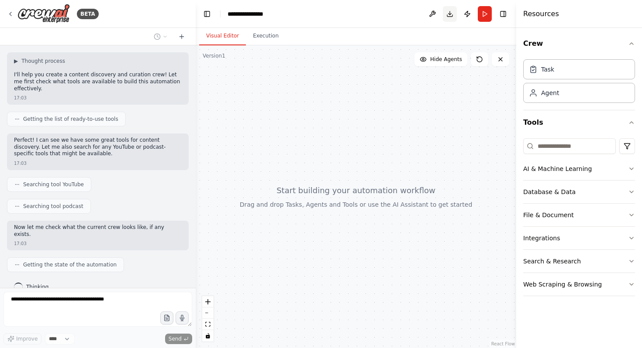
click at [450, 14] on button "Download" at bounding box center [450, 14] width 14 height 16
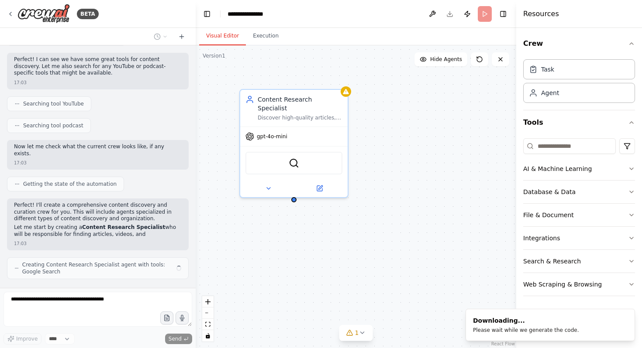
scroll to position [138, 0]
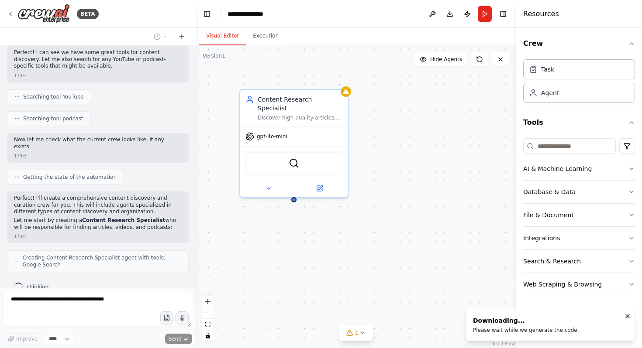
click at [628, 316] on ol "Downloading... Please wait while we generate the code." at bounding box center [549, 325] width 183 height 46
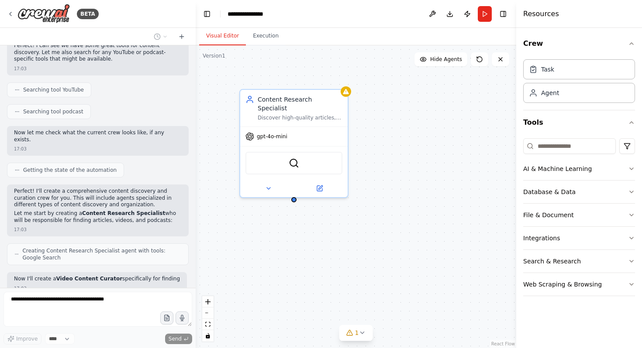
scroll to position [203, 0]
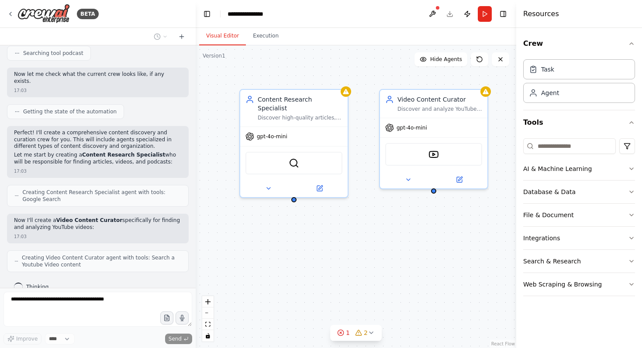
click at [583, 11] on div "Resources" at bounding box center [579, 14] width 126 height 28
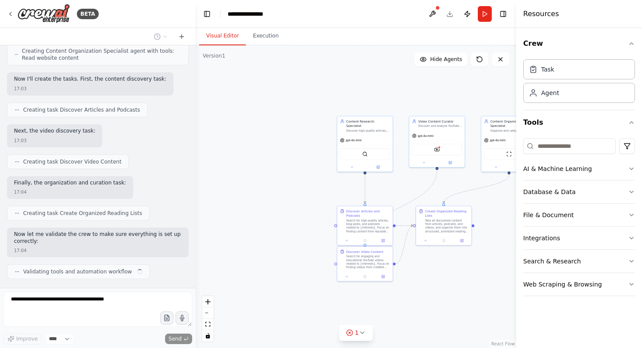
scroll to position [483, 0]
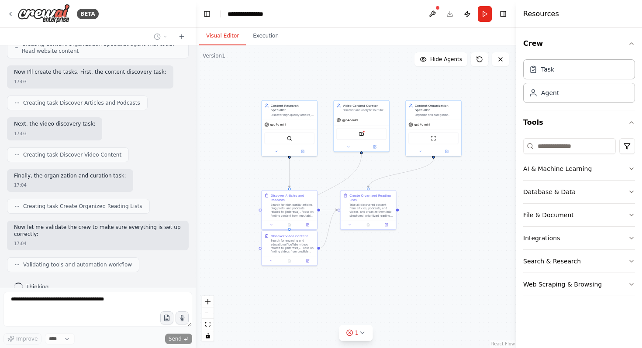
drag, startPoint x: 494, startPoint y: 100, endPoint x: 397, endPoint y: 85, distance: 98.1
click at [397, 85] on div ".deletable-edge-delete-btn { width: 20px; height: 20px; border: 0px solid #ffff…" at bounding box center [356, 196] width 320 height 303
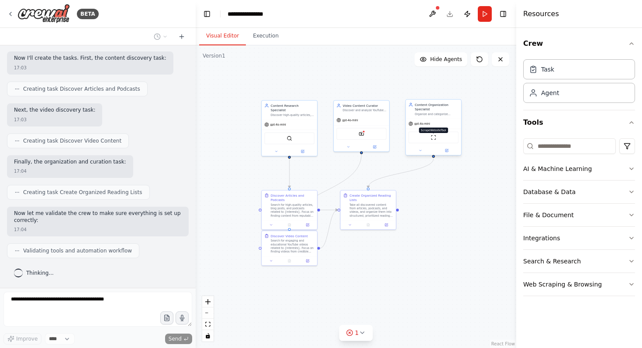
click at [434, 140] on img at bounding box center [432, 137] width 5 height 5
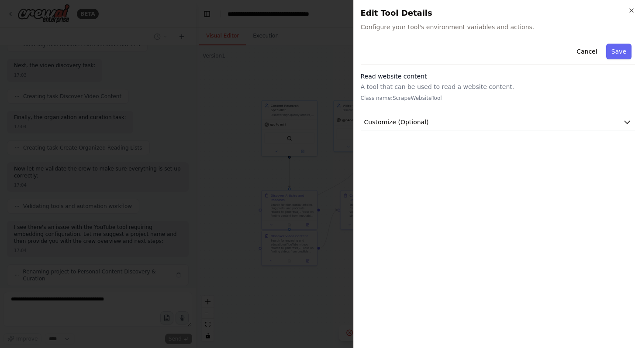
scroll to position [548, 0]
click at [451, 117] on button "Customize (Optional)" at bounding box center [498, 122] width 275 height 16
click at [439, 86] on p "A tool that can be used to read a website content." at bounding box center [498, 87] width 275 height 9
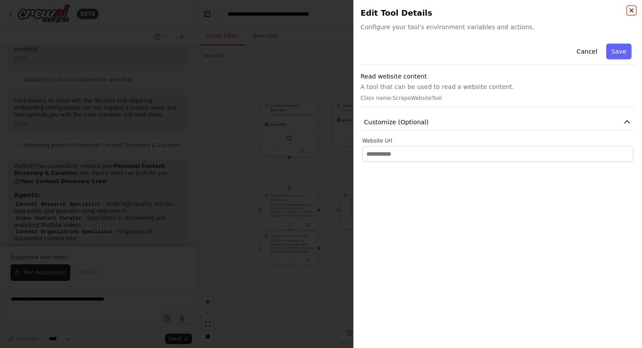
click at [631, 9] on icon "button" at bounding box center [631, 10] width 7 height 7
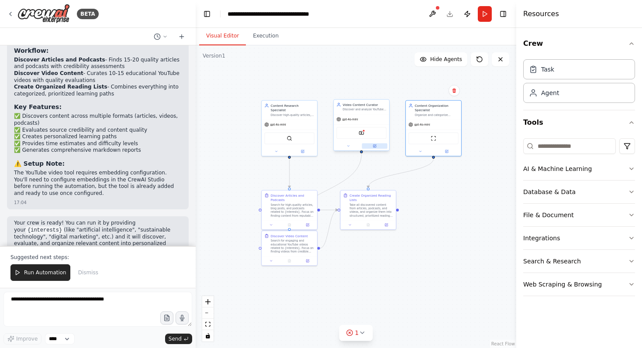
scroll to position [877, 0]
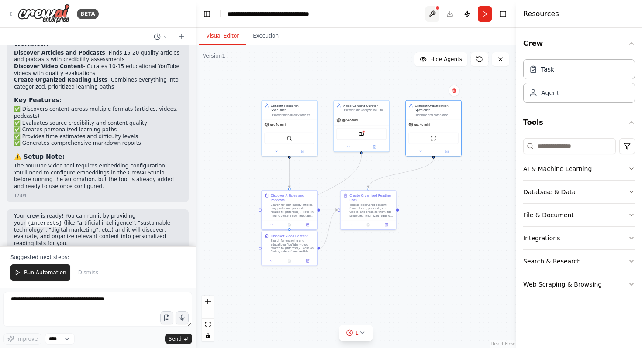
click at [429, 11] on button at bounding box center [432, 14] width 14 height 16
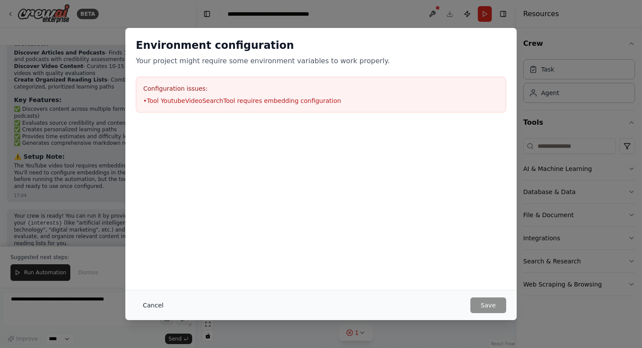
click at [151, 308] on button "Cancel" at bounding box center [153, 306] width 34 height 16
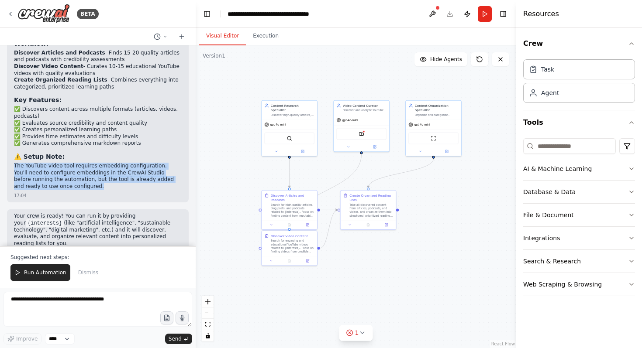
drag, startPoint x: 45, startPoint y: 174, endPoint x: 14, endPoint y: 152, distance: 38.3
click at [14, 163] on p "The YouTube video tool requires embedding configuration. You'll need to configu…" at bounding box center [98, 176] width 168 height 27
copy p "The YouTube video tool requires embedding configuration. You'll need to configu…"
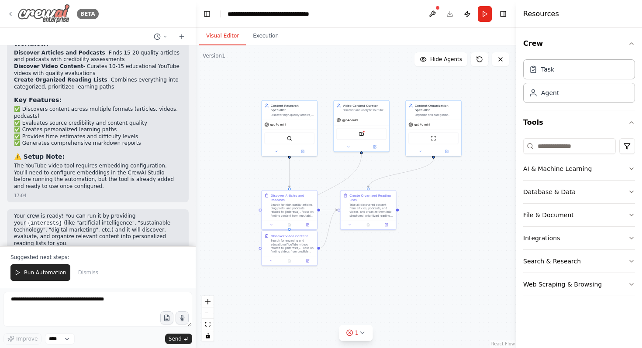
click at [11, 11] on icon at bounding box center [10, 13] width 7 height 7
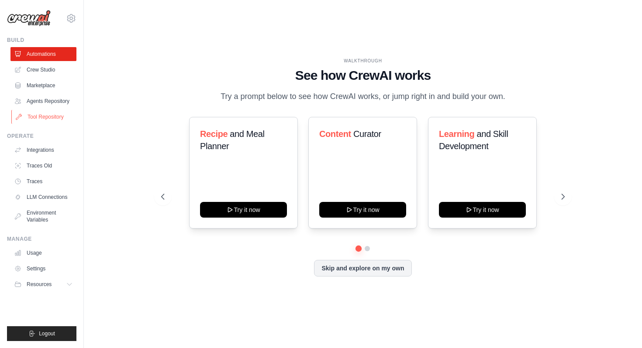
click at [44, 113] on link "Tool Repository" at bounding box center [44, 117] width 66 height 14
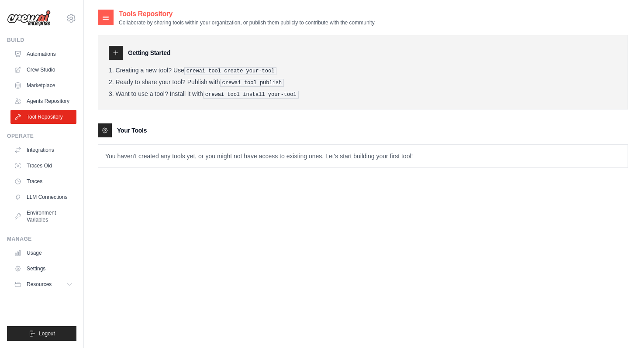
click at [176, 151] on p "You haven't created any tools yet, or you might not have access to existing one…" at bounding box center [362, 156] width 529 height 23
click at [205, 91] on pre "crewai tool install your-tool" at bounding box center [251, 95] width 96 height 8
click at [159, 81] on li "Ready to share your tool? Publish with crewai tool publish" at bounding box center [363, 83] width 508 height 8
click at [156, 76] on ol "Creating a new tool? Use crewai tool create your-tool Ready to share your tool?…" at bounding box center [363, 83] width 508 height 32
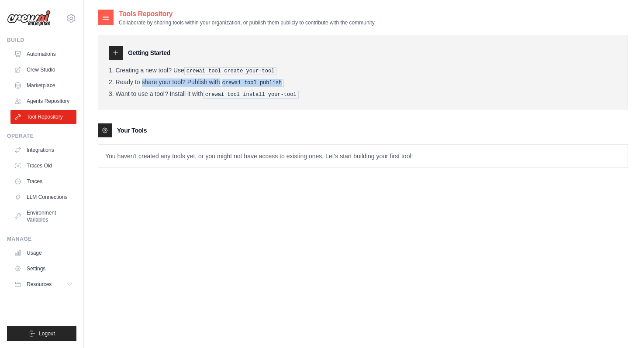
click at [156, 76] on ol "Creating a new tool? Use crewai tool create your-tool Ready to share your tool?…" at bounding box center [363, 83] width 508 height 32
click at [157, 69] on li "Creating a new tool? Use crewai tool create your-tool" at bounding box center [363, 71] width 508 height 8
click at [189, 69] on pre "crewai tool create your-tool" at bounding box center [230, 71] width 93 height 8
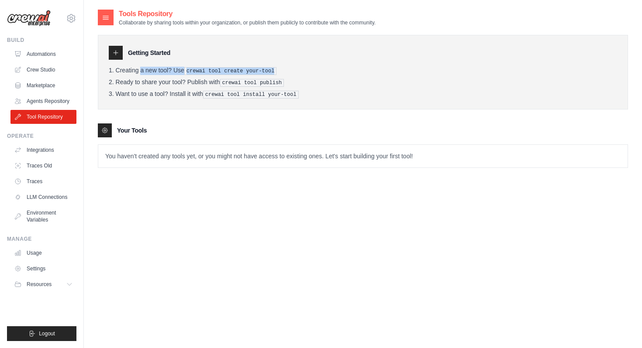
click at [189, 69] on pre "crewai tool create your-tool" at bounding box center [230, 71] width 93 height 8
click at [242, 158] on p "You haven't created any tools yet, or you might not have access to existing one…" at bounding box center [362, 156] width 529 height 23
click at [261, 158] on p "You haven't created any tools yet, or you might not have access to existing one…" at bounding box center [362, 156] width 529 height 23
click at [107, 15] on icon at bounding box center [105, 17] width 9 height 9
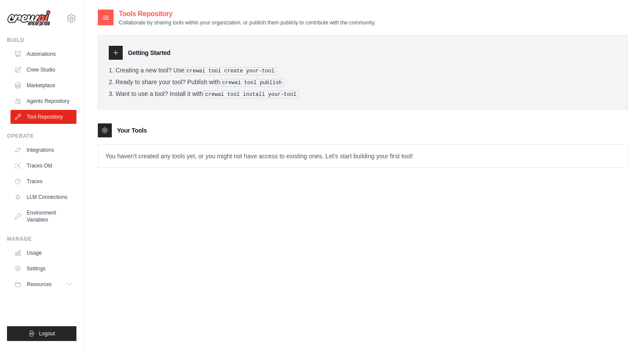
click at [147, 18] on h2 "Tools Repository" at bounding box center [247, 14] width 257 height 10
click at [116, 53] on icon at bounding box center [115, 52] width 7 height 7
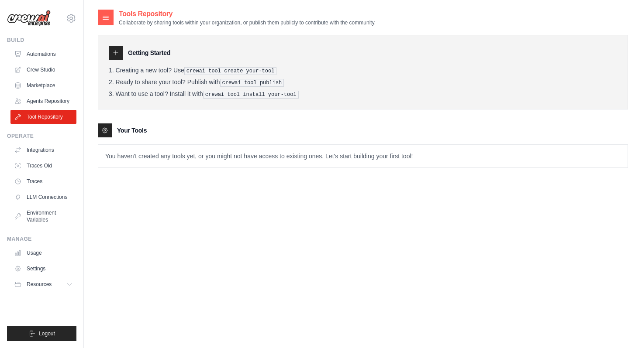
click at [105, 131] on icon at bounding box center [104, 130] width 7 height 7
click at [118, 49] on icon at bounding box center [115, 52] width 7 height 7
click at [55, 104] on link "Agents Repository" at bounding box center [44, 101] width 66 height 14
click at [55, 86] on link "Marketplace" at bounding box center [44, 86] width 66 height 14
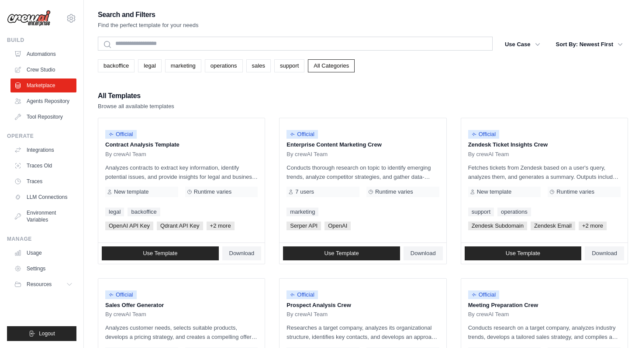
click at [56, 69] on link "Crew Studio" at bounding box center [43, 70] width 66 height 14
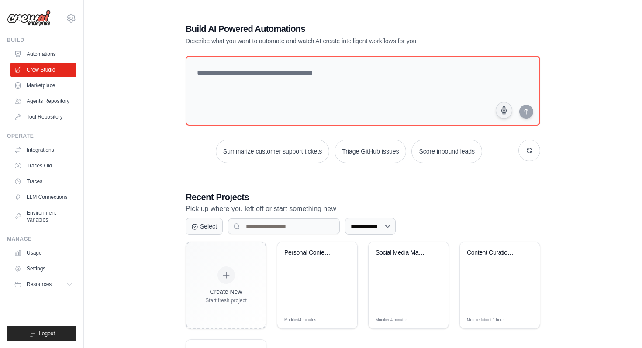
click at [42, 21] on img at bounding box center [29, 18] width 44 height 17
click at [25, 20] on img at bounding box center [29, 18] width 44 height 17
click at [58, 50] on link "Automations" at bounding box center [44, 54] width 66 height 14
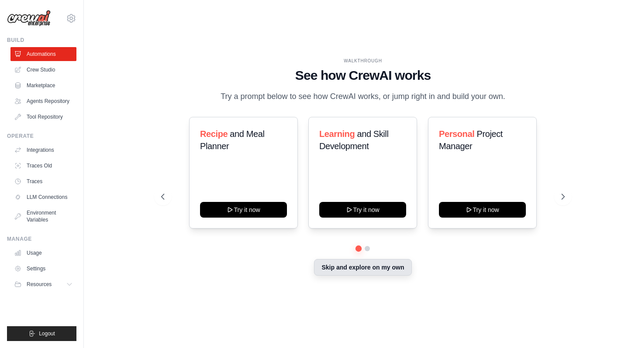
click at [347, 262] on button "Skip and explore on my own" at bounding box center [362, 267] width 97 height 17
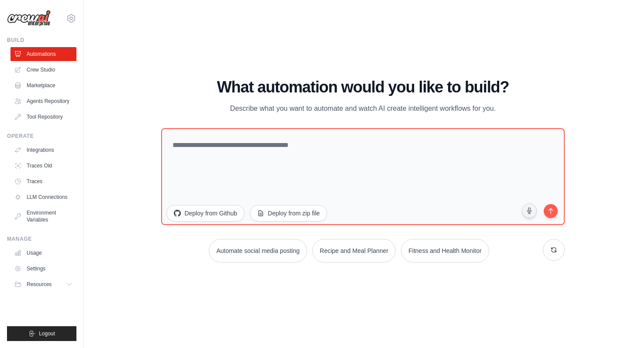
click at [43, 19] on img at bounding box center [29, 18] width 44 height 17
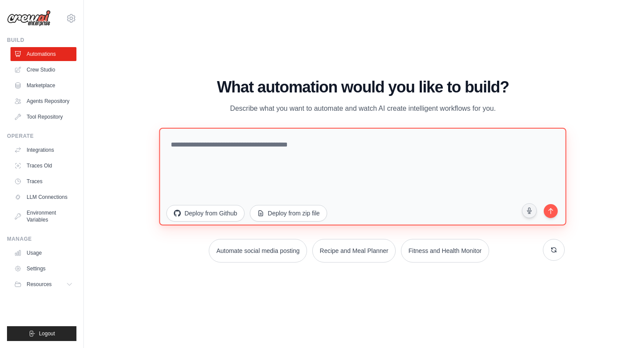
click at [330, 142] on textarea at bounding box center [362, 177] width 407 height 98
click at [173, 145] on textarea "**********" at bounding box center [362, 177] width 407 height 98
click at [409, 148] on textarea "**********" at bounding box center [362, 177] width 407 height 98
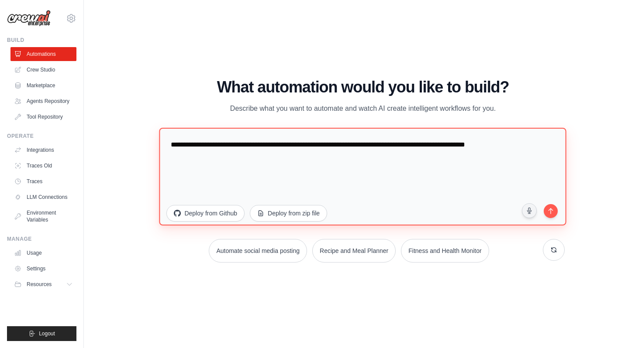
drag, startPoint x: 444, startPoint y: 146, endPoint x: 431, endPoint y: 147, distance: 12.7
click at [431, 147] on textarea "**********" at bounding box center [362, 177] width 407 height 98
click at [482, 146] on textarea "**********" at bounding box center [362, 177] width 407 height 98
click at [487, 146] on textarea "**********" at bounding box center [362, 177] width 407 height 98
click at [540, 146] on textarea "**********" at bounding box center [362, 177] width 407 height 98
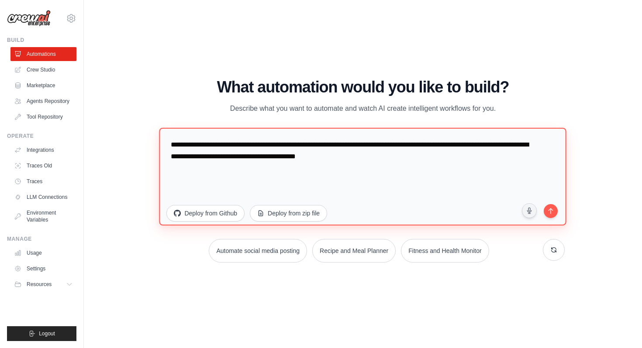
click at [332, 155] on textarea "**********" at bounding box center [362, 177] width 407 height 98
click at [378, 156] on textarea "**********" at bounding box center [362, 177] width 407 height 98
type textarea "**********"
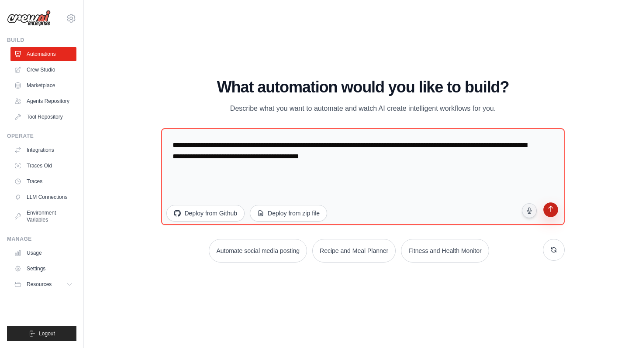
click at [549, 213] on icon "submit" at bounding box center [550, 210] width 8 height 8
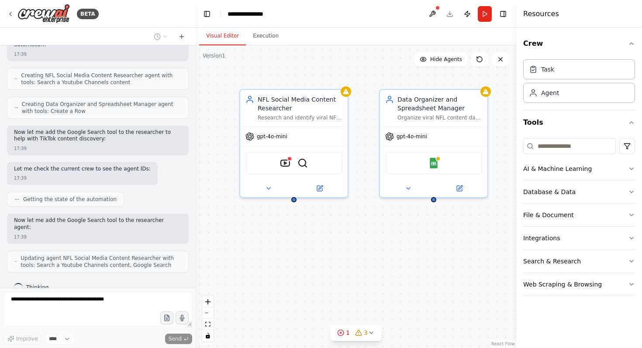
scroll to position [562, 0]
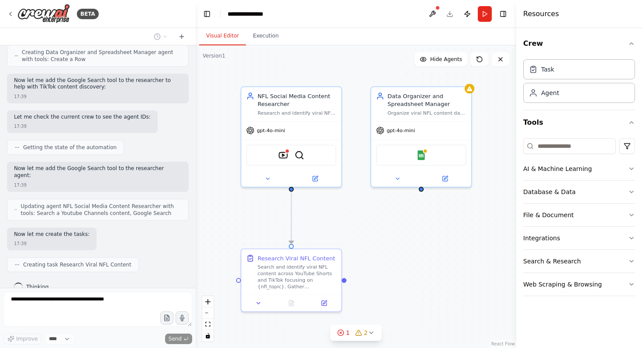
drag, startPoint x: 374, startPoint y: 224, endPoint x: 370, endPoint y: 211, distance: 13.7
click at [370, 211] on div ".deletable-edge-delete-btn { width: 20px; height: 20px; border: 0px solid #ffff…" at bounding box center [356, 196] width 320 height 303
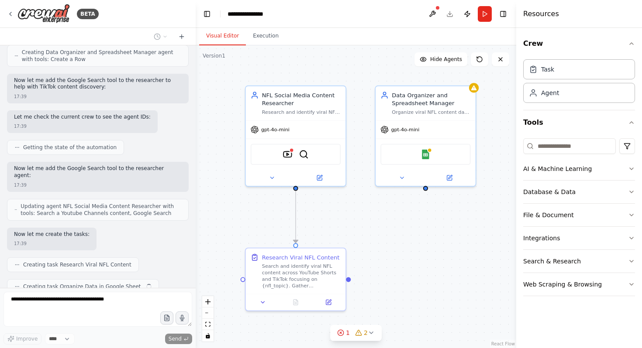
scroll to position [584, 0]
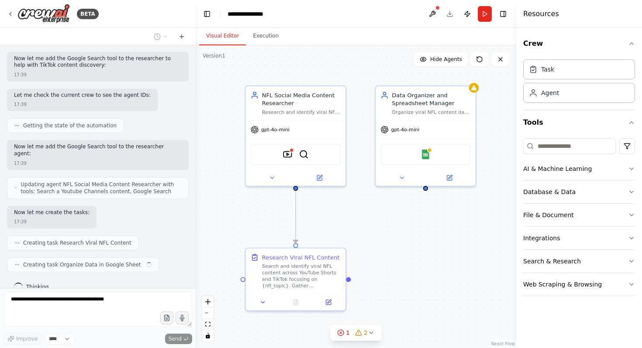
click at [380, 217] on div ".deletable-edge-delete-btn { width: 20px; height: 20px; border: 0px solid #ffff…" at bounding box center [356, 196] width 320 height 303
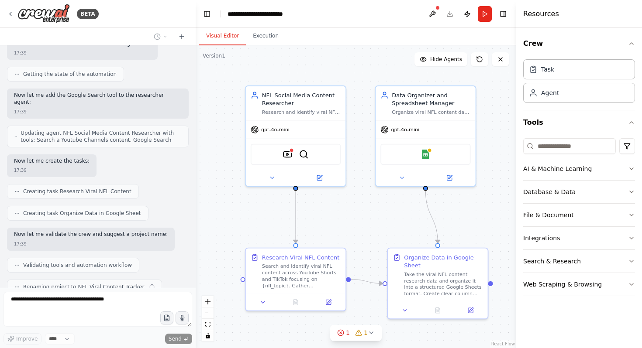
scroll to position [657, 0]
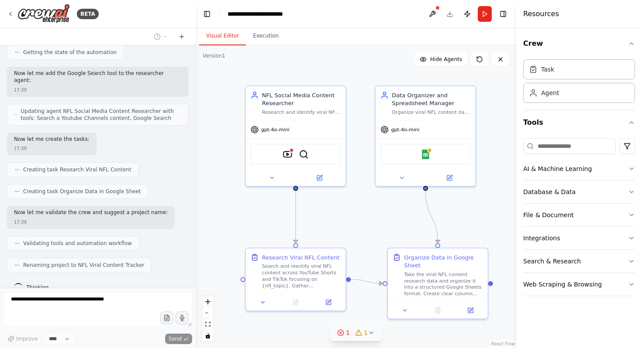
click at [370, 332] on icon at bounding box center [371, 333] width 7 height 7
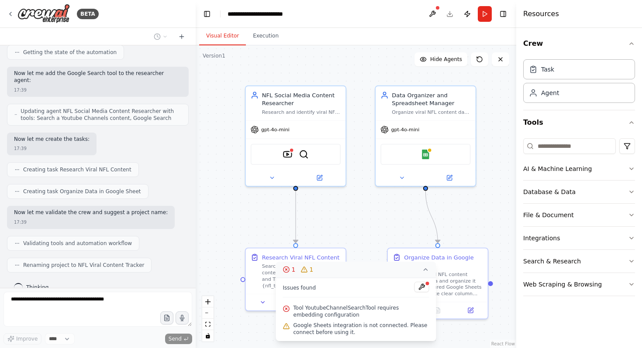
click at [425, 270] on icon at bounding box center [425, 269] width 7 height 7
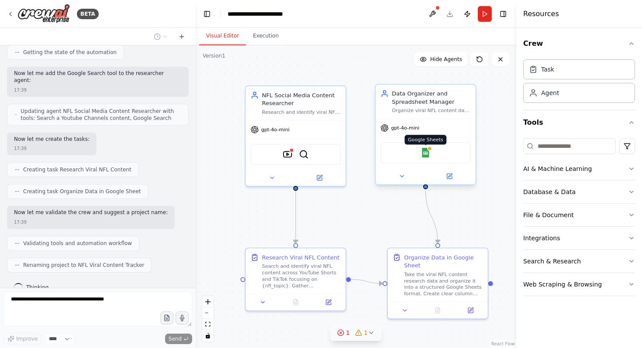
click at [427, 155] on img at bounding box center [425, 153] width 10 height 10
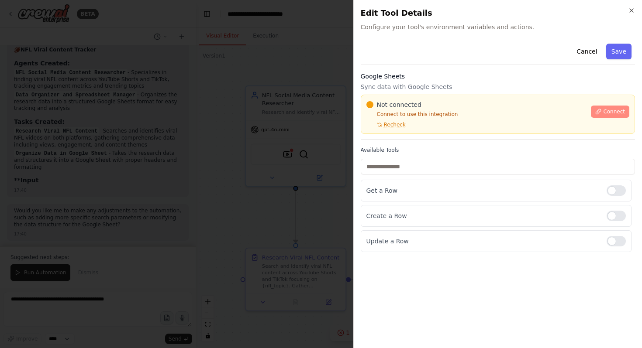
click at [595, 110] on icon at bounding box center [598, 112] width 6 height 6
click at [612, 110] on span "Connect" at bounding box center [614, 111] width 22 height 7
click at [265, 139] on div at bounding box center [321, 174] width 642 height 348
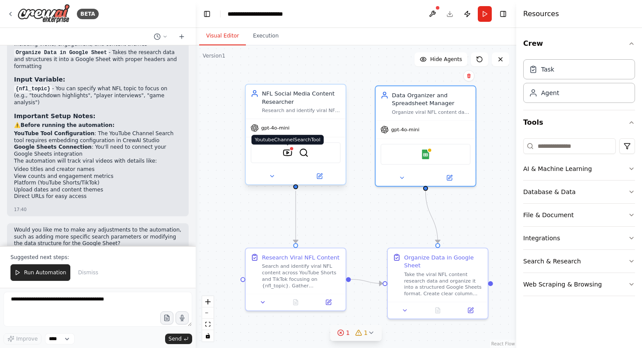
click at [289, 155] on img at bounding box center [287, 153] width 10 height 10
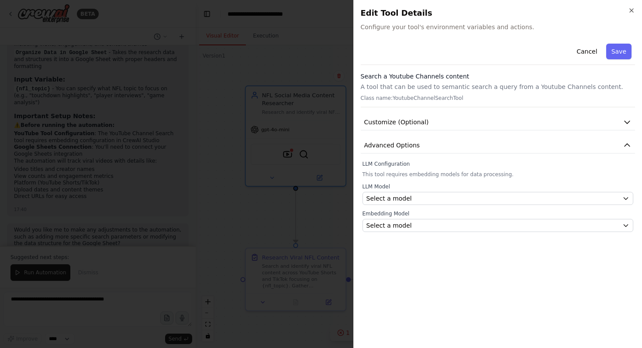
click at [448, 77] on h3 "Search a Youtube Channels content" at bounding box center [498, 76] width 275 height 9
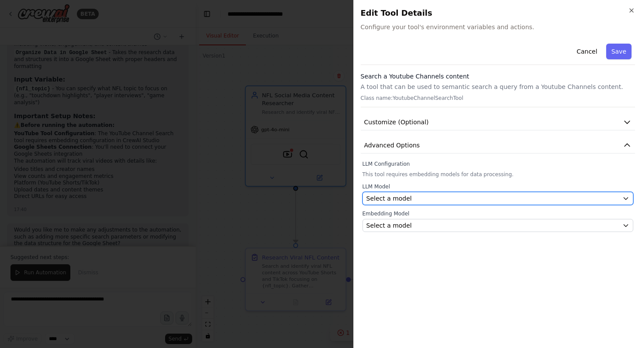
click at [433, 198] on div "Select a model" at bounding box center [492, 198] width 253 height 9
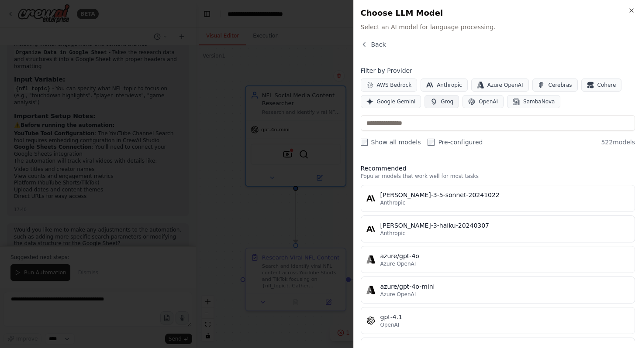
click at [447, 100] on span "Groq" at bounding box center [446, 101] width 13 height 7
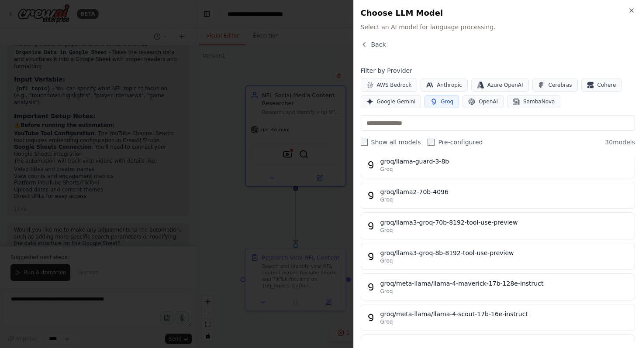
scroll to position [499, 0]
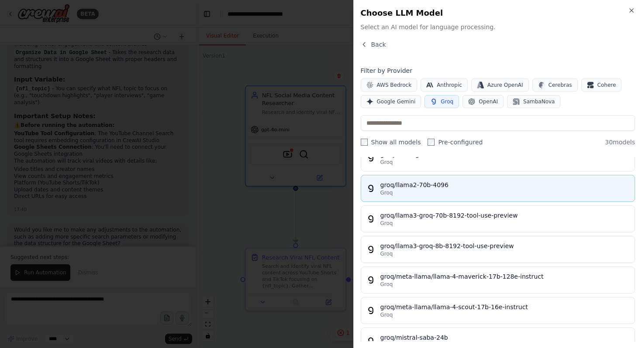
click at [433, 188] on div "groq/llama2-70b-4096" at bounding box center [504, 185] width 249 height 9
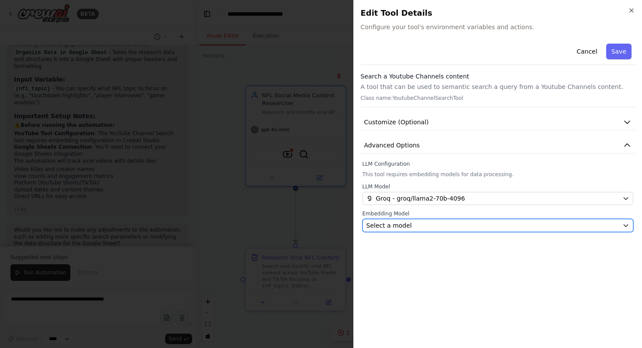
click at [433, 226] on div "Select a model" at bounding box center [492, 225] width 253 height 9
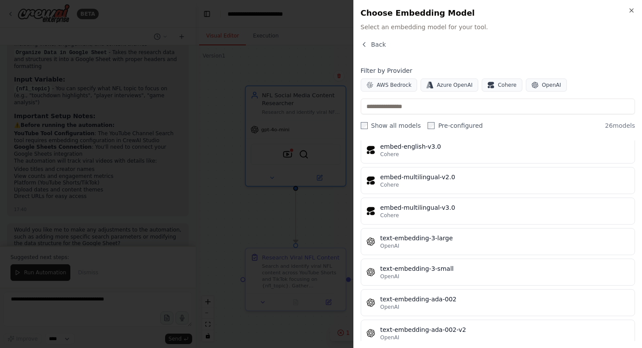
scroll to position [625, 0]
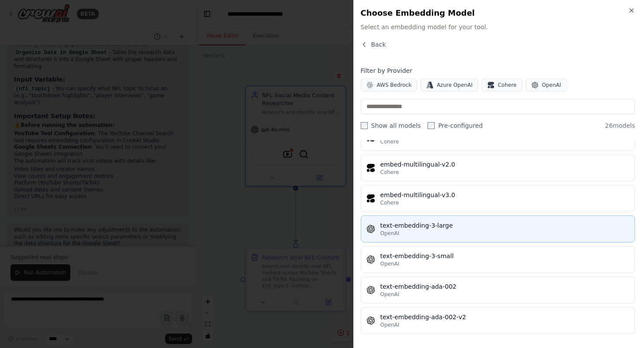
click at [428, 224] on div "text-embedding-3-large" at bounding box center [504, 225] width 249 height 9
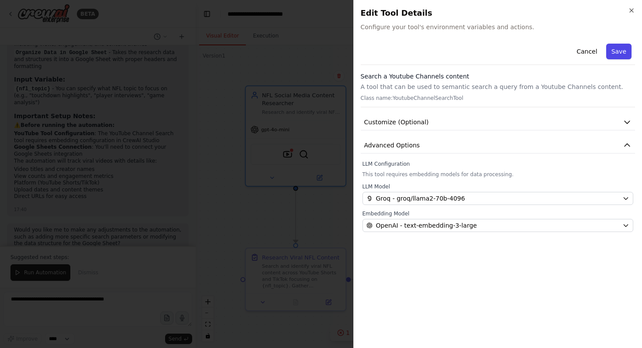
click at [619, 48] on button "Save" at bounding box center [618, 52] width 25 height 16
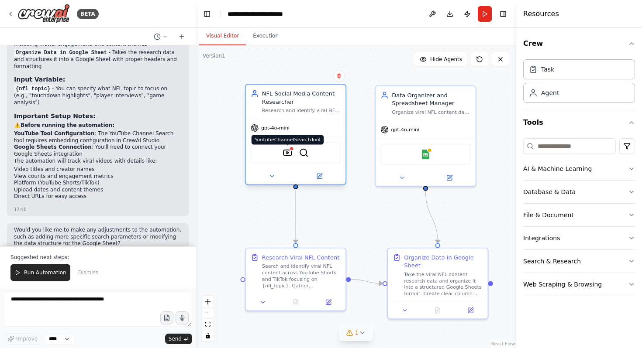
click at [285, 153] on img at bounding box center [287, 153] width 10 height 10
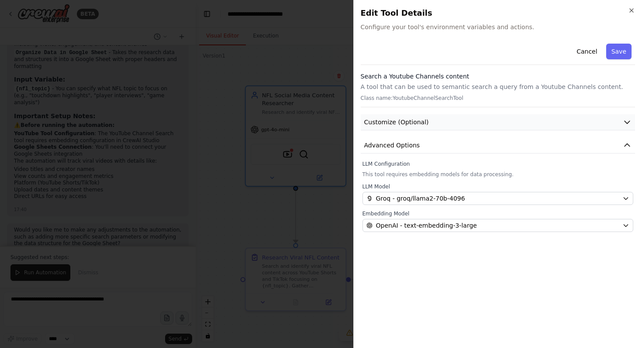
click at [446, 122] on button "Customize (Optional)" at bounding box center [498, 122] width 275 height 16
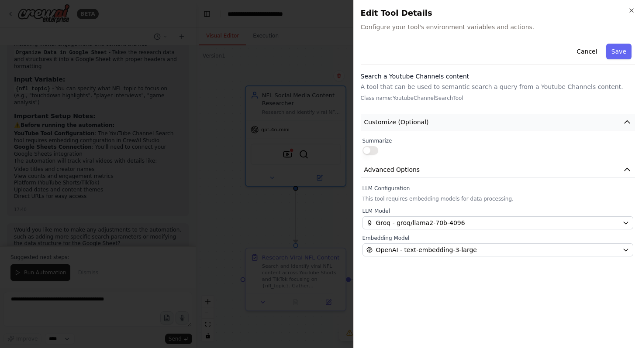
click at [446, 122] on button "Customize (Optional)" at bounding box center [498, 122] width 275 height 16
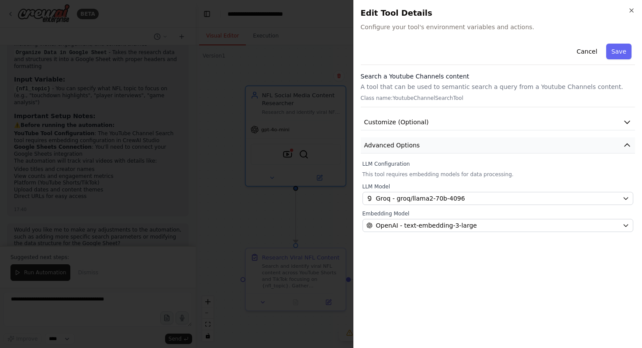
click at [446, 146] on button "Advanced Options" at bounding box center [498, 146] width 275 height 16
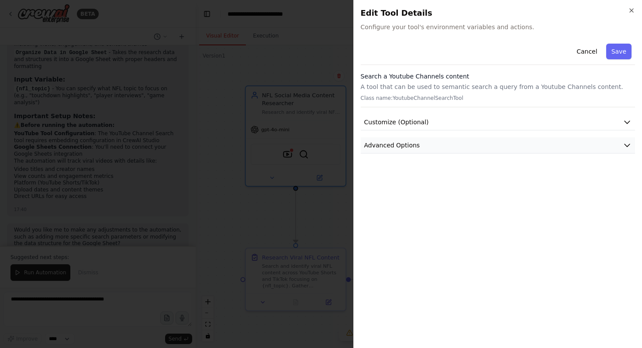
click at [446, 146] on button "Advanced Options" at bounding box center [498, 146] width 275 height 16
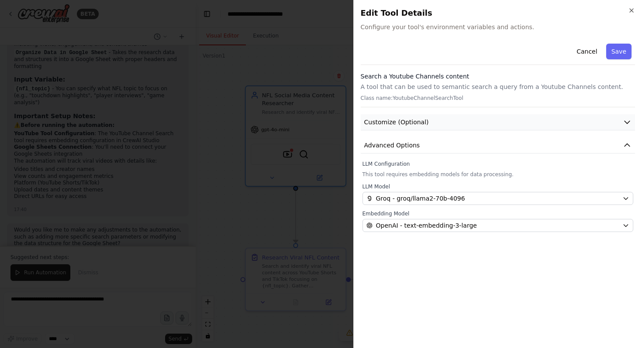
click at [441, 124] on button "Customize (Optional)" at bounding box center [498, 122] width 275 height 16
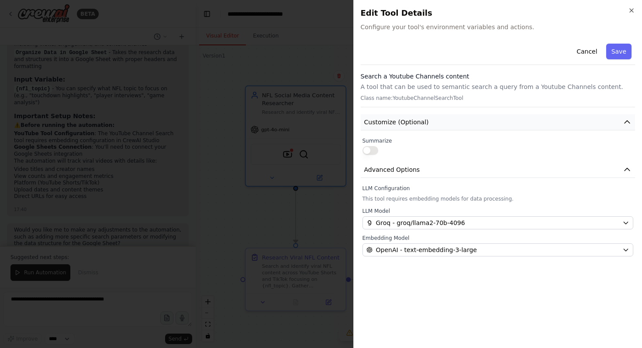
click at [441, 124] on button "Customize (Optional)" at bounding box center [498, 122] width 275 height 16
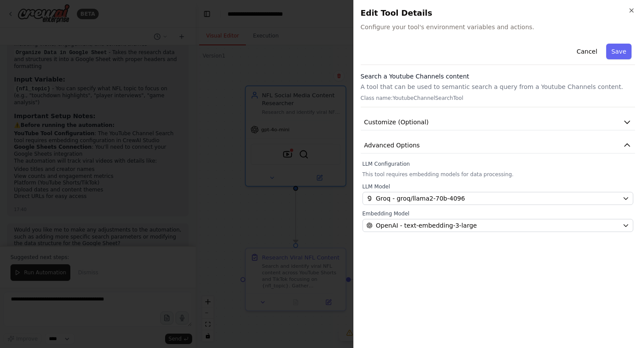
click at [450, 79] on h3 "Search a Youtube Channels content" at bounding box center [498, 76] width 275 height 9
click at [457, 89] on p "A tool that can be used to semantic search a query from a Youtube Channels cont…" at bounding box center [498, 87] width 275 height 9
click at [423, 96] on p "Class name: YoutubeChannelSearchTool" at bounding box center [498, 98] width 275 height 7
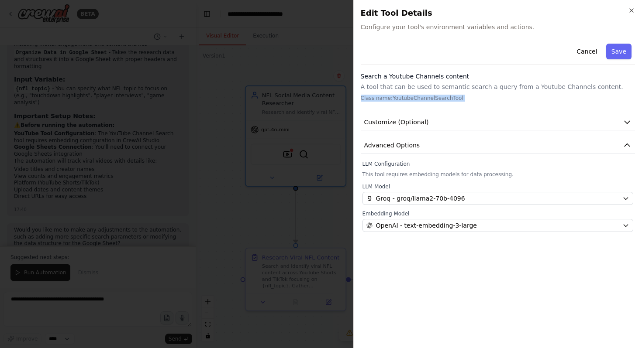
click at [423, 96] on p "Class name: YoutubeChannelSearchTool" at bounding box center [498, 98] width 275 height 7
click at [429, 85] on p "A tool that can be used to semantic search a query from a Youtube Channels cont…" at bounding box center [498, 87] width 275 height 9
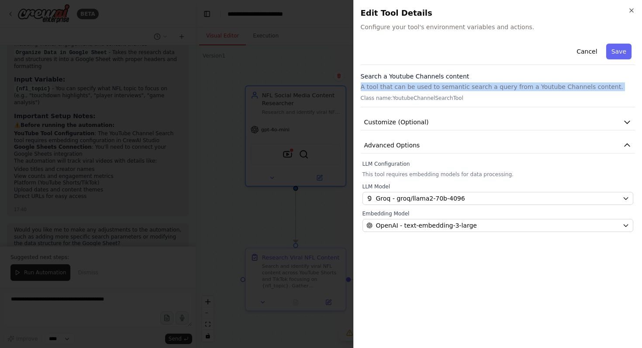
click at [429, 85] on p "A tool that can be used to semantic search a query from a Youtube Channels cont…" at bounding box center [498, 87] width 275 height 9
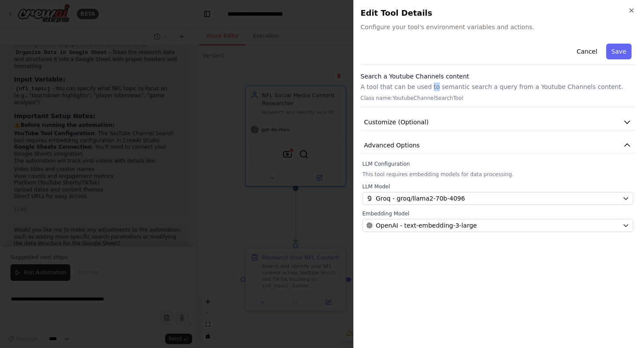
click at [429, 85] on p "A tool that can be used to semantic search a query from a Youtube Channels cont…" at bounding box center [498, 87] width 275 height 9
click at [525, 98] on p "Class name: YoutubeChannelSearchTool" at bounding box center [498, 98] width 275 height 7
click at [615, 49] on button "Save" at bounding box center [618, 52] width 25 height 16
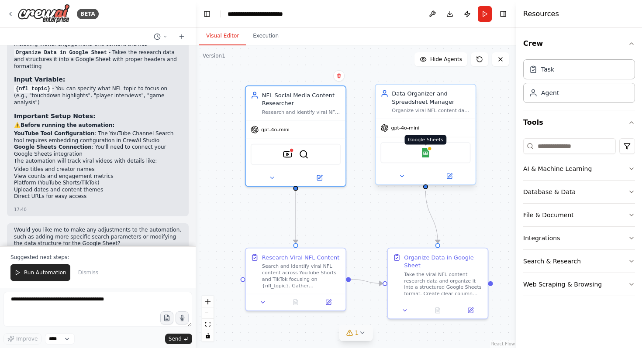
click at [428, 154] on img at bounding box center [425, 153] width 10 height 10
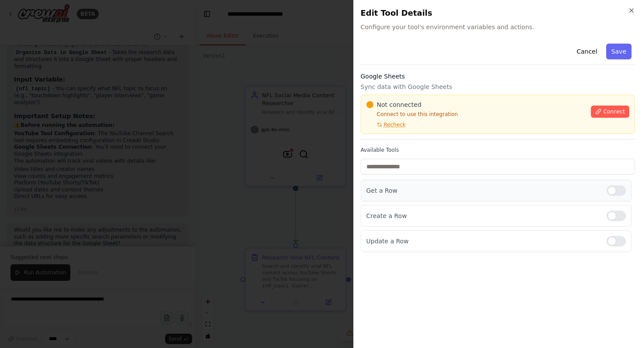
click at [619, 191] on div at bounding box center [615, 191] width 19 height 10
click at [621, 241] on div at bounding box center [615, 241] width 19 height 10
click at [623, 113] on span "Connect" at bounding box center [614, 111] width 22 height 7
click at [420, 104] on div "Not connected" at bounding box center [476, 104] width 220 height 9
click at [413, 98] on div "Not connected Connect to use this integration Recheck Connect" at bounding box center [498, 114] width 275 height 39
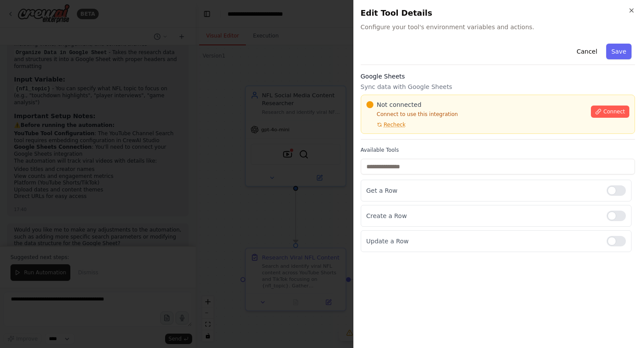
click at [413, 98] on div "Not connected Connect to use this integration Recheck Connect" at bounding box center [498, 114] width 275 height 39
click at [430, 103] on div "Not connected" at bounding box center [476, 104] width 220 height 9
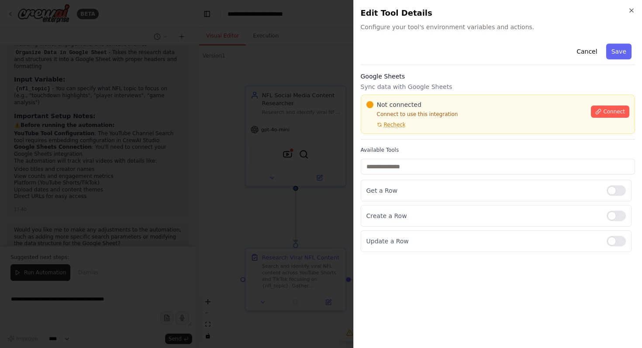
click at [430, 103] on div "Not connected" at bounding box center [476, 104] width 220 height 9
click at [422, 102] on div "Not connected" at bounding box center [476, 104] width 220 height 9
click at [472, 85] on p "Sync data with Google Sheets" at bounding box center [498, 87] width 275 height 9
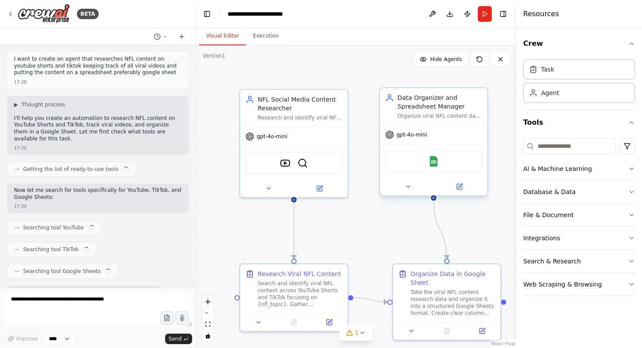
scroll to position [843, 0]
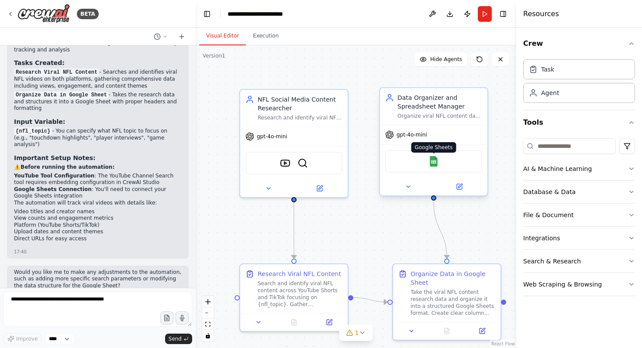
click at [436, 166] on img at bounding box center [433, 161] width 10 height 10
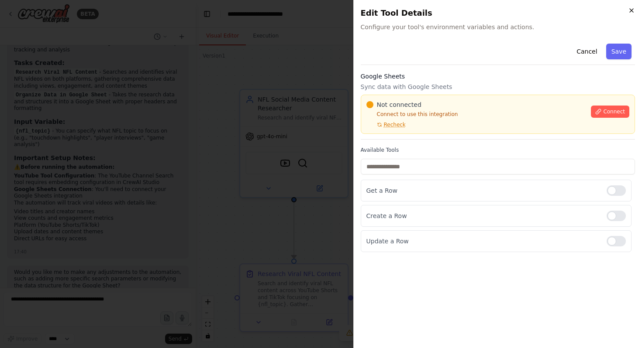
click at [633, 8] on icon "button" at bounding box center [631, 10] width 7 height 7
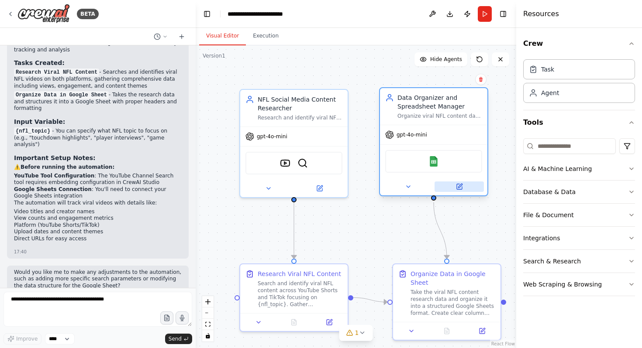
click at [460, 183] on icon at bounding box center [459, 186] width 7 height 7
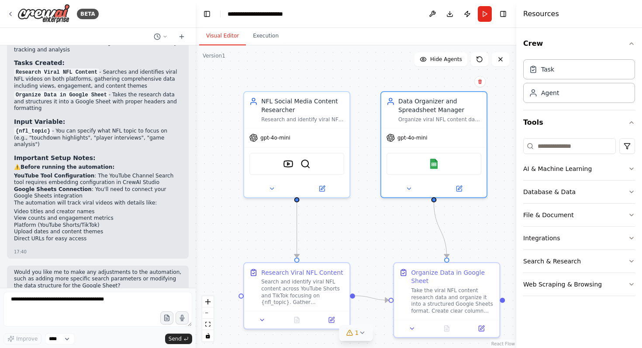
click at [358, 334] on icon at bounding box center [361, 333] width 7 height 7
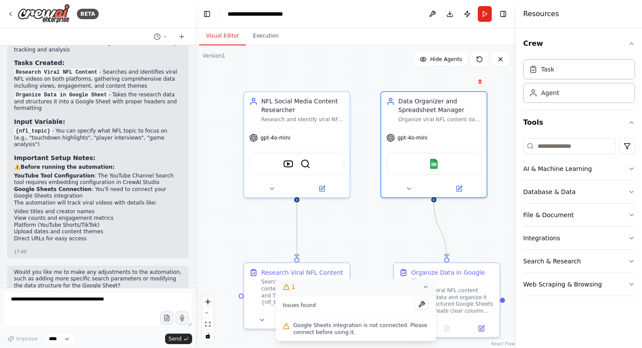
click at [378, 240] on div ".deletable-edge-delete-btn { width: 20px; height: 20px; border: 0px solid #ffff…" at bounding box center [356, 196] width 320 height 303
click at [434, 164] on img at bounding box center [434, 162] width 10 height 10
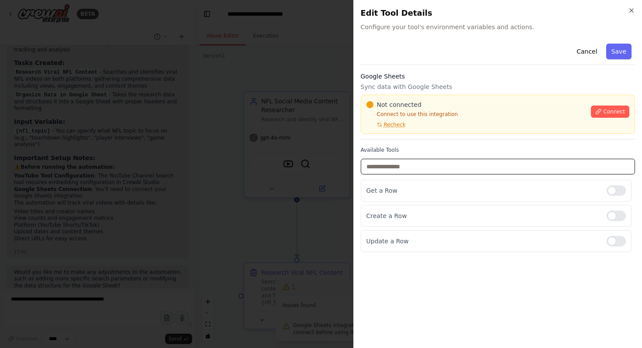
click at [570, 172] on input "text" at bounding box center [498, 167] width 275 height 16
type input "*"
click at [615, 109] on span "Connect" at bounding box center [614, 111] width 22 height 7
click at [609, 113] on span "Connect" at bounding box center [614, 111] width 22 height 7
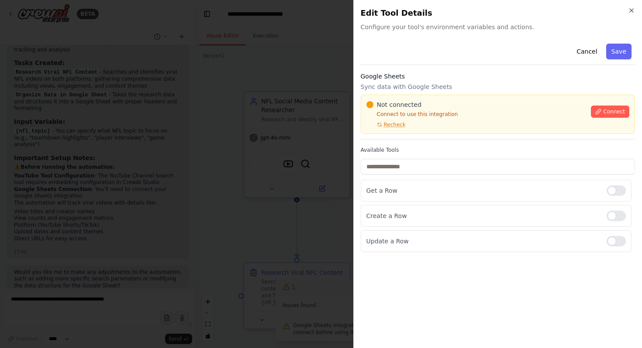
click at [609, 113] on span "Connect" at bounding box center [614, 111] width 22 height 7
click at [426, 100] on div "Not connected Connect to use this integration Recheck Connect" at bounding box center [498, 114] width 275 height 39
click at [258, 145] on div at bounding box center [321, 174] width 642 height 348
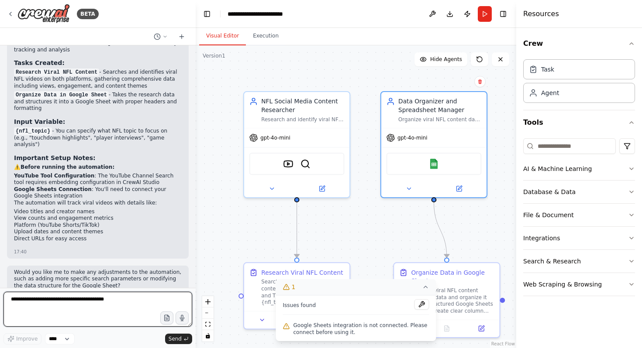
click at [50, 299] on textarea at bounding box center [97, 309] width 189 height 35
type textarea "**********"
drag, startPoint x: 78, startPoint y: 307, endPoint x: 39, endPoint y: 295, distance: 40.6
click at [39, 295] on textarea "**********" at bounding box center [97, 309] width 189 height 35
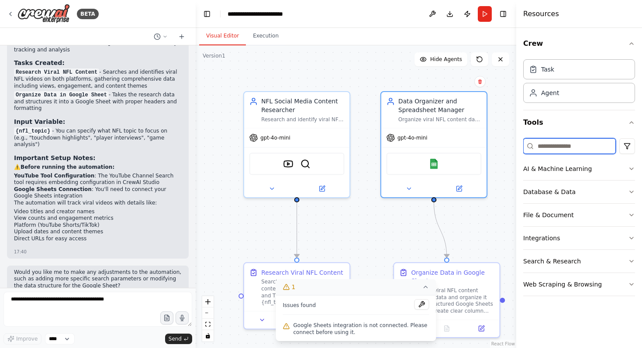
click at [563, 148] on input at bounding box center [569, 146] width 93 height 16
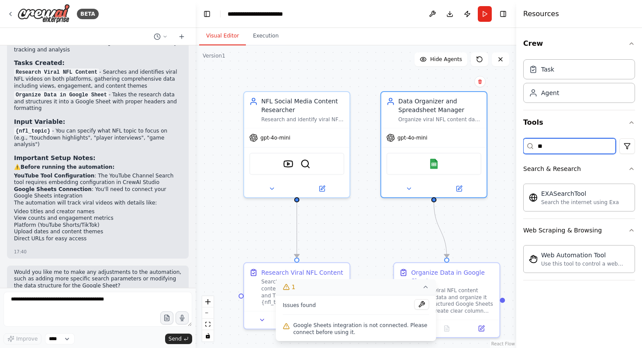
type input "*"
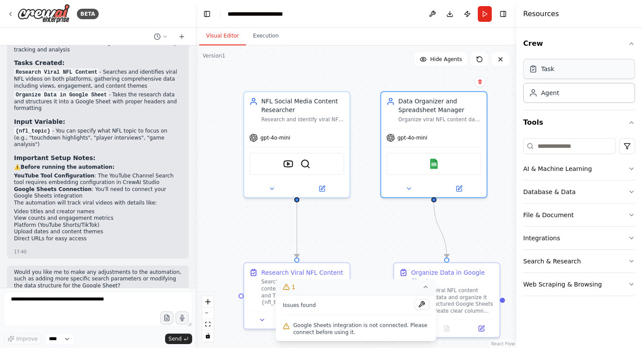
click at [587, 71] on div "Task" at bounding box center [579, 69] width 112 height 20
click at [391, 240] on div ".deletable-edge-delete-btn { width: 20px; height: 20px; border: 0px solid #ffff…" at bounding box center [356, 196] width 320 height 303
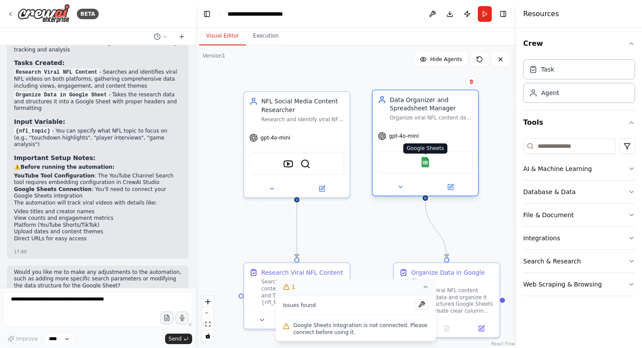
drag, startPoint x: 435, startPoint y: 166, endPoint x: 428, endPoint y: 165, distance: 6.7
click at [428, 165] on img at bounding box center [425, 162] width 10 height 10
click at [406, 162] on div "Google Sheets" at bounding box center [425, 162] width 95 height 22
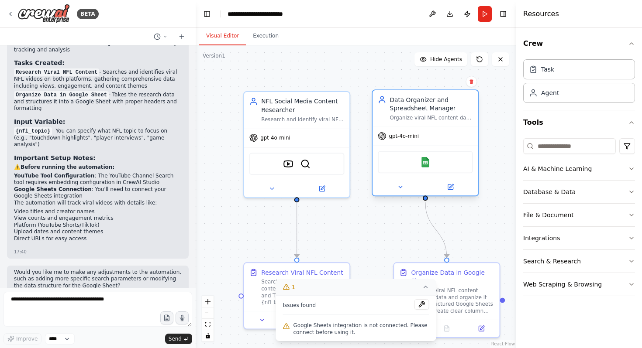
click at [440, 159] on div "Google Sheets" at bounding box center [425, 162] width 95 height 22
click at [450, 184] on icon at bounding box center [450, 187] width 7 height 7
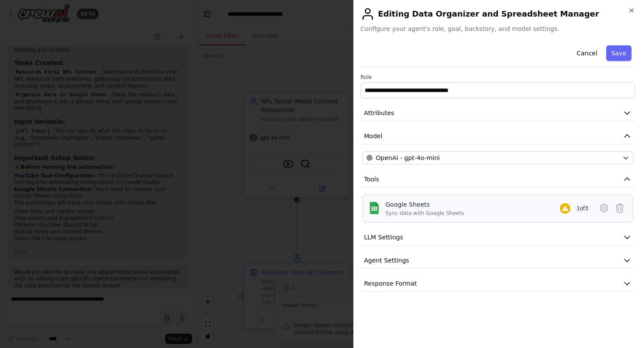
click at [581, 210] on span "1 of 3" at bounding box center [582, 208] width 17 height 9
click at [621, 206] on icon at bounding box center [619, 208] width 10 height 10
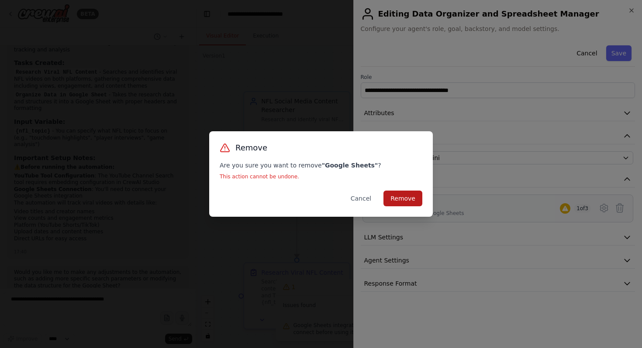
click at [418, 199] on button "Remove" at bounding box center [402, 199] width 39 height 16
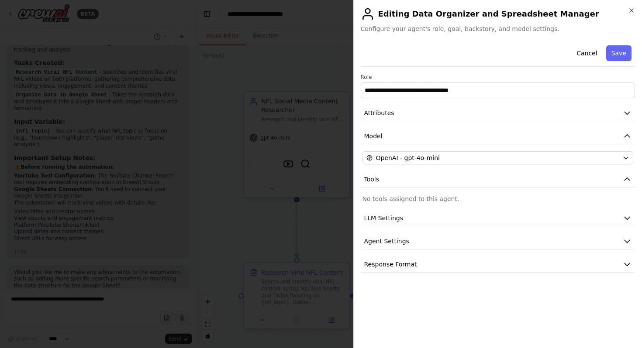
click at [428, 199] on p "No tools assigned to this agent." at bounding box center [497, 199] width 271 height 9
click at [613, 181] on button "Tools" at bounding box center [498, 180] width 275 height 16
click at [440, 201] on p "No tools assigned to this agent." at bounding box center [497, 199] width 271 height 9
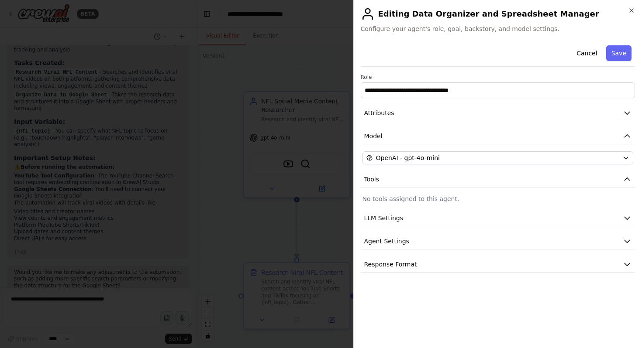
click at [472, 197] on p "No tools assigned to this agent." at bounding box center [497, 199] width 271 height 9
click at [420, 105] on button "Attributes" at bounding box center [498, 113] width 275 height 16
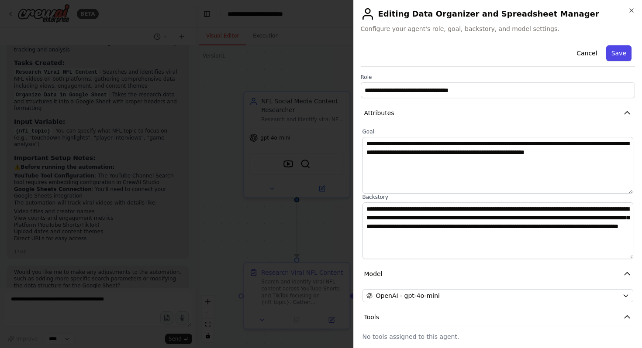
click at [613, 58] on button "Save" at bounding box center [618, 53] width 25 height 16
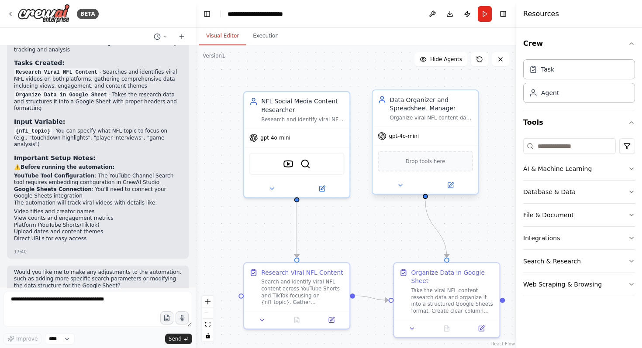
click at [429, 160] on span "Drop tools here" at bounding box center [425, 161] width 40 height 9
click at [538, 124] on button "Tools" at bounding box center [579, 122] width 112 height 24
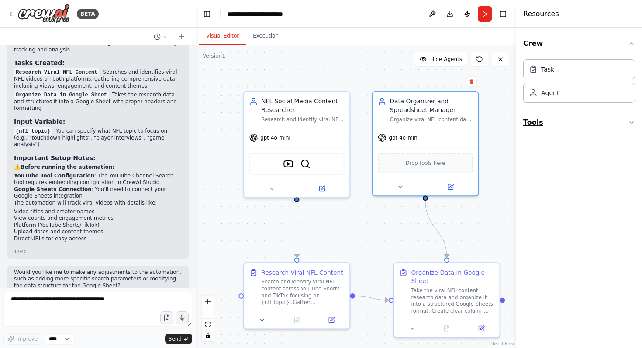
click at [538, 124] on button "Tools" at bounding box center [579, 122] width 112 height 24
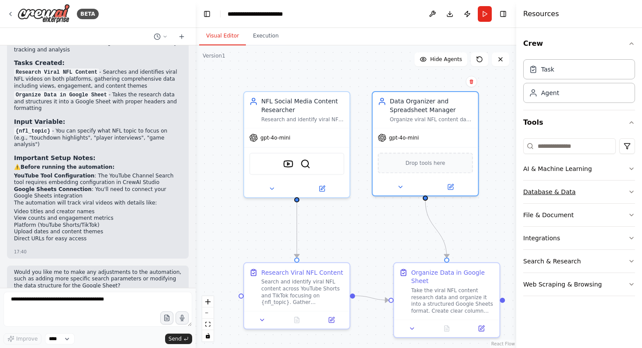
click at [622, 188] on button "Database & Data" at bounding box center [579, 192] width 112 height 23
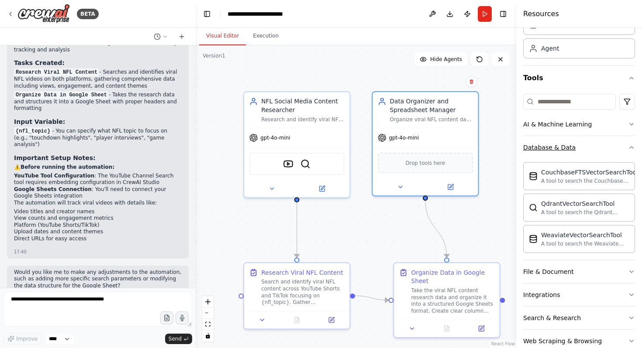
scroll to position [63, 0]
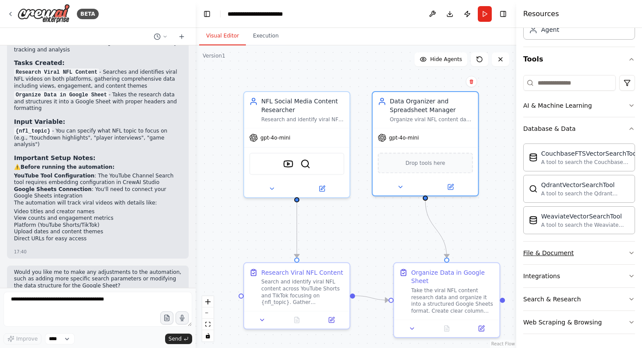
click at [623, 253] on button "File & Document" at bounding box center [579, 253] width 112 height 23
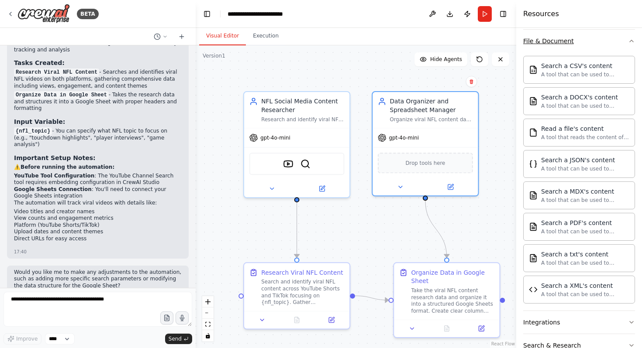
scroll to position [0, 0]
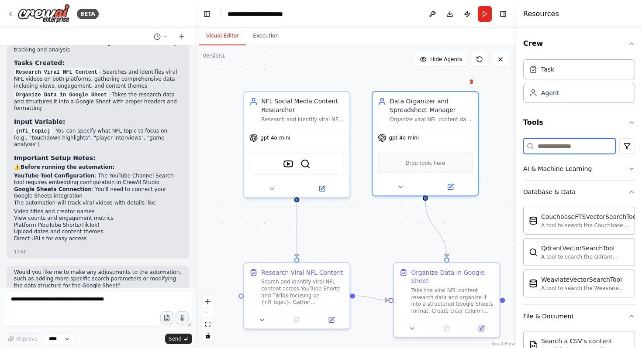
click at [568, 148] on input at bounding box center [569, 146] width 93 height 16
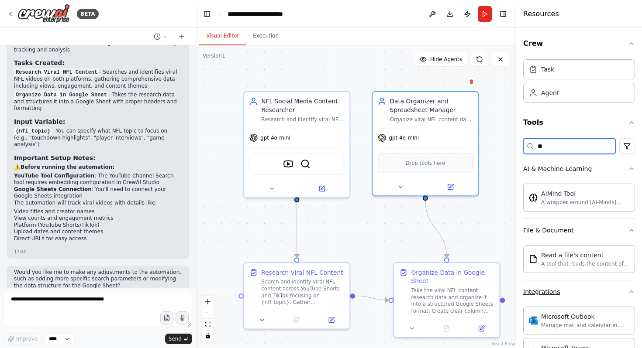
type input "*"
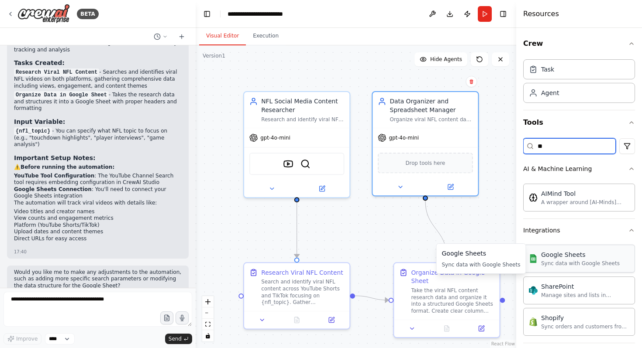
type input "*"
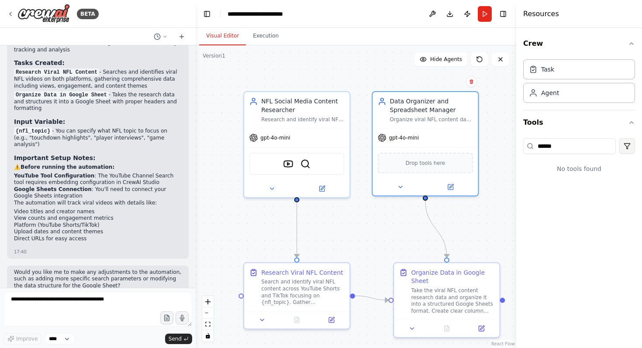
click at [620, 145] on html "BETA I want to create an agent that researches NFL content on youtube shorts an…" at bounding box center [321, 174] width 642 height 348
click at [588, 187] on div "CrewAI tools" at bounding box center [592, 183] width 79 height 14
click at [630, 138] on html "BETA I want to create an agent that researches NFL content on youtube shorts an…" at bounding box center [321, 174] width 642 height 348
click at [585, 203] on div "Integrations" at bounding box center [592, 197] width 79 height 14
click at [624, 141] on html "BETA I want to create an agent that researches NFL content on youtube shorts an…" at bounding box center [321, 174] width 642 height 348
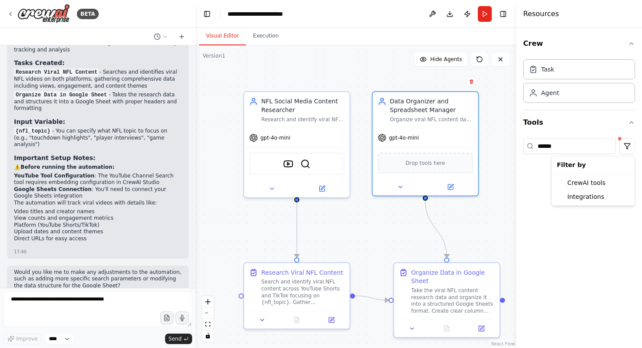
click at [527, 187] on html "BETA I want to create an agent that researches NFL content on youtube shorts an…" at bounding box center [321, 174] width 642 height 348
click at [565, 151] on input "*****" at bounding box center [569, 146] width 93 height 16
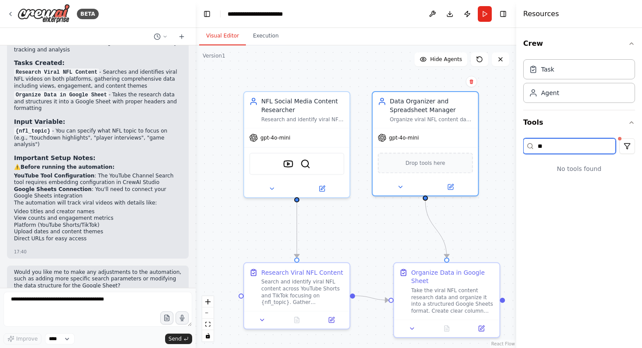
type input "*"
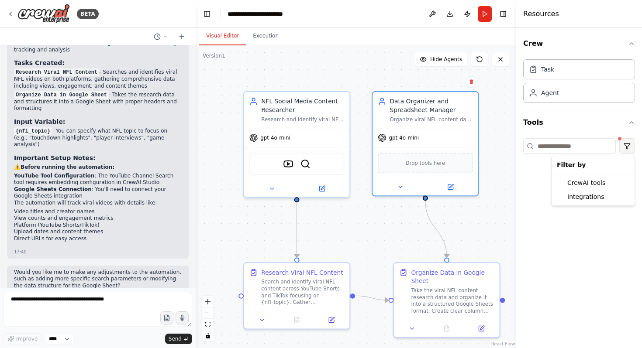
click at [627, 146] on html "BETA I want to create an agent that researches NFL content on youtube shorts an…" at bounding box center [321, 174] width 642 height 348
click at [601, 177] on div "CrewAI tools" at bounding box center [592, 183] width 79 height 14
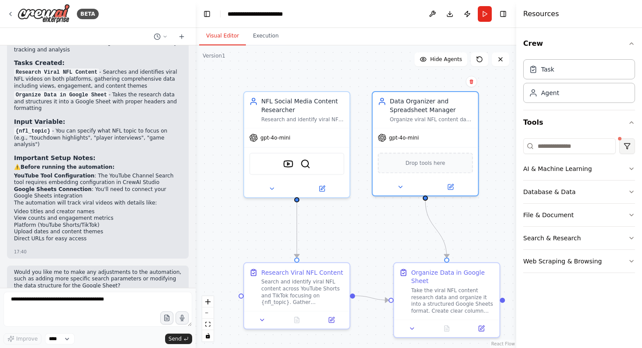
click at [631, 142] on html "BETA I want to create an agent that researches NFL content on youtube shorts an…" at bounding box center [321, 174] width 642 height 348
click at [591, 197] on div "Integrations" at bounding box center [592, 197] width 79 height 14
click at [554, 167] on div "AI & Machine Learning" at bounding box center [557, 169] width 69 height 9
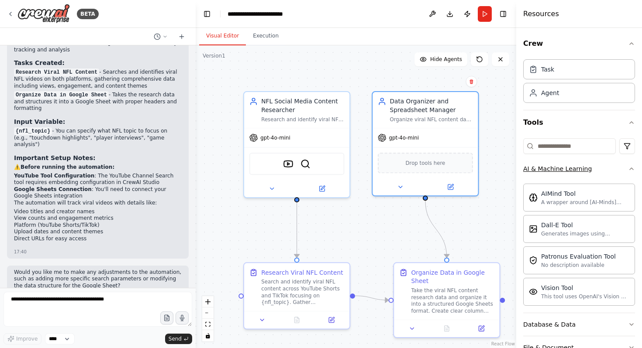
click at [554, 167] on div "AI & Machine Learning" at bounding box center [557, 169] width 69 height 9
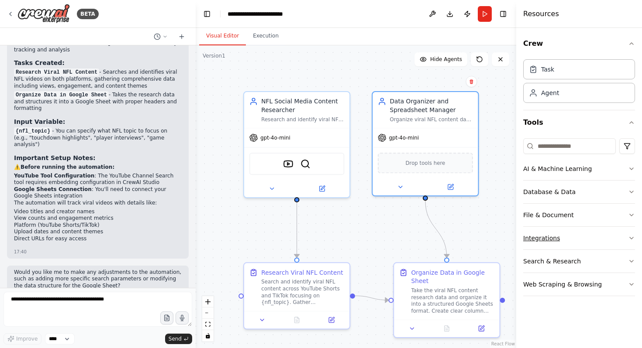
click at [559, 237] on button "Integrations" at bounding box center [579, 238] width 112 height 23
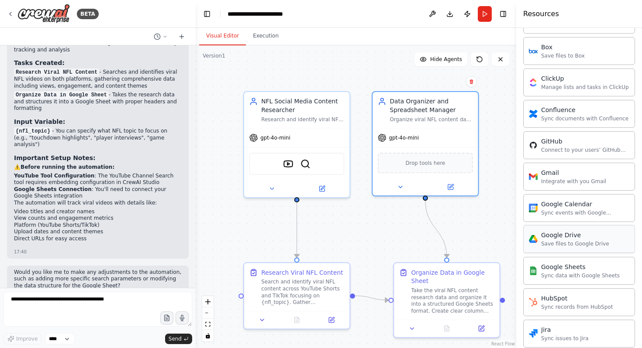
scroll to position [249, 0]
click at [573, 281] on div "Google Sheets Sync data with Google Sheets" at bounding box center [579, 269] width 112 height 28
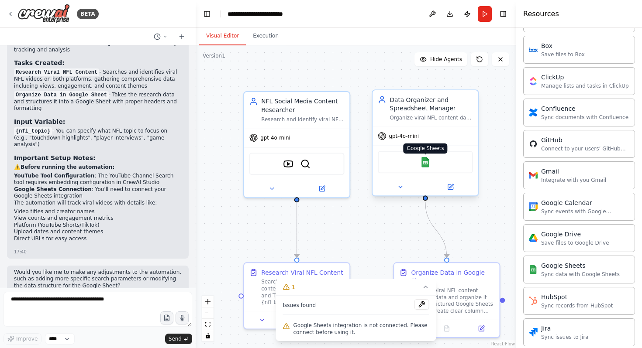
click at [423, 163] on img at bounding box center [425, 162] width 10 height 10
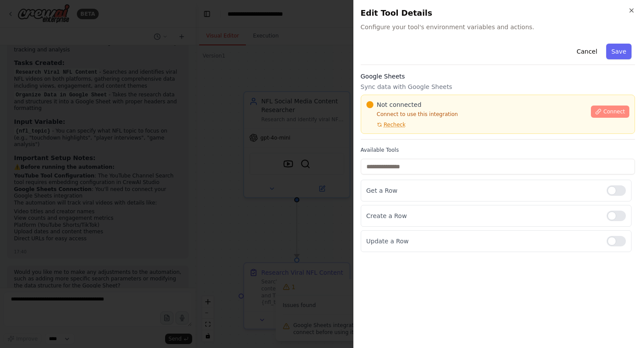
click at [618, 110] on span "Connect" at bounding box center [614, 111] width 22 height 7
click at [259, 144] on div at bounding box center [321, 174] width 642 height 348
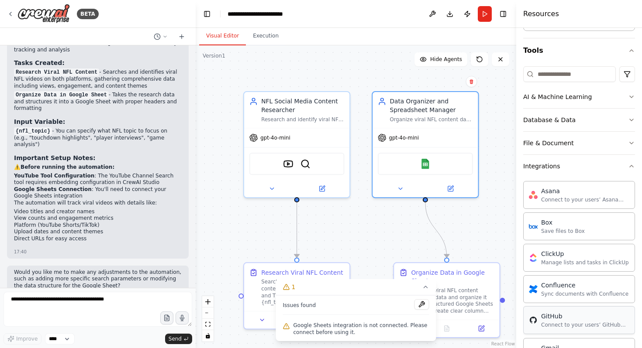
scroll to position [0, 0]
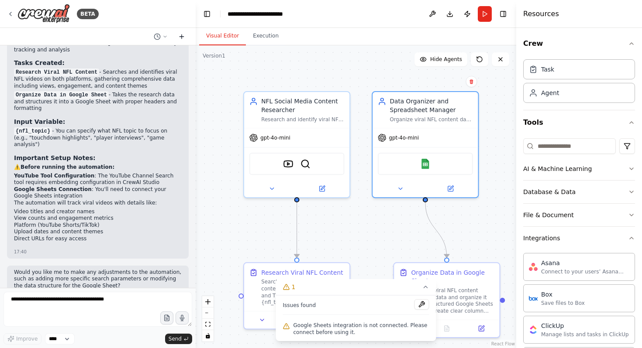
click at [181, 35] on icon at bounding box center [181, 36] width 7 height 7
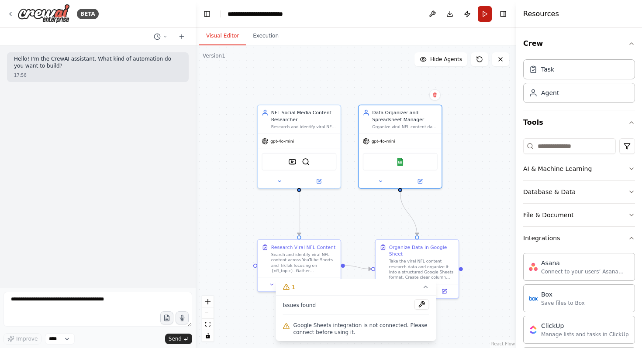
click at [486, 14] on button "Run" at bounding box center [485, 14] width 14 height 16
click at [425, 304] on button at bounding box center [421, 304] width 15 height 10
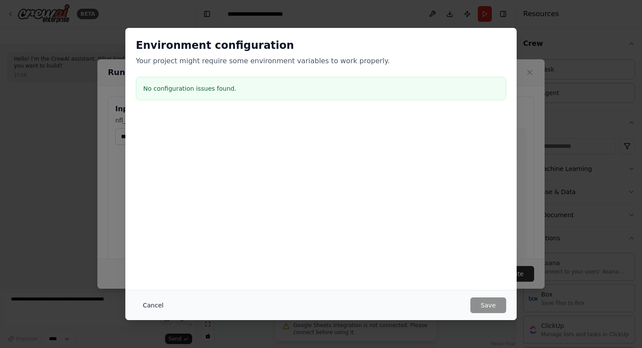
click at [156, 305] on button "Cancel" at bounding box center [153, 306] width 34 height 16
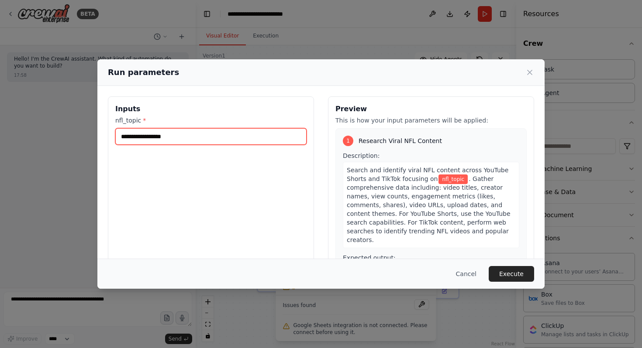
click at [210, 137] on input "nfl_topic *" at bounding box center [210, 136] width 191 height 17
type input "*"
click at [173, 139] on input "nfl_topic *" at bounding box center [210, 136] width 191 height 17
type input "***"
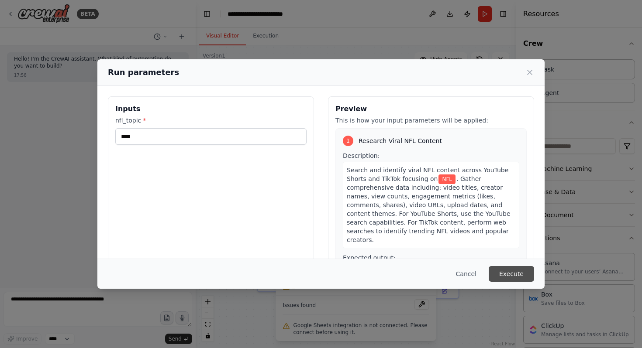
click at [512, 275] on button "Execute" at bounding box center [510, 274] width 45 height 16
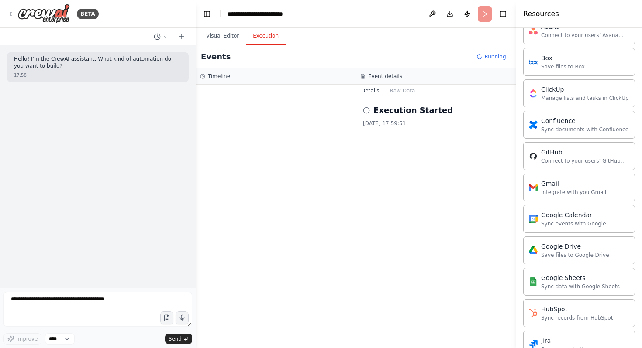
scroll to position [237, 0]
click at [164, 34] on icon at bounding box center [164, 36] width 5 height 5
click at [164, 34] on div at bounding box center [98, 174] width 196 height 348
click at [11, 9] on div "BETA" at bounding box center [53, 14] width 92 height 20
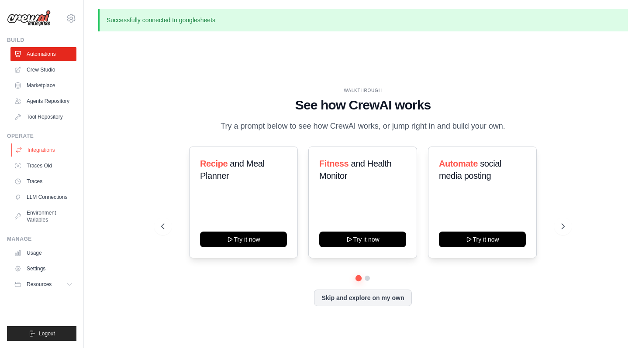
click at [53, 150] on link "Integrations" at bounding box center [44, 150] width 66 height 14
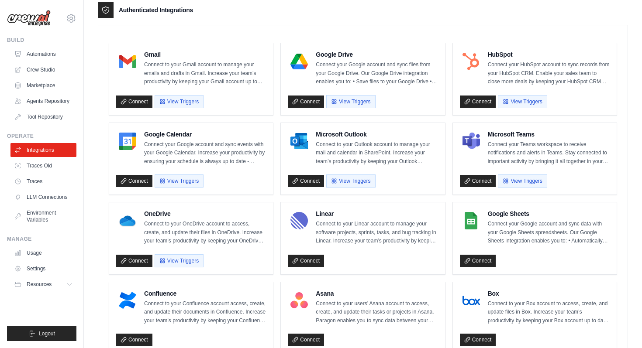
scroll to position [228, 0]
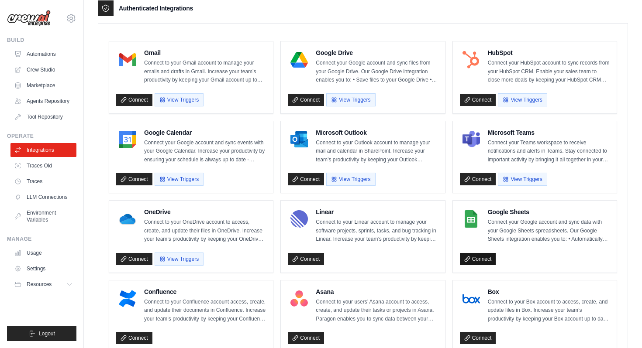
click at [478, 257] on link "Connect" at bounding box center [478, 259] width 36 height 12
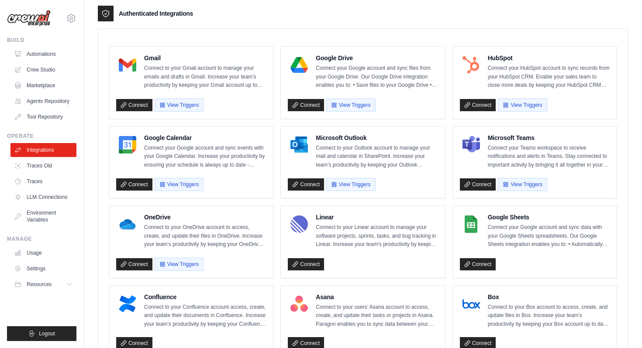
scroll to position [225, 0]
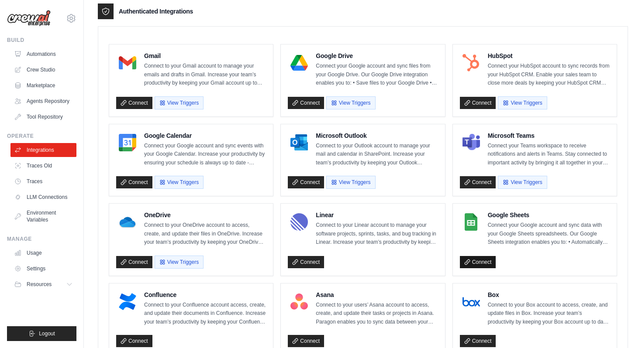
click at [479, 263] on link "Connect" at bounding box center [478, 262] width 36 height 12
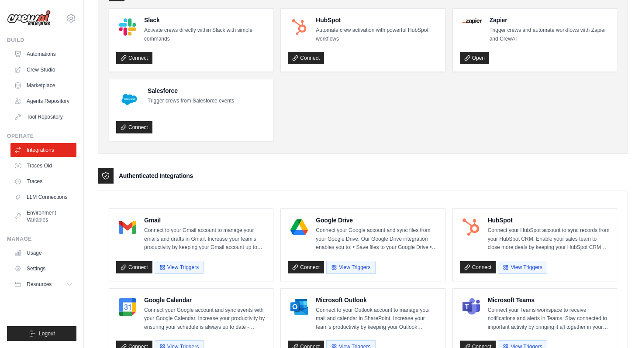
scroll to position [61, 0]
click at [134, 265] on link "Connect" at bounding box center [134, 267] width 36 height 12
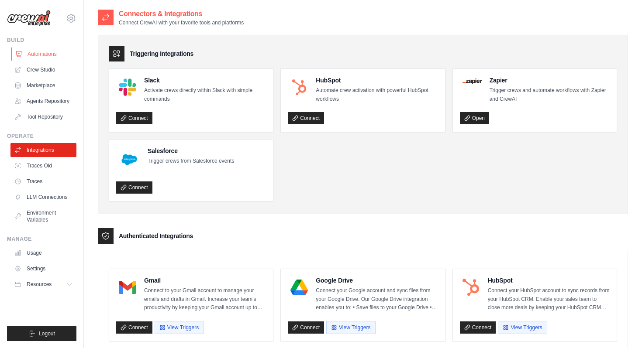
click at [46, 56] on link "Automations" at bounding box center [44, 54] width 66 height 14
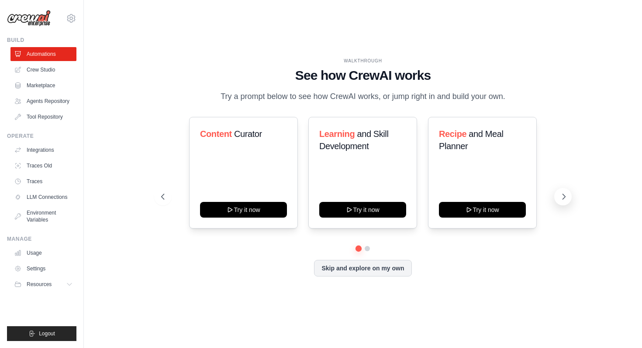
click at [558, 195] on button at bounding box center [562, 196] width 17 height 17
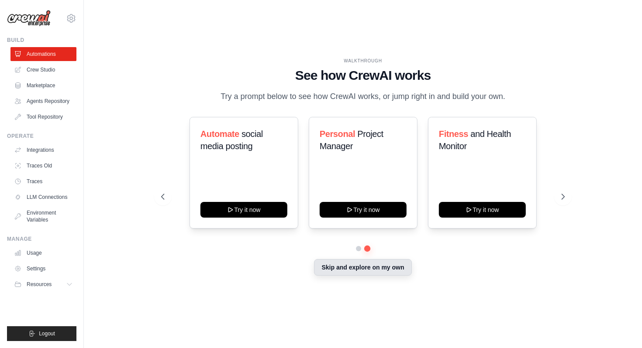
click at [345, 271] on button "Skip and explore on my own" at bounding box center [362, 267] width 97 height 17
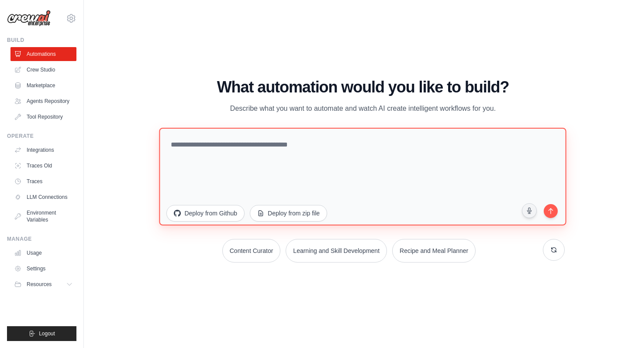
click at [199, 143] on textarea at bounding box center [362, 177] width 407 height 98
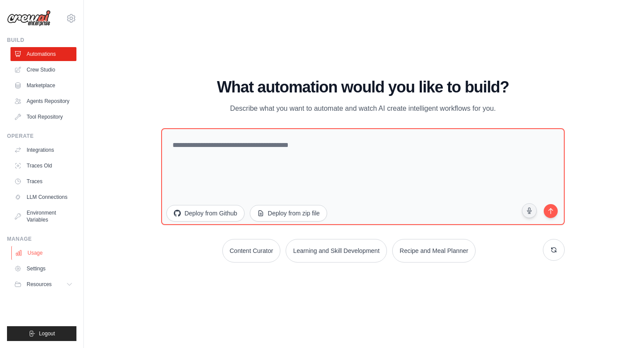
click at [49, 247] on link "Usage" at bounding box center [44, 253] width 66 height 14
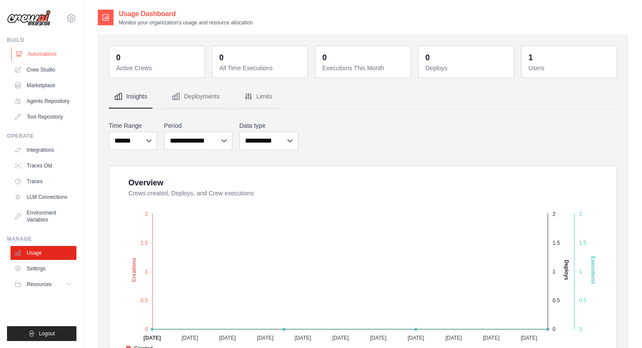
click at [50, 48] on link "Automations" at bounding box center [44, 54] width 66 height 14
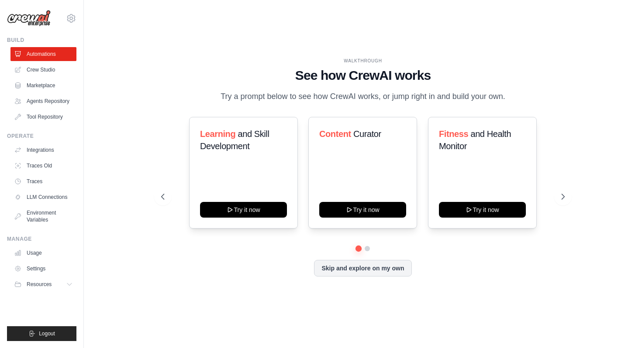
click at [236, 143] on div "Learning and Skill Development Try it now Content Curator Try it now Fitness an…" at bounding box center [362, 173] width 403 height 112
click at [397, 263] on button "Skip and explore on my own" at bounding box center [362, 267] width 97 height 17
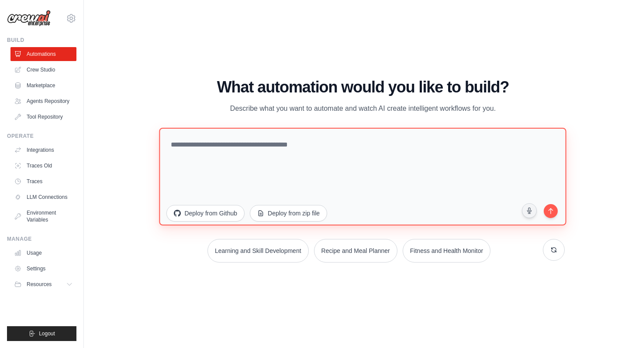
click at [337, 149] on textarea at bounding box center [362, 177] width 407 height 98
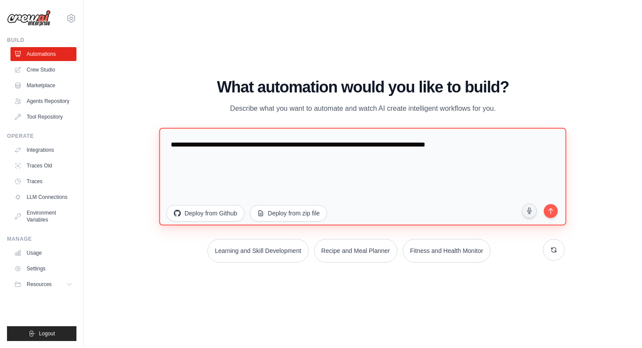
click at [277, 146] on textarea "**********" at bounding box center [362, 177] width 407 height 98
click at [493, 145] on textarea "**********" at bounding box center [362, 177] width 407 height 98
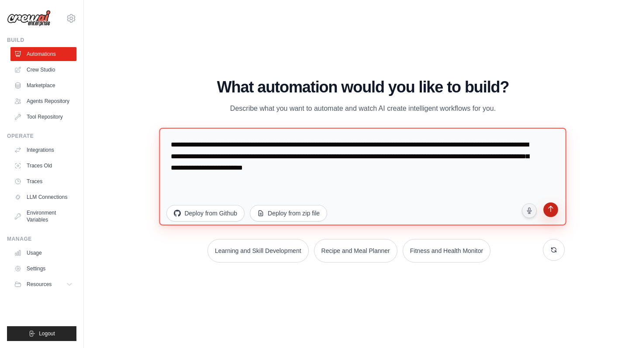
type textarea "**********"
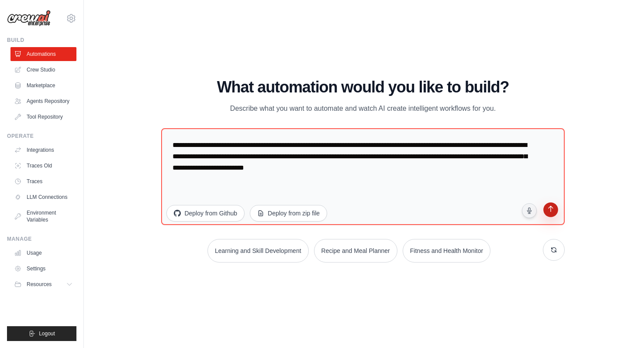
click at [546, 210] on icon "submit" at bounding box center [550, 210] width 8 height 8
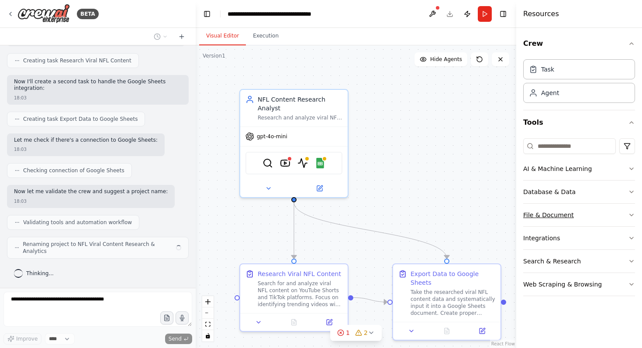
scroll to position [401, 0]
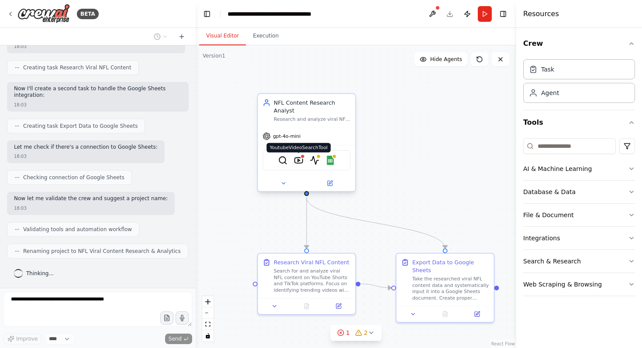
click at [299, 160] on img at bounding box center [299, 161] width 10 height 10
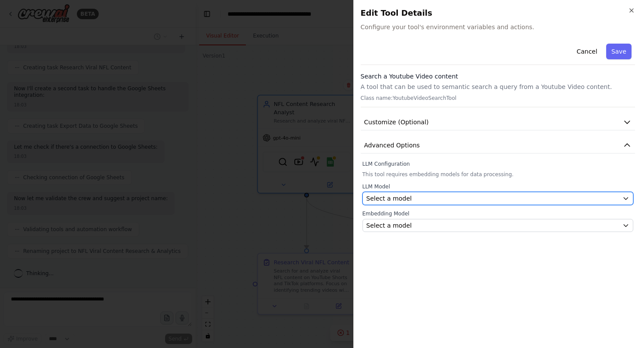
click at [447, 196] on div "Select a model" at bounding box center [492, 198] width 253 height 9
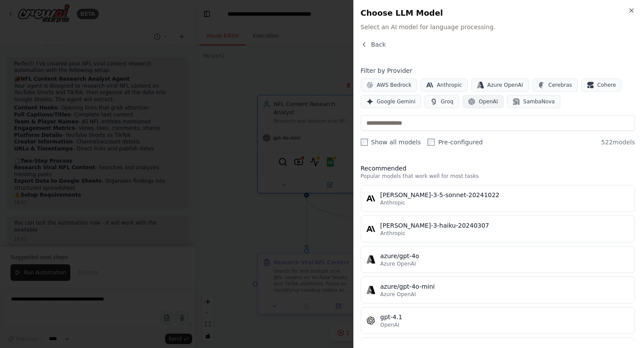
click at [478, 103] on span "OpenAI" at bounding box center [487, 101] width 19 height 7
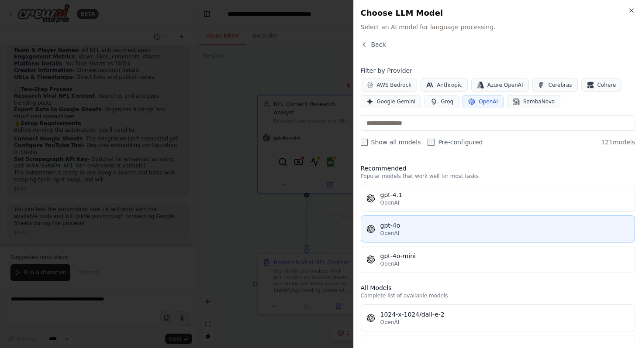
click at [404, 225] on div "gpt-4o" at bounding box center [504, 225] width 249 height 9
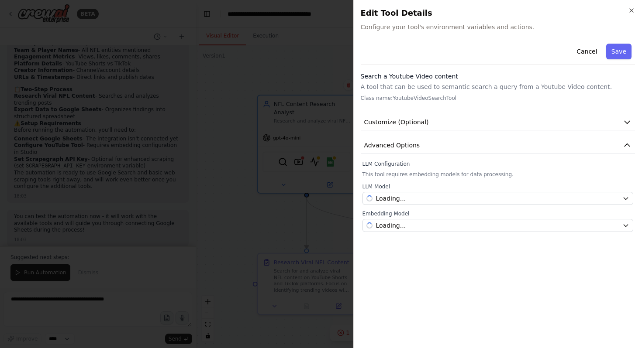
scroll to position [688, 0]
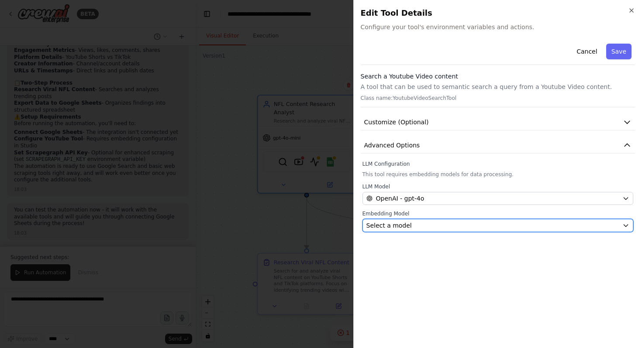
click at [416, 223] on div "Select a model" at bounding box center [492, 225] width 253 height 9
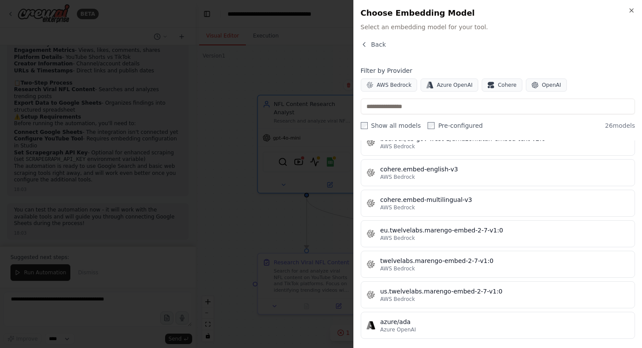
scroll to position [0, 0]
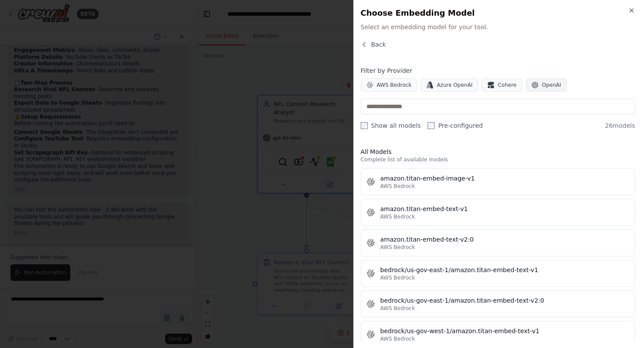
click at [531, 83] on icon "button" at bounding box center [534, 85] width 7 height 7
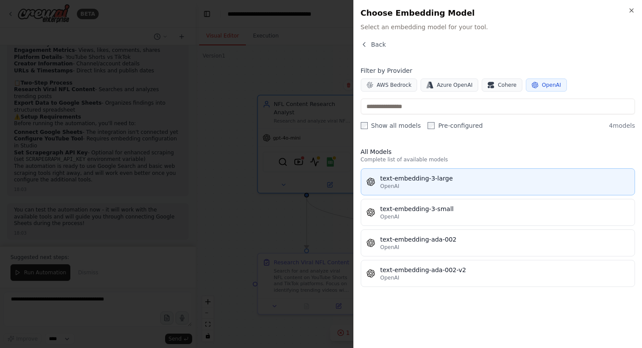
click at [449, 185] on div "OpenAI" at bounding box center [504, 186] width 249 height 7
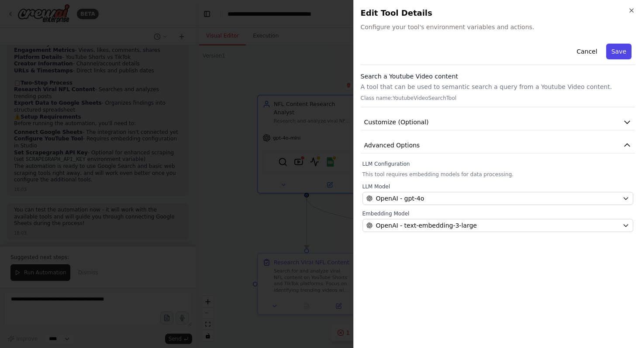
click at [612, 44] on button "Save" at bounding box center [618, 52] width 25 height 16
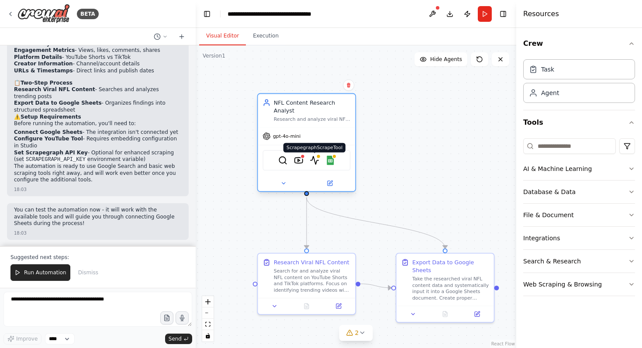
click at [316, 161] on img at bounding box center [314, 161] width 10 height 10
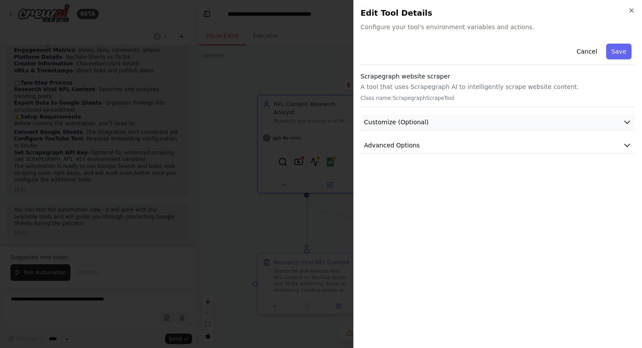
click at [482, 128] on button "Customize (Optional)" at bounding box center [498, 122] width 275 height 16
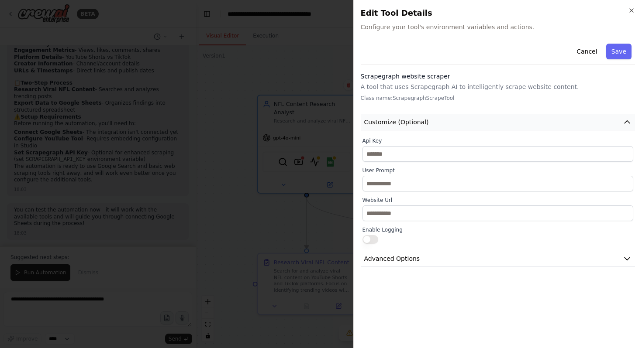
click at [482, 128] on button "Customize (Optional)" at bounding box center [498, 122] width 275 height 16
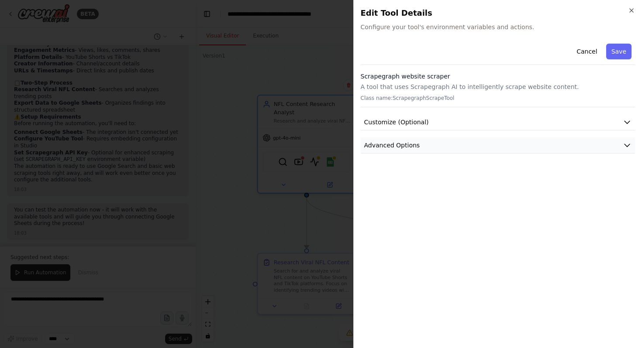
click at [469, 141] on button "Advanced Options" at bounding box center [498, 146] width 275 height 16
click at [464, 125] on button "Customize (Optional)" at bounding box center [498, 122] width 275 height 16
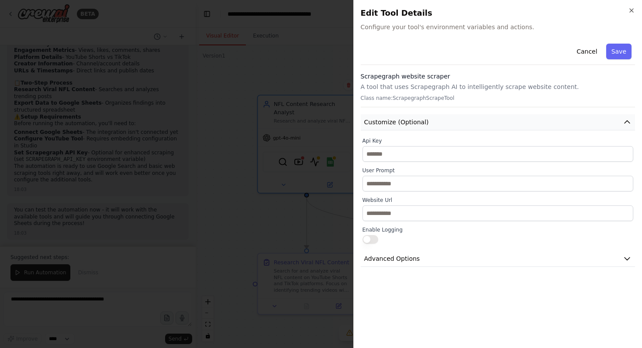
click at [464, 125] on button "Customize (Optional)" at bounding box center [498, 122] width 275 height 16
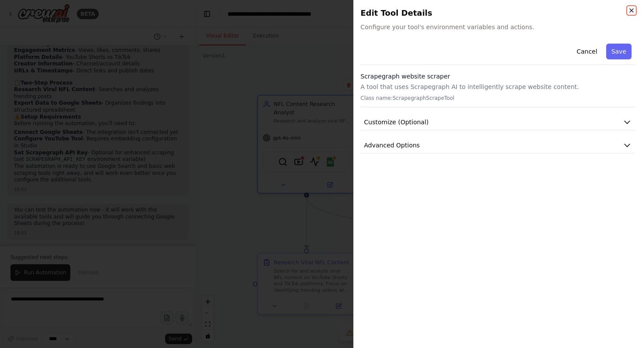
click at [629, 7] on icon "button" at bounding box center [631, 10] width 7 height 7
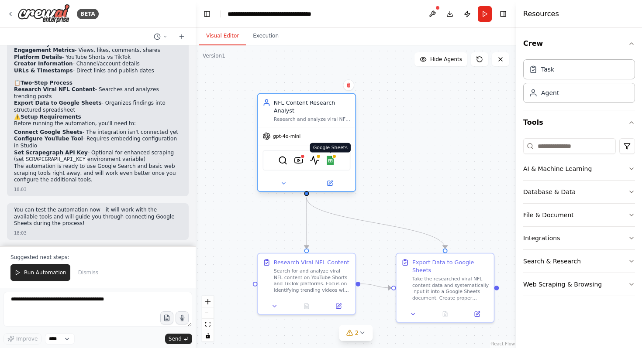
click at [332, 164] on img at bounding box center [330, 161] width 10 height 10
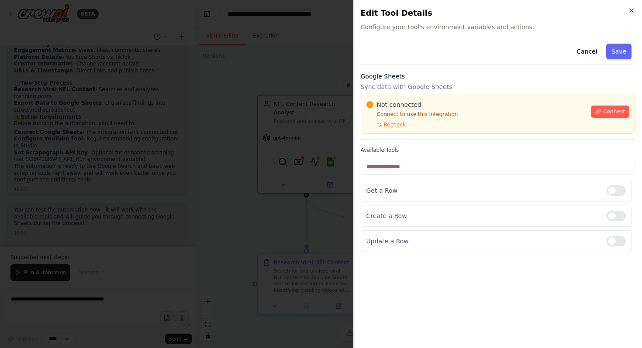
click at [395, 121] on div "Not connected Connect to use this integration Recheck" at bounding box center [476, 114] width 220 height 28
click at [395, 123] on span "Recheck" at bounding box center [395, 124] width 22 height 7
click at [407, 168] on input "text" at bounding box center [498, 167] width 275 height 16
type input "*"
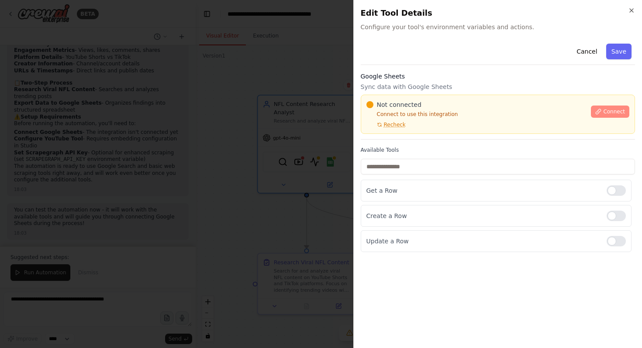
click at [606, 107] on button "Connect" at bounding box center [610, 112] width 38 height 12
click at [426, 102] on div "Not connected" at bounding box center [476, 104] width 220 height 9
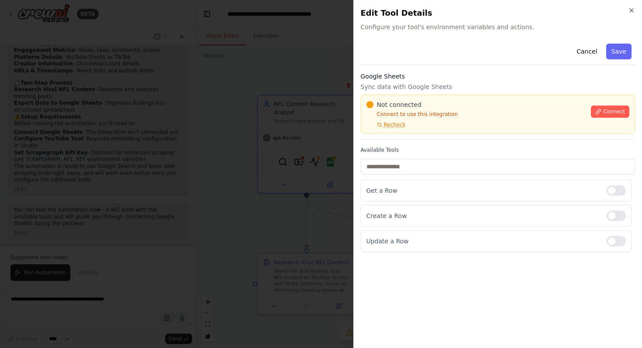
click at [426, 102] on div "Not connected" at bounding box center [476, 104] width 220 height 9
drag, startPoint x: 426, startPoint y: 102, endPoint x: 414, endPoint y: 103, distance: 11.8
click at [414, 103] on div "Not connected" at bounding box center [476, 104] width 220 height 9
click at [423, 104] on div "Not connected" at bounding box center [476, 104] width 220 height 9
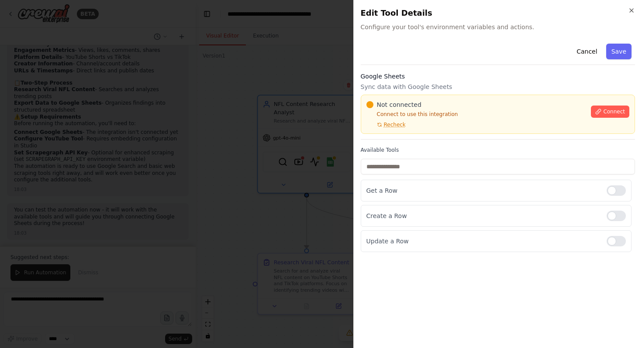
click at [423, 107] on div "Not connected" at bounding box center [476, 104] width 220 height 9
click at [422, 103] on div "Not connected" at bounding box center [476, 104] width 220 height 9
click at [474, 84] on p "Sync data with Google Sheets" at bounding box center [498, 87] width 275 height 9
click at [475, 83] on p "Sync data with Google Sheets" at bounding box center [498, 87] width 275 height 9
